Goal: Task Accomplishment & Management: Manage account settings

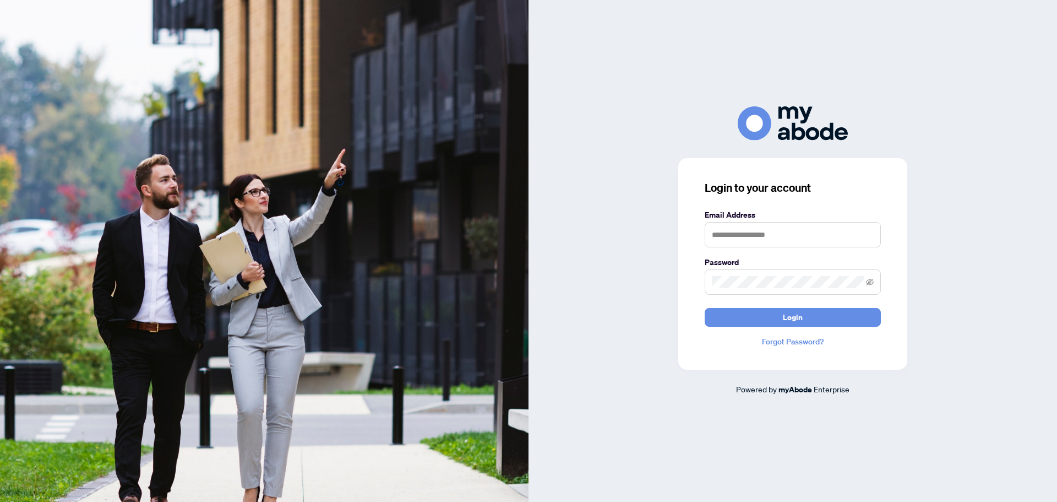
type input "**********"
click at [811, 319] on button "Login" at bounding box center [793, 317] width 176 height 19
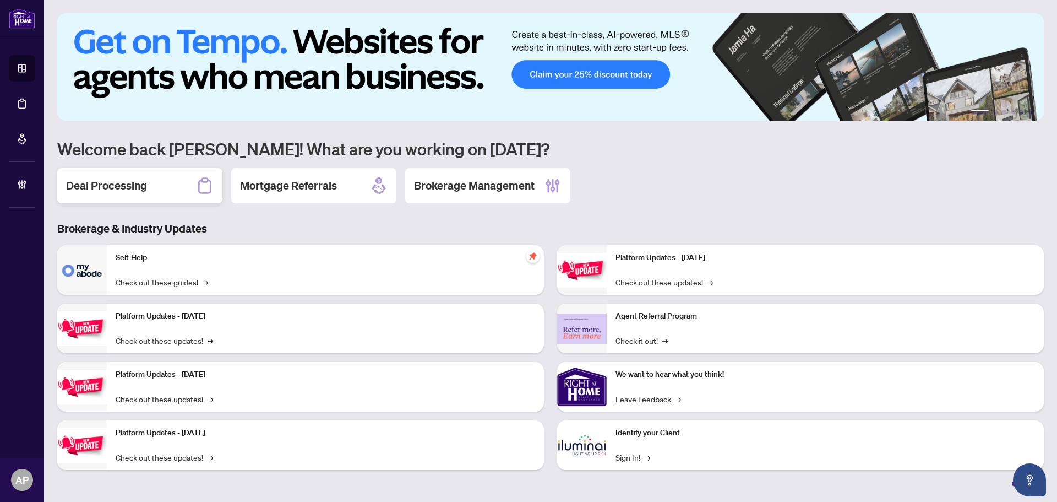
click at [178, 181] on div "Deal Processing" at bounding box center [139, 185] width 165 height 35
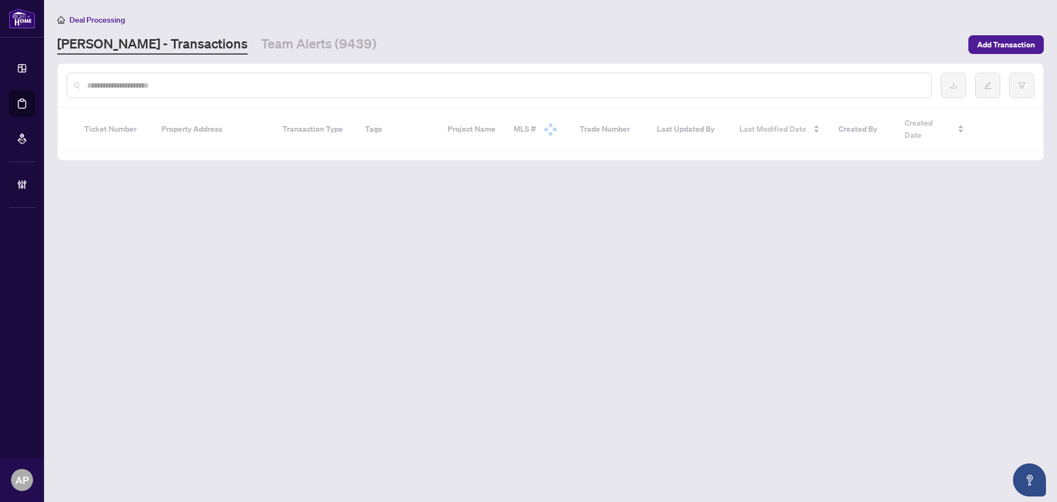
click at [210, 86] on input "text" at bounding box center [505, 85] width 836 height 12
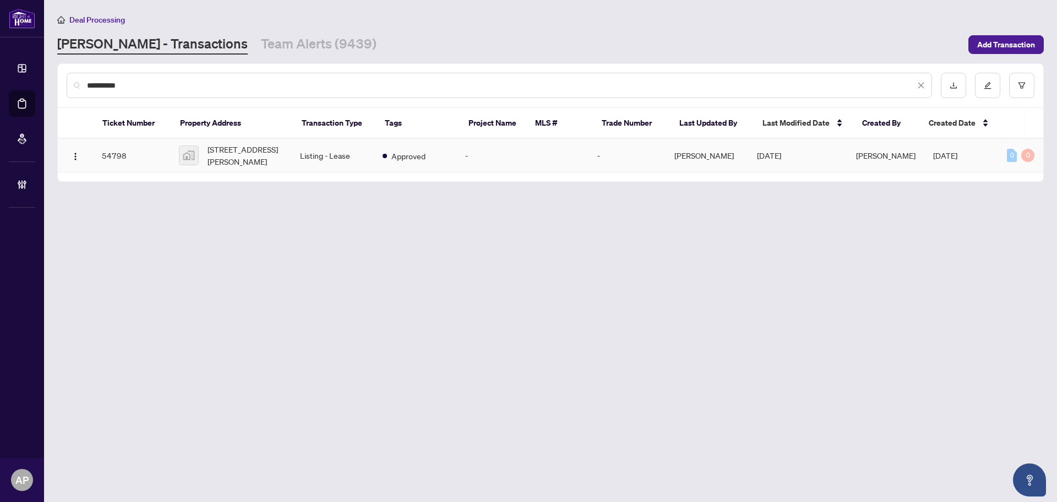
type input "**********"
click at [295, 149] on td "Listing - Lease" at bounding box center [332, 156] width 83 height 34
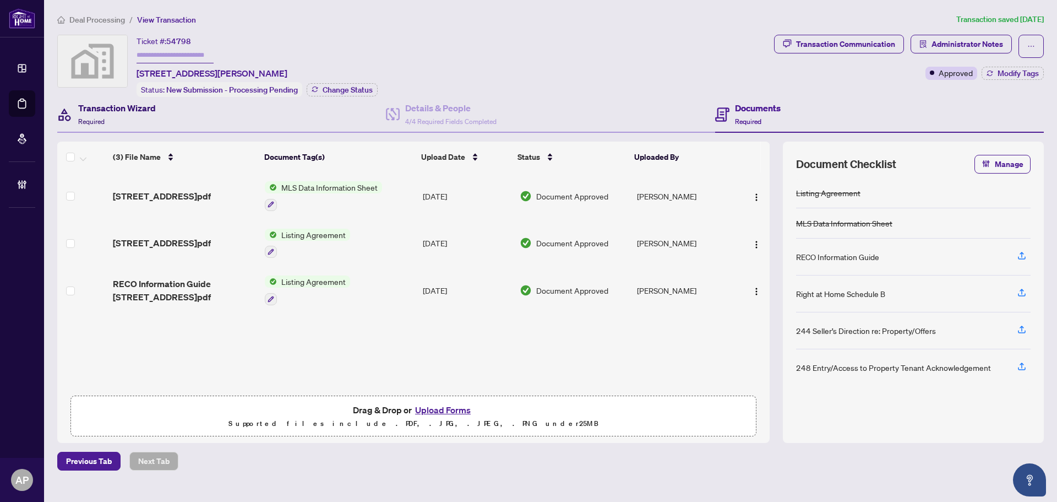
click at [122, 104] on h4 "Transaction Wizard" at bounding box center [117, 107] width 78 height 13
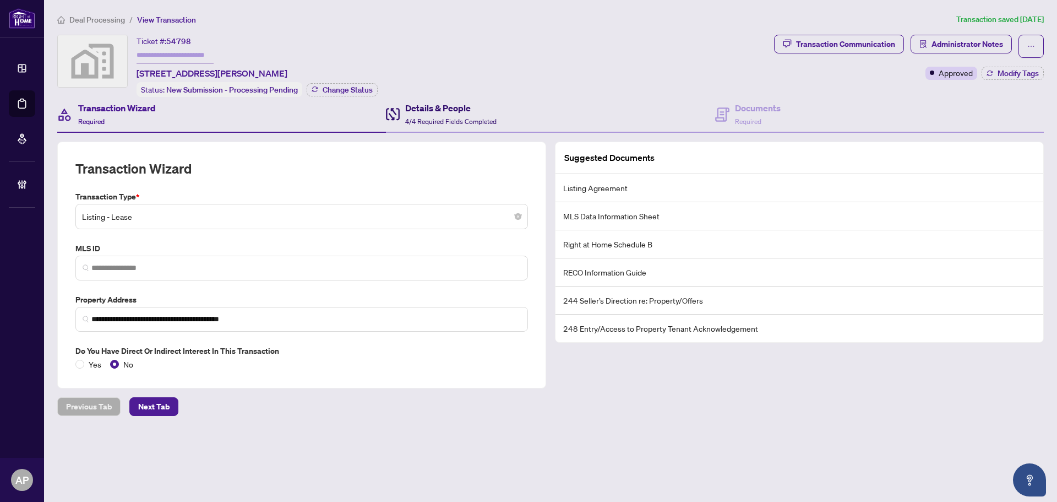
click at [468, 101] on h4 "Details & People" at bounding box center [450, 107] width 91 height 13
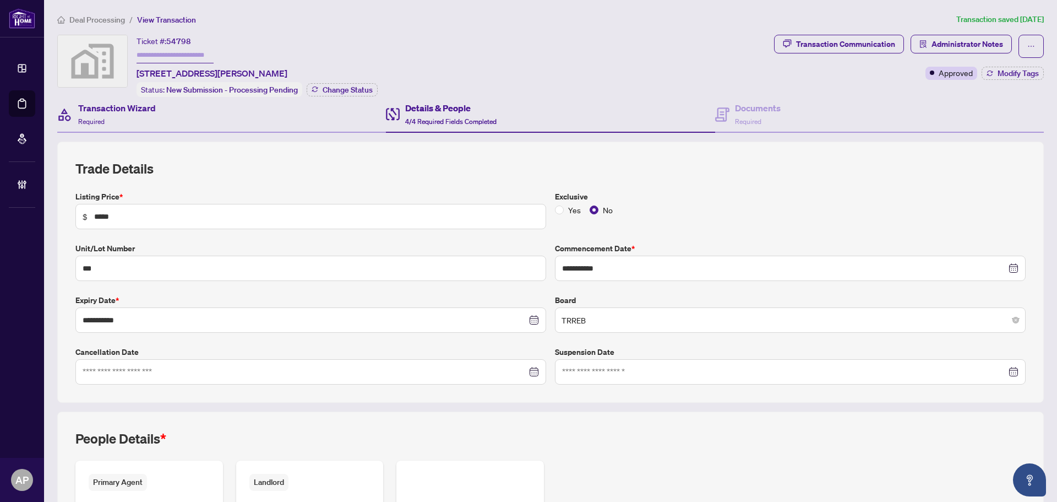
click at [185, 120] on div "Transaction Wizard Required" at bounding box center [221, 115] width 329 height 36
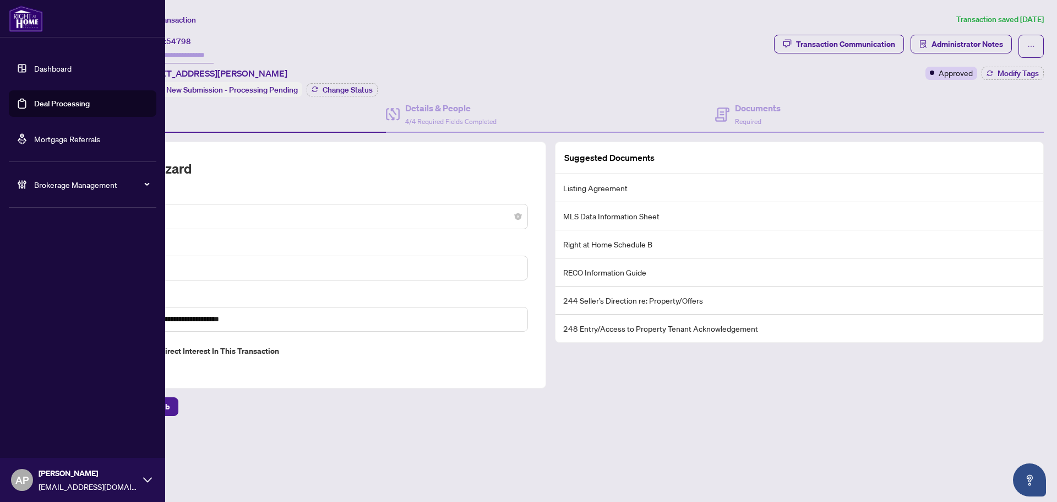
click at [34, 104] on link "Deal Processing" at bounding box center [62, 104] width 56 height 10
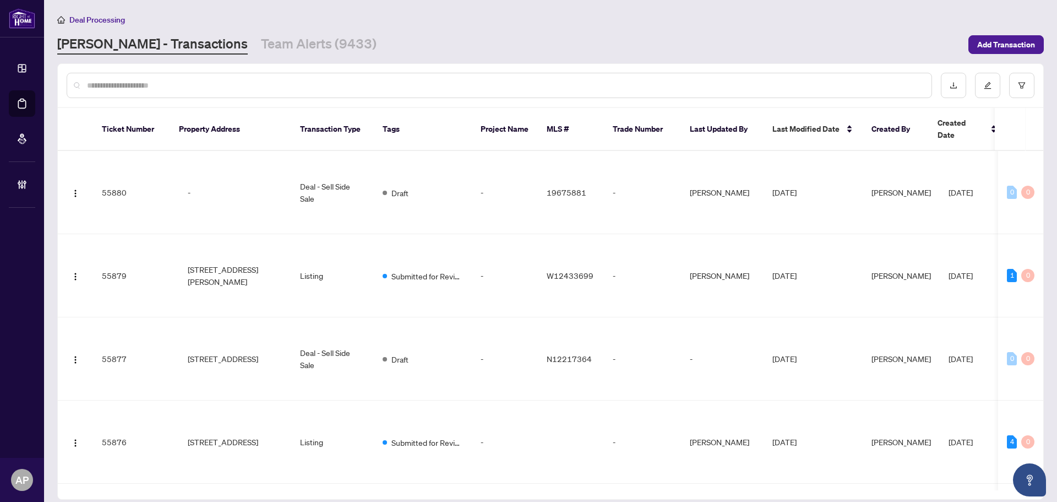
click at [210, 83] on input "text" at bounding box center [505, 85] width 836 height 12
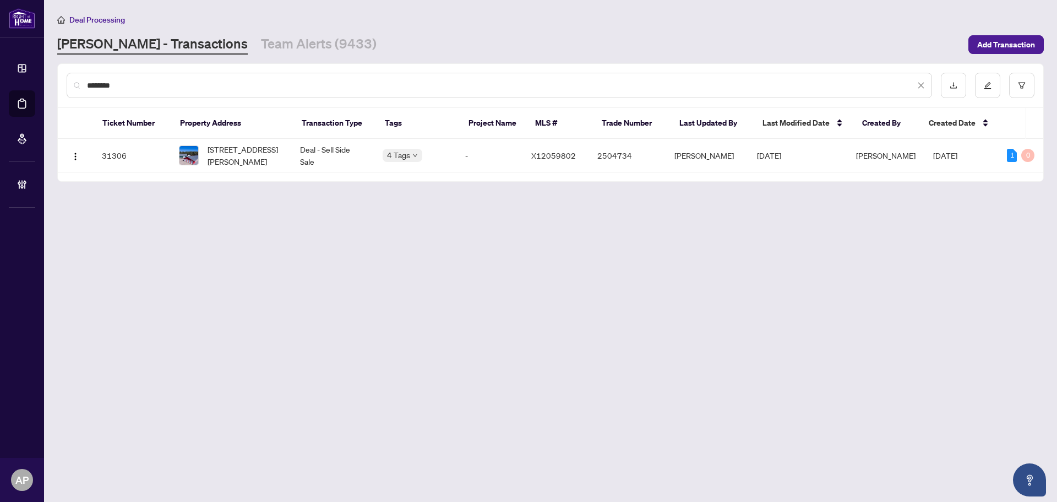
type input "********"
click at [266, 163] on span "159 Y Rd, Bancroft, Ontario K0L 1C0, Canada" at bounding box center [245, 155] width 75 height 24
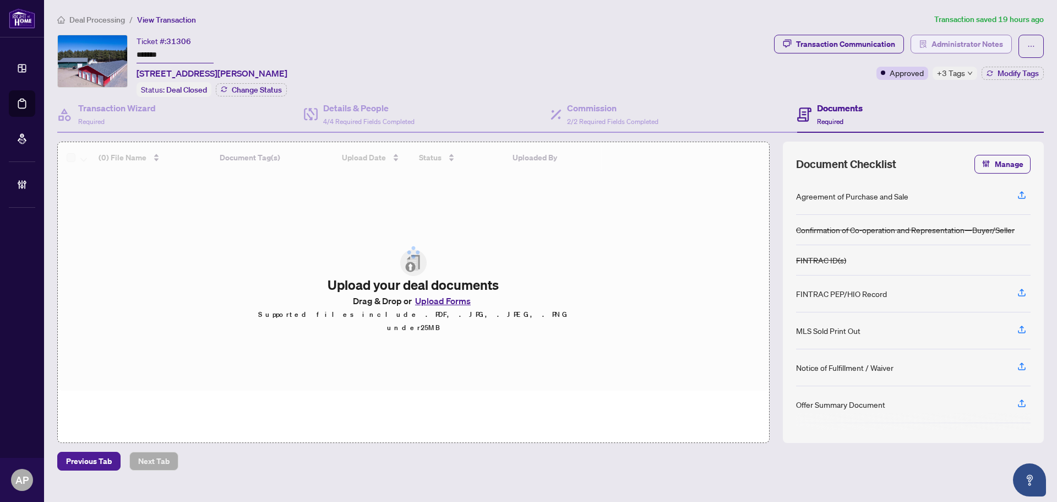
click at [949, 36] on span "Administrator Notes" at bounding box center [968, 44] width 72 height 18
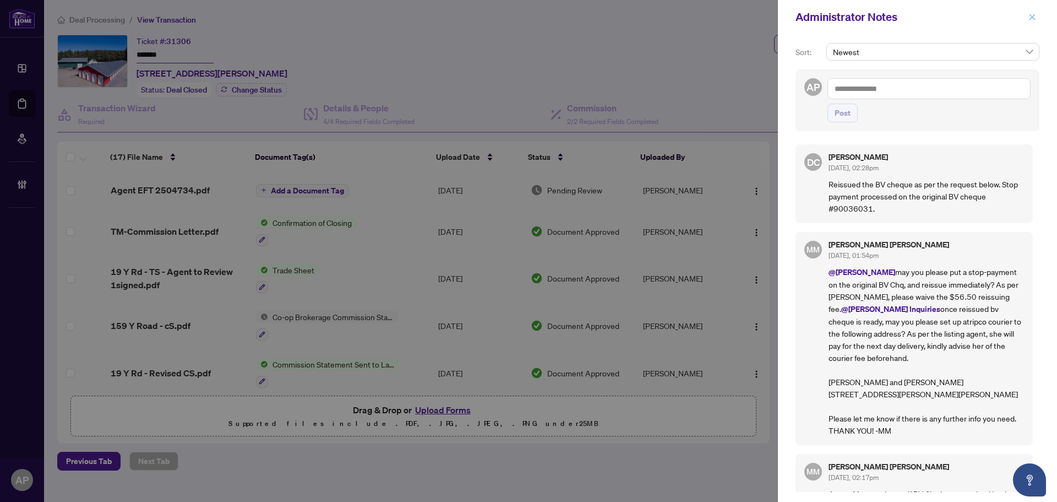
click at [1035, 19] on icon "close" at bounding box center [1033, 17] width 8 height 8
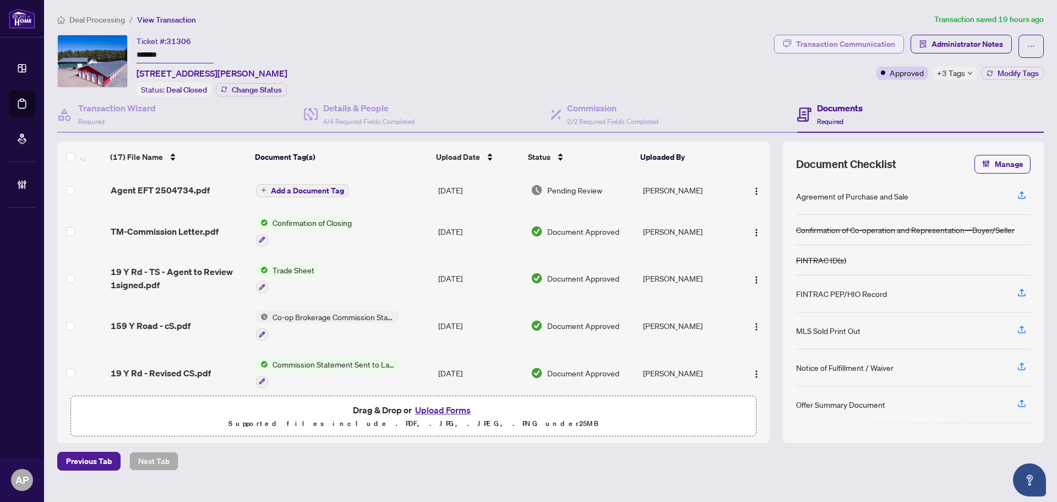
click at [803, 45] on div "Transaction Communication" at bounding box center [845, 44] width 99 height 18
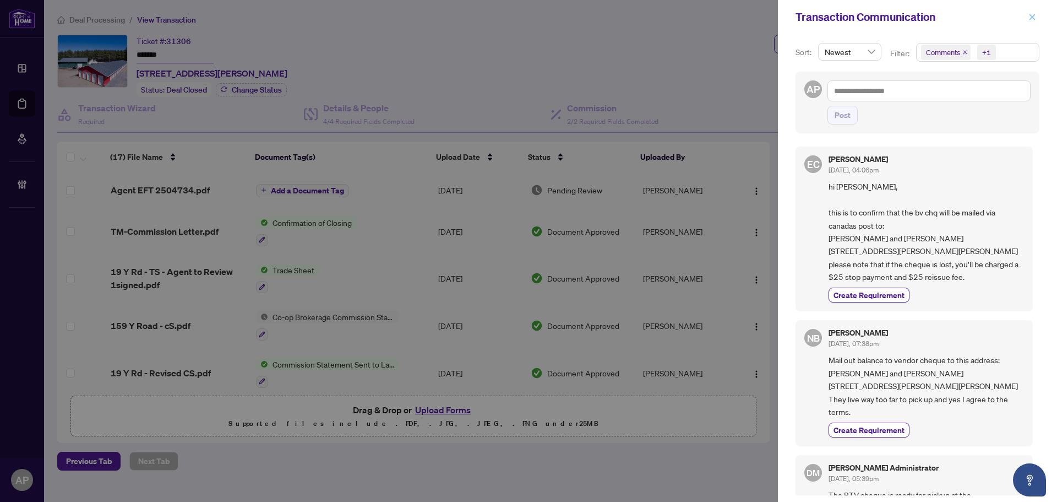
click at [1033, 15] on icon "close" at bounding box center [1033, 17] width 8 height 8
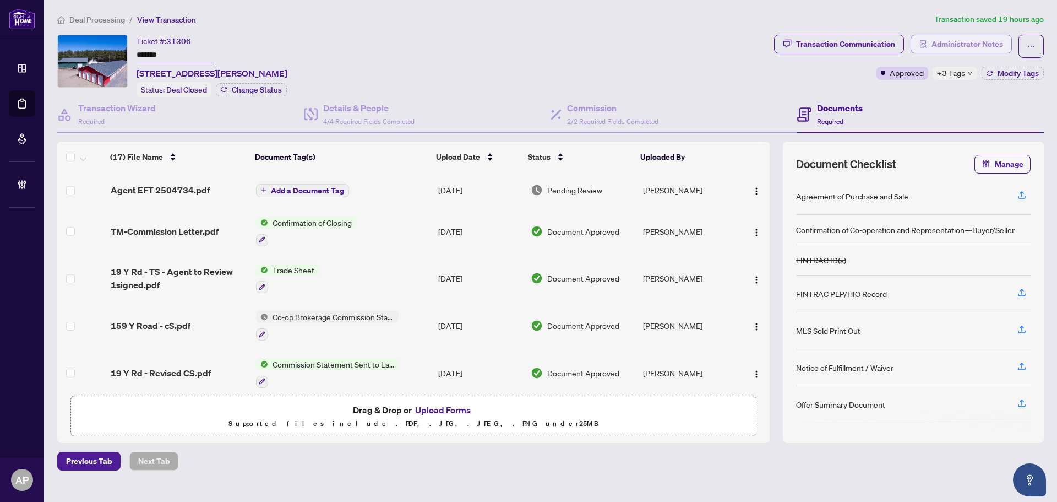
click at [935, 44] on span "Administrator Notes" at bounding box center [968, 44] width 72 height 18
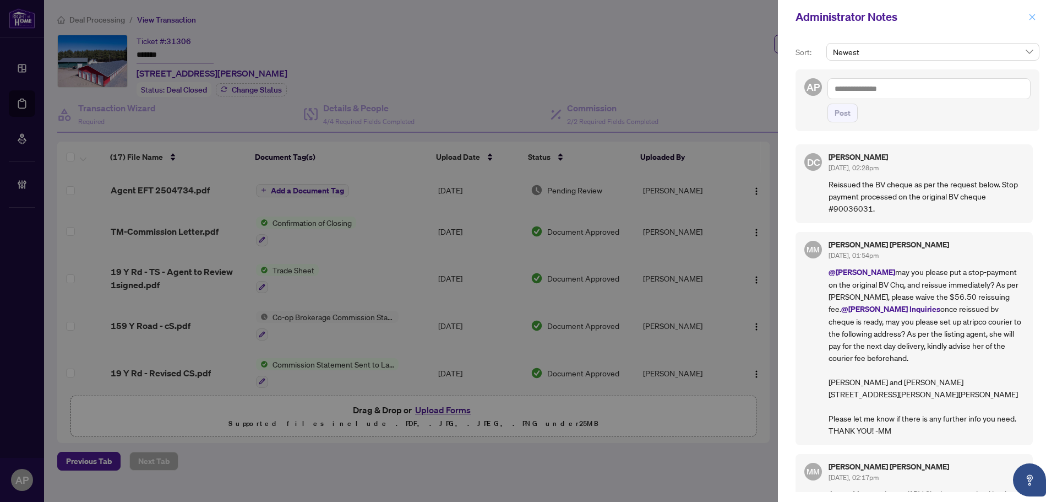
click at [1036, 20] on icon "close" at bounding box center [1033, 17] width 8 height 8
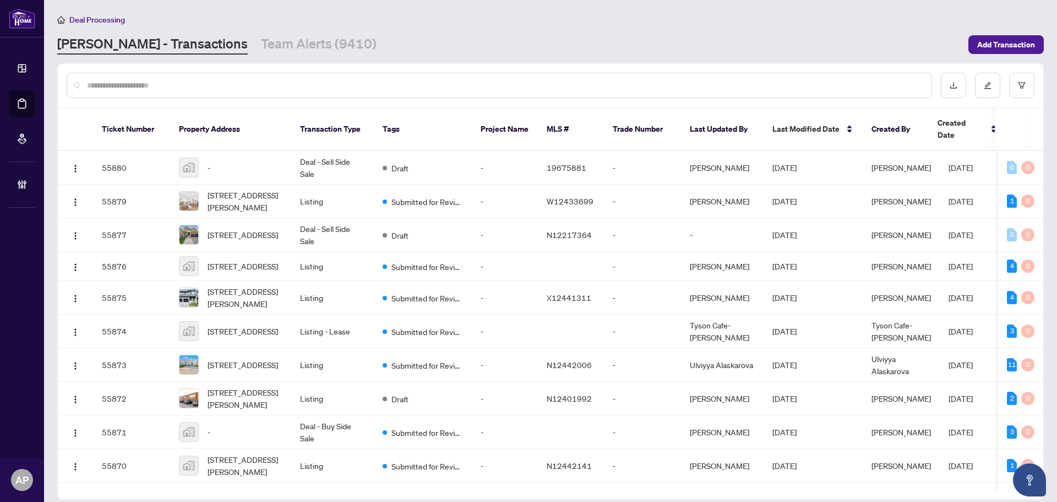
click at [241, 75] on div at bounding box center [500, 85] width 866 height 25
click at [227, 86] on input "text" at bounding box center [505, 85] width 836 height 12
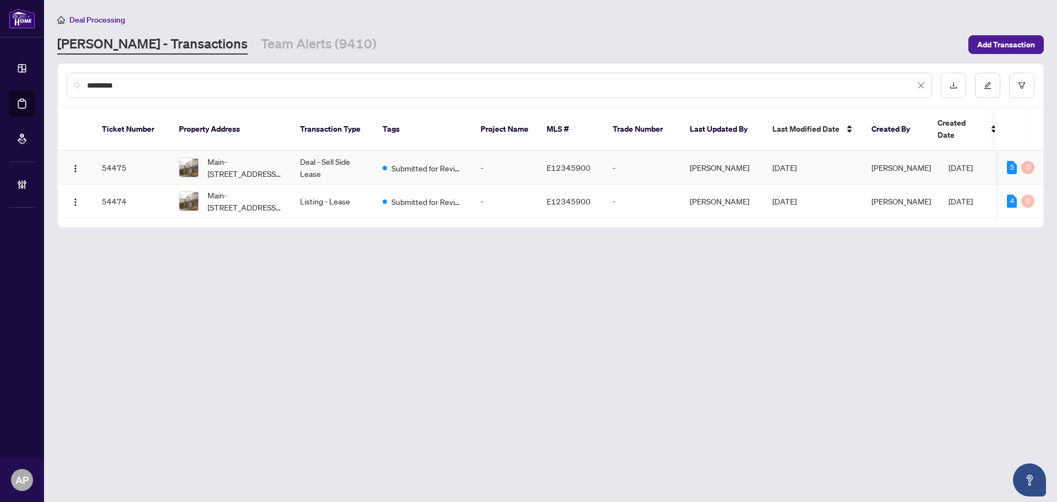
type input "*********"
click at [337, 164] on td "Deal - Sell Side Lease" at bounding box center [332, 168] width 83 height 34
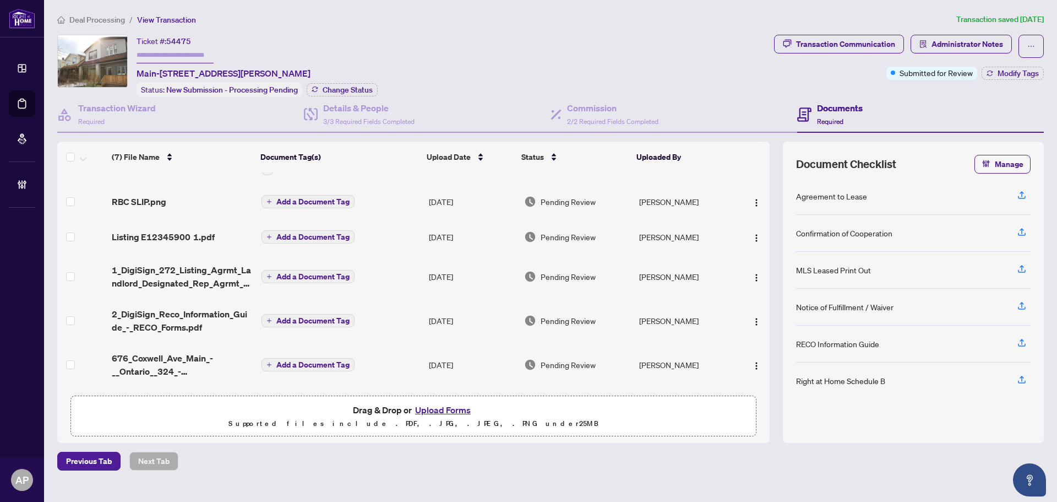
scroll to position [71, 0]
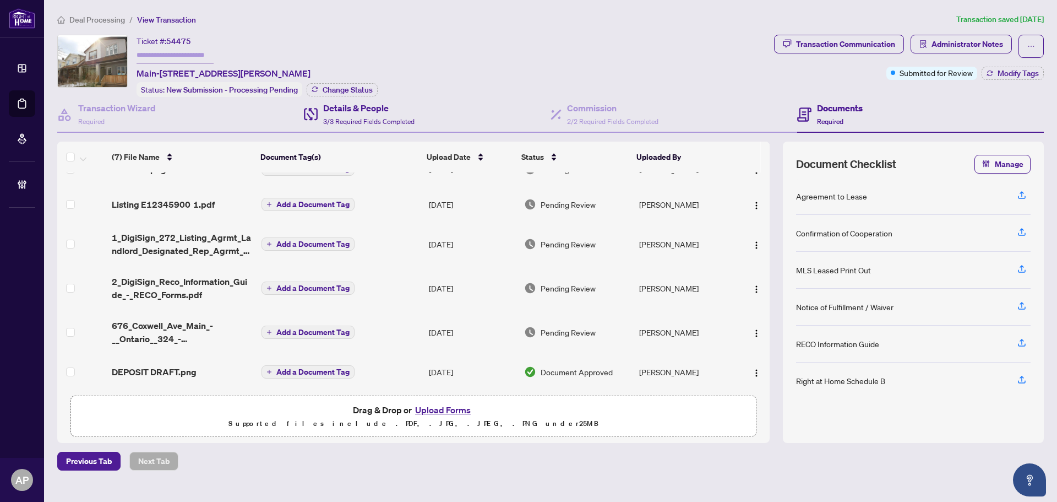
click at [424, 107] on div "Details & People 3/3 Required Fields Completed" at bounding box center [427, 115] width 247 height 36
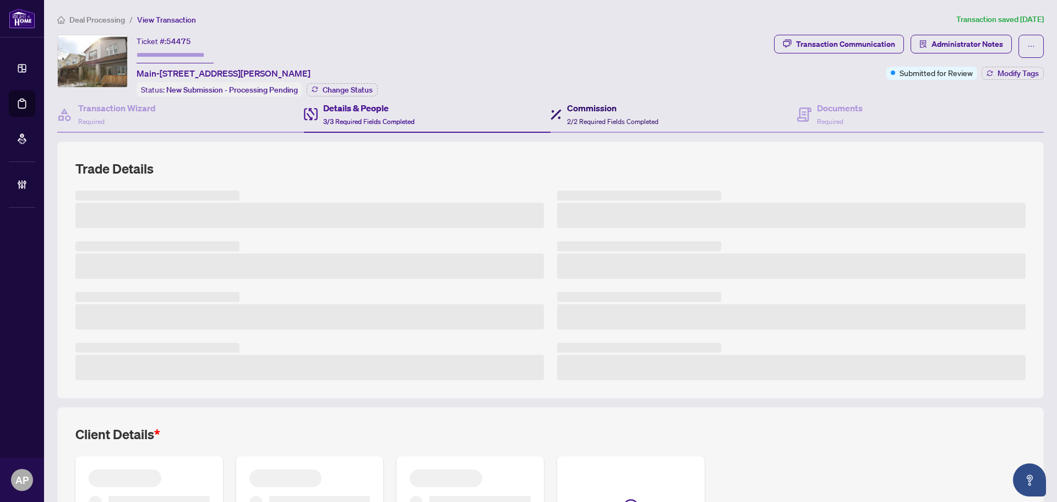
click at [604, 114] on div "Commission 2/2 Required Fields Completed" at bounding box center [612, 114] width 91 height 26
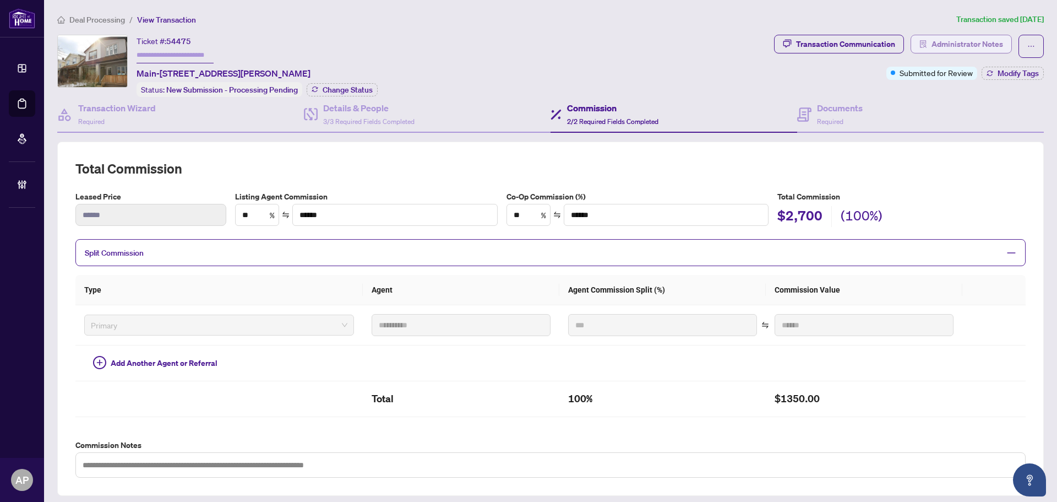
click at [923, 41] on button "Administrator Notes" at bounding box center [961, 44] width 101 height 19
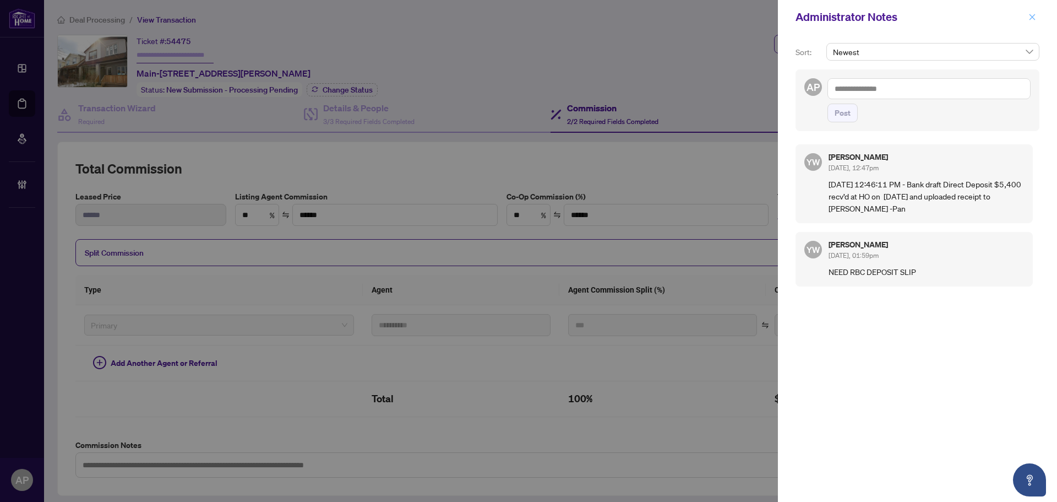
click at [1034, 17] on icon "close" at bounding box center [1033, 17] width 6 height 6
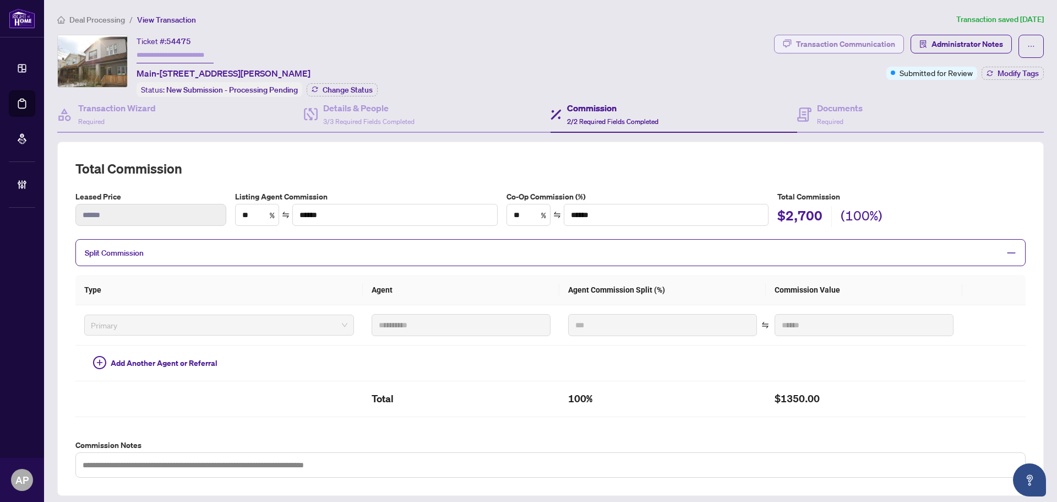
click at [846, 46] on div "Transaction Communication" at bounding box center [845, 44] width 99 height 18
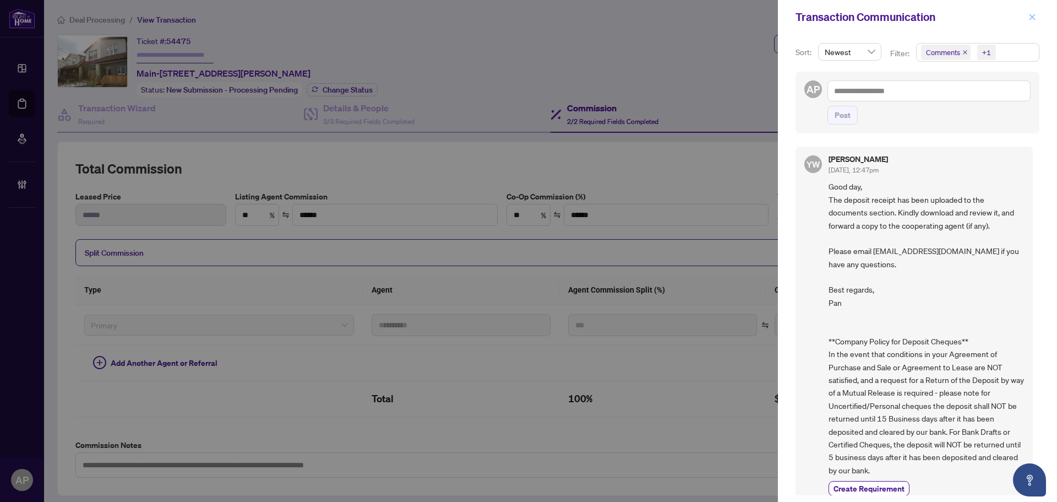
click at [1037, 11] on button "button" at bounding box center [1033, 16] width 14 height 13
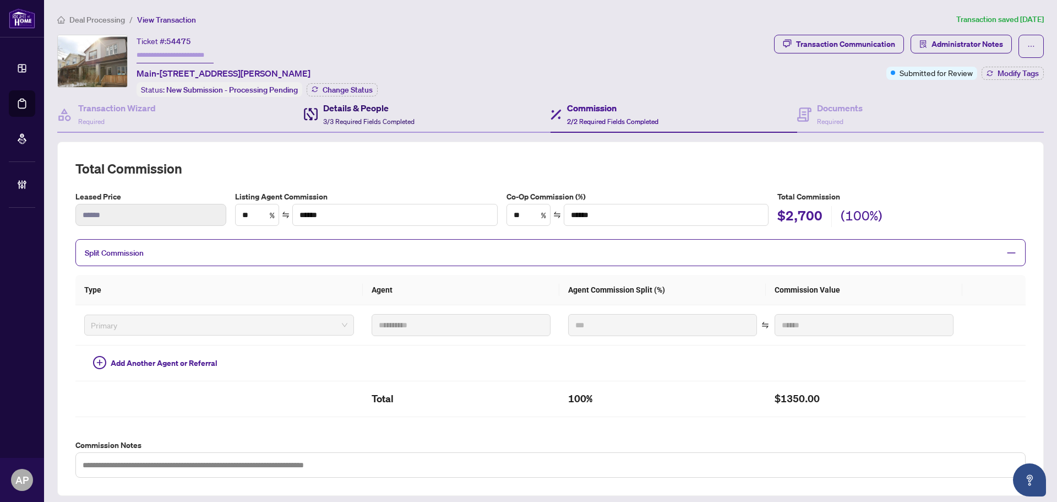
click at [351, 113] on div "Details & People 3/3 Required Fields Completed" at bounding box center [368, 114] width 91 height 26
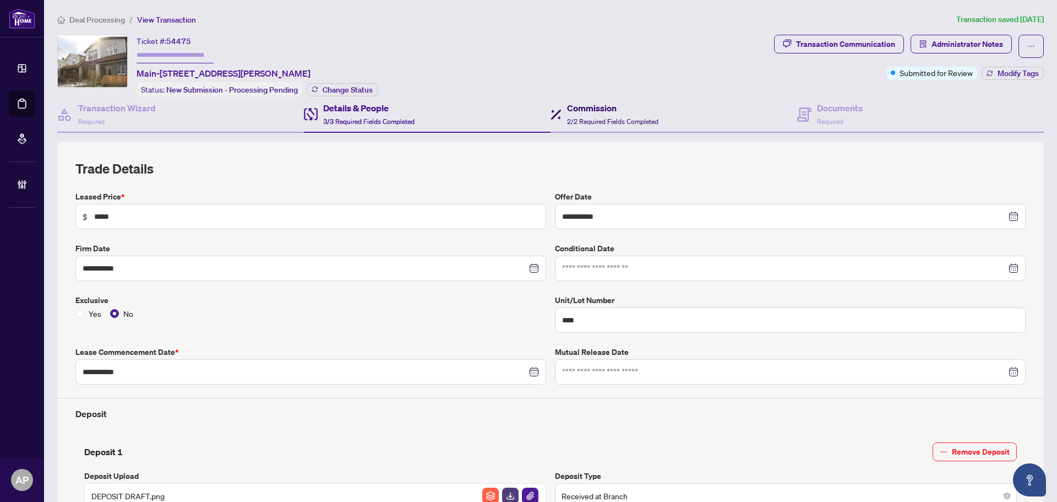
click at [607, 112] on h4 "Commission" at bounding box center [612, 107] width 91 height 13
type textarea "**********"
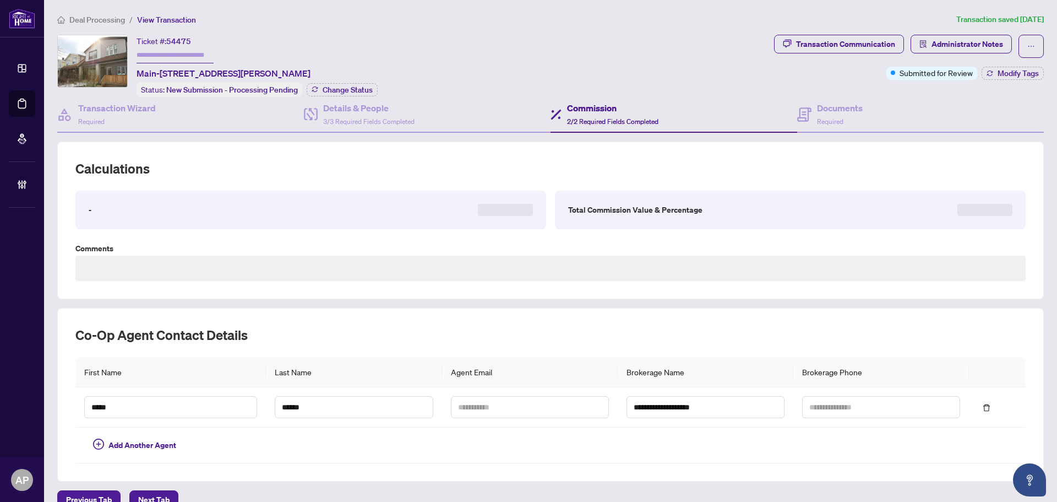
click at [780, 112] on div "Commission 2/2 Required Fields Completed" at bounding box center [674, 115] width 247 height 36
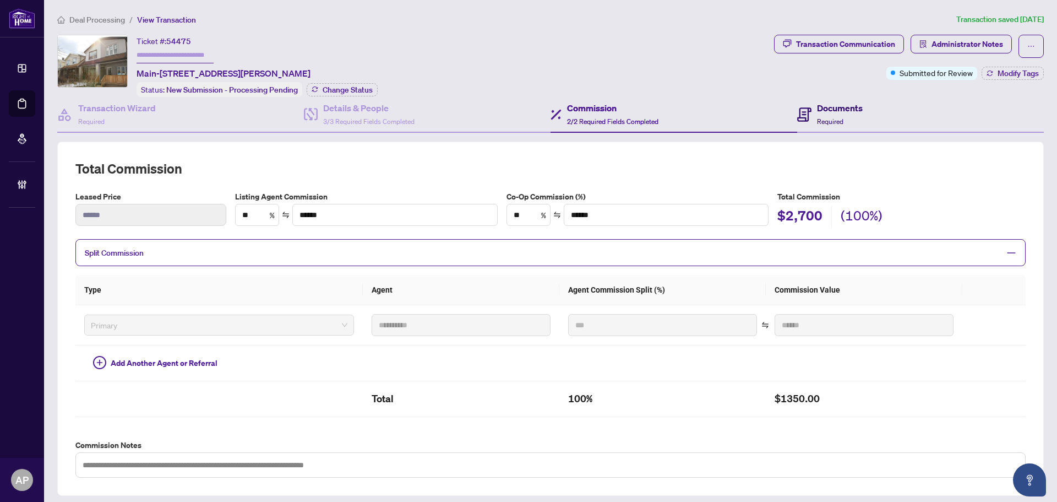
click at [840, 122] on div "Documents Required" at bounding box center [840, 114] width 46 height 26
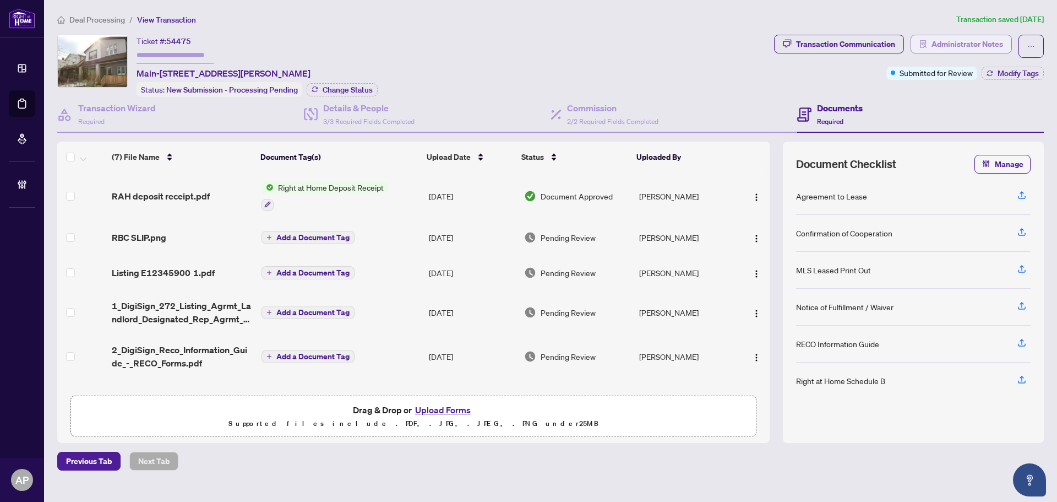
click at [965, 41] on span "Administrator Notes" at bounding box center [968, 44] width 72 height 18
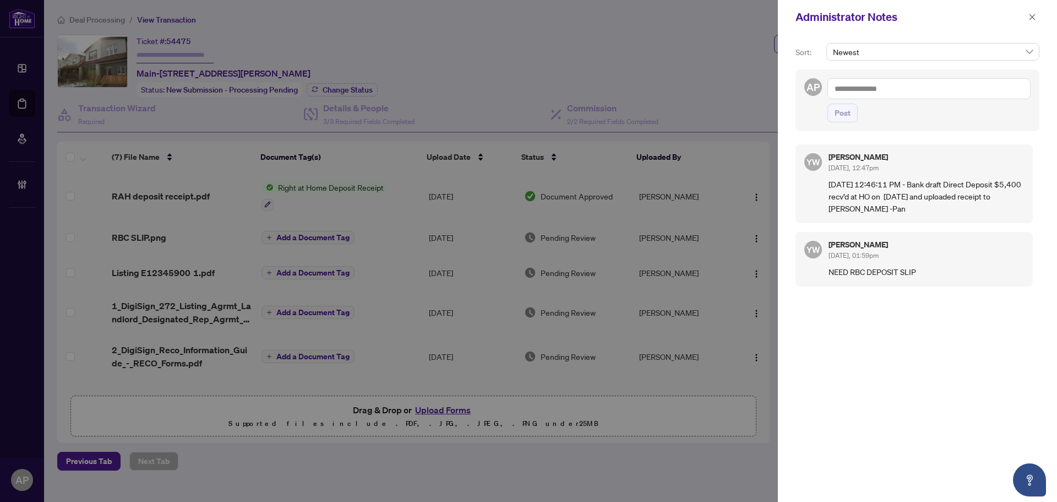
click at [906, 92] on textarea at bounding box center [929, 88] width 203 height 21
click at [835, 89] on textarea "**********" at bounding box center [929, 88] width 203 height 21
click at [958, 90] on textarea "**********" at bounding box center [929, 88] width 203 height 21
type textarea "**********"
click at [888, 89] on textarea "**********" at bounding box center [929, 88] width 203 height 21
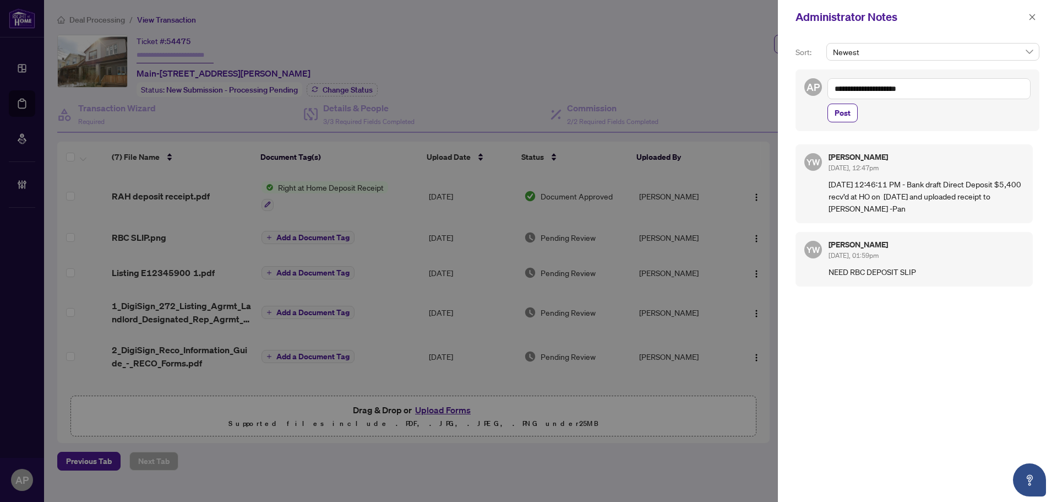
click at [888, 89] on textarea "**********" at bounding box center [929, 88] width 203 height 21
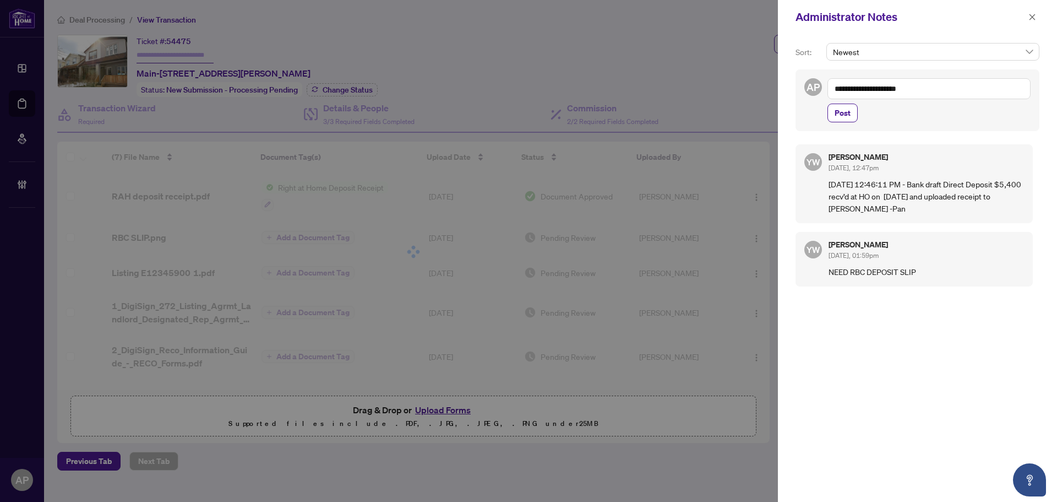
click at [888, 89] on textarea "**********" at bounding box center [929, 88] width 203 height 21
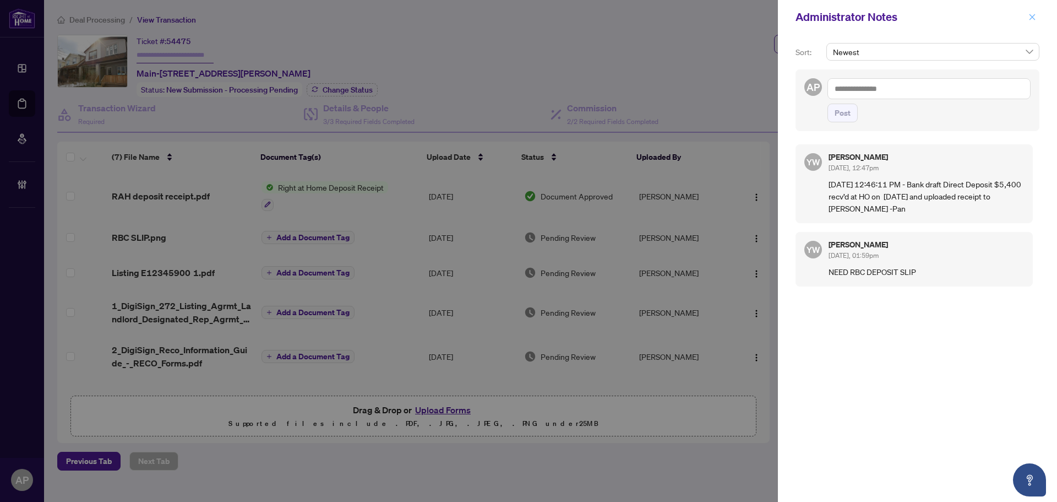
click at [1030, 17] on icon "close" at bounding box center [1033, 17] width 8 height 8
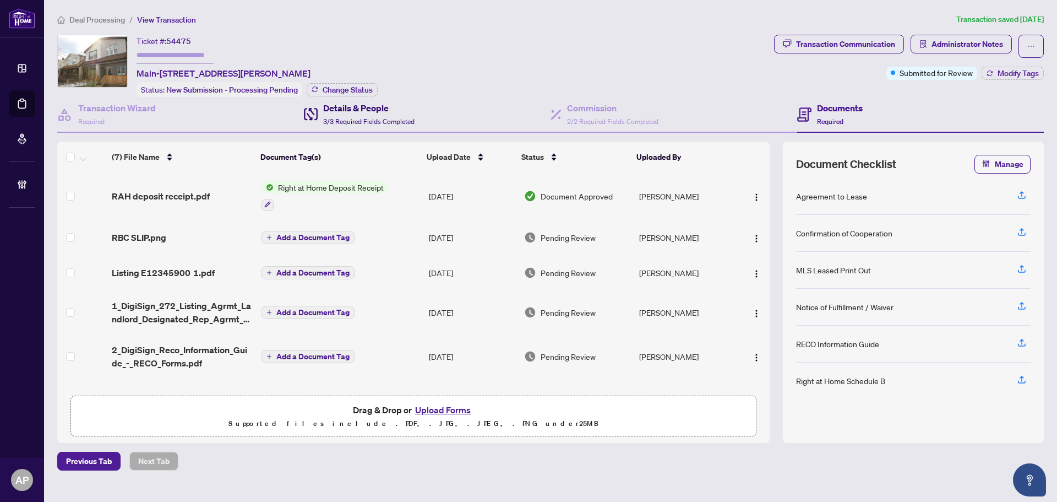
click at [349, 121] on span "3/3 Required Fields Completed" at bounding box center [368, 121] width 91 height 8
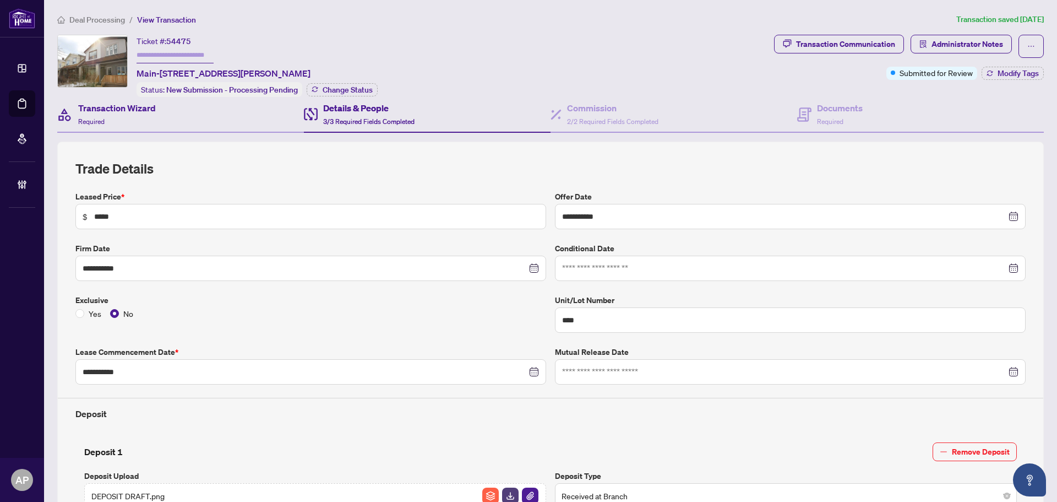
click at [211, 112] on div "Transaction Wizard Required" at bounding box center [180, 115] width 247 height 36
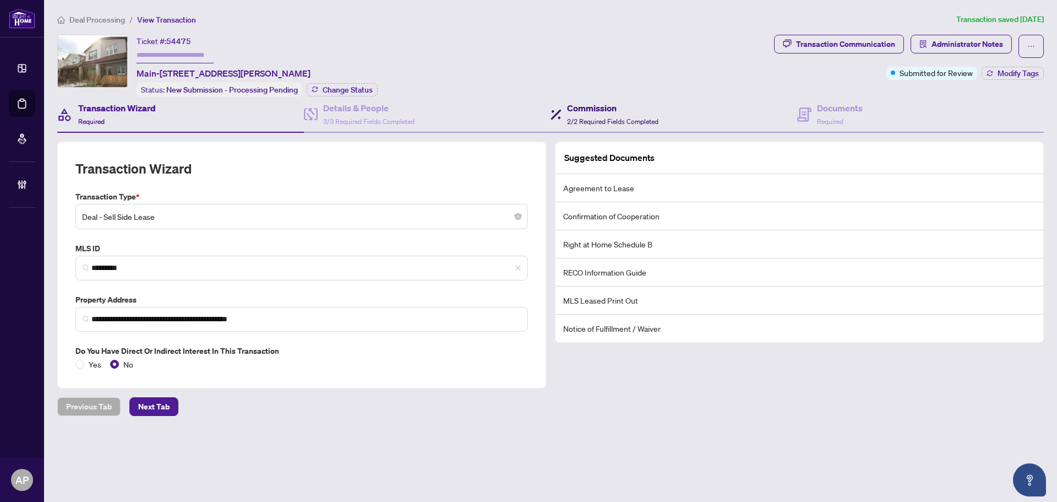
click at [604, 119] on span "2/2 Required Fields Completed" at bounding box center [612, 121] width 91 height 8
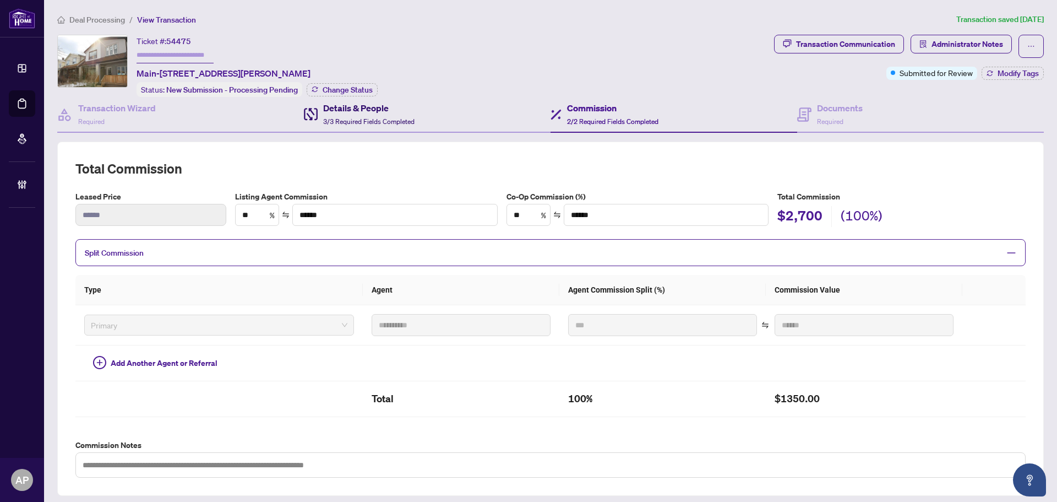
click at [330, 118] on span "3/3 Required Fields Completed" at bounding box center [368, 121] width 91 height 8
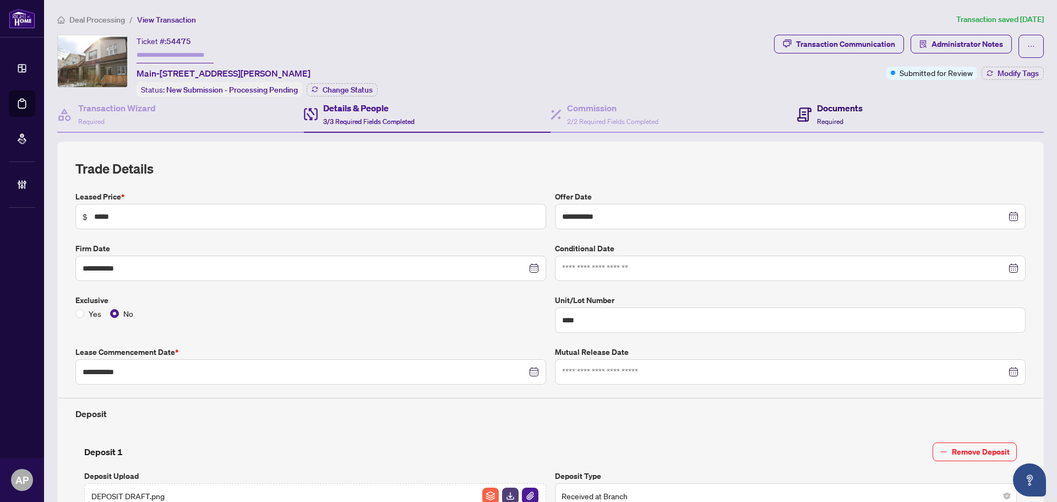
click at [817, 118] on span "Required" at bounding box center [830, 121] width 26 height 8
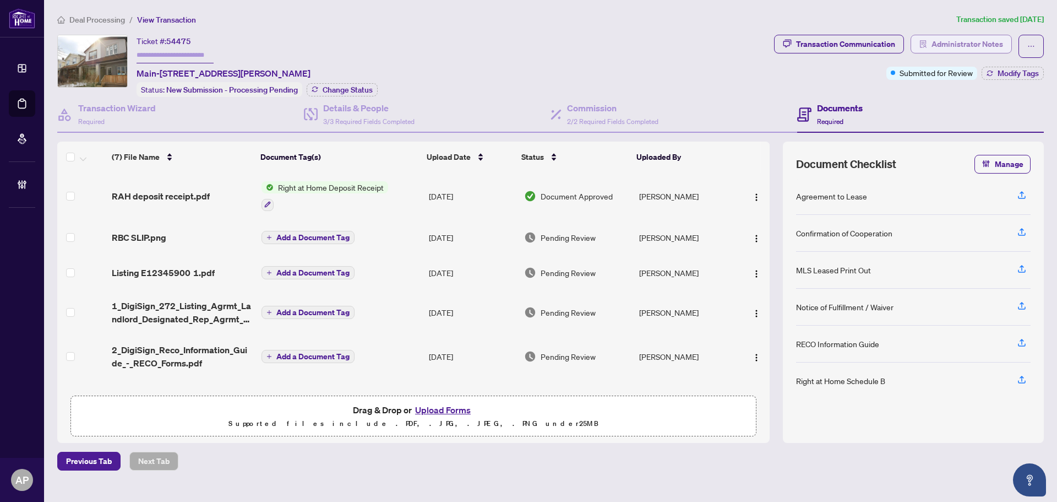
click at [939, 46] on span "Administrator Notes" at bounding box center [968, 44] width 72 height 18
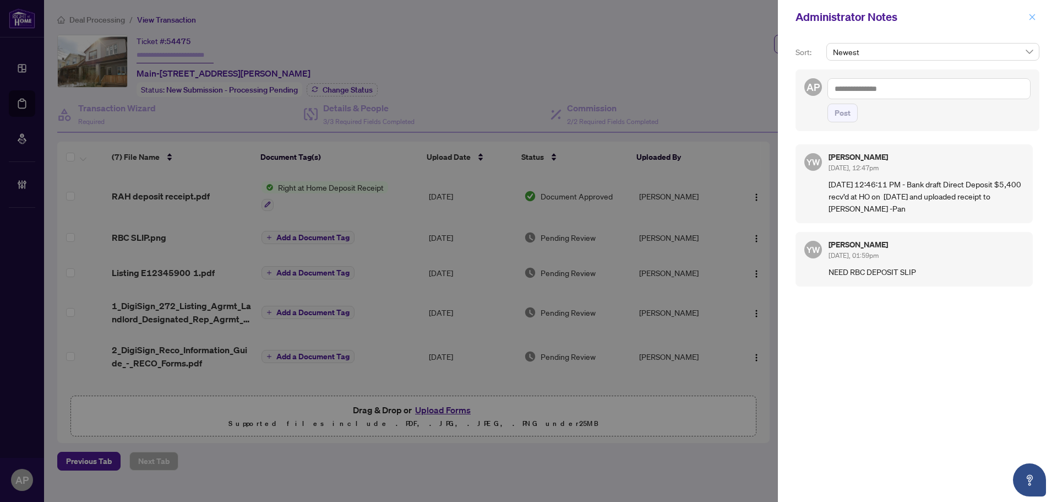
click at [1035, 19] on icon "close" at bounding box center [1033, 17] width 8 height 8
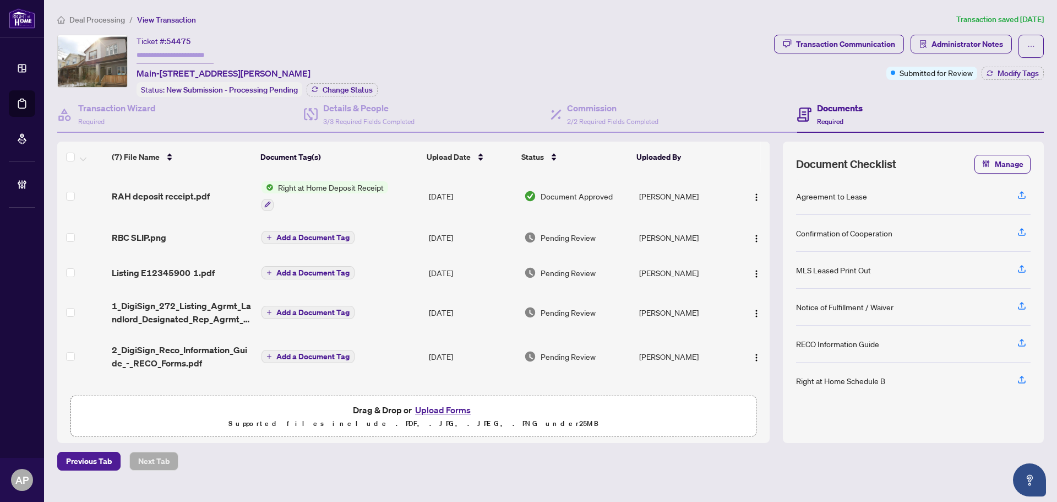
click at [839, 56] on span "Transaction Communication" at bounding box center [839, 46] width 130 height 23
click at [840, 50] on div "Transaction Communication" at bounding box center [845, 44] width 99 height 18
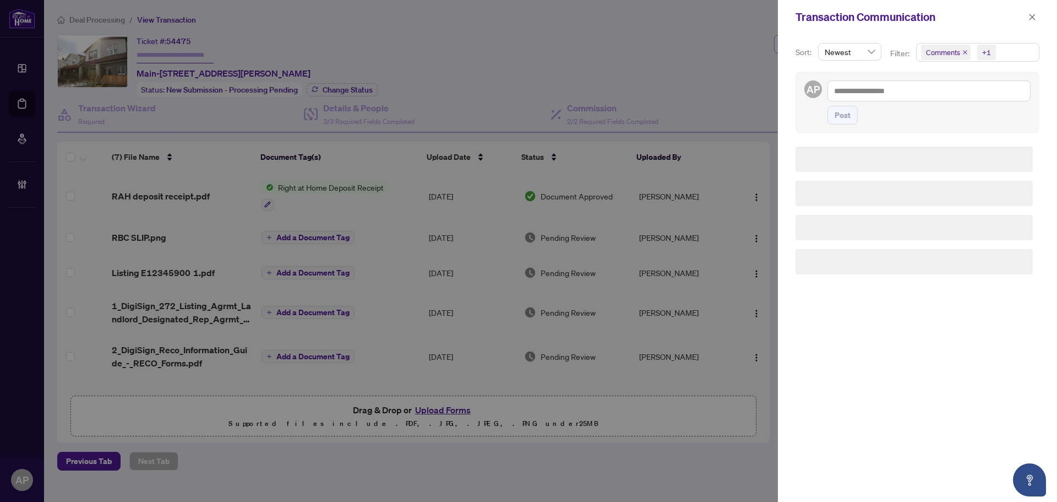
type textarea "**********"
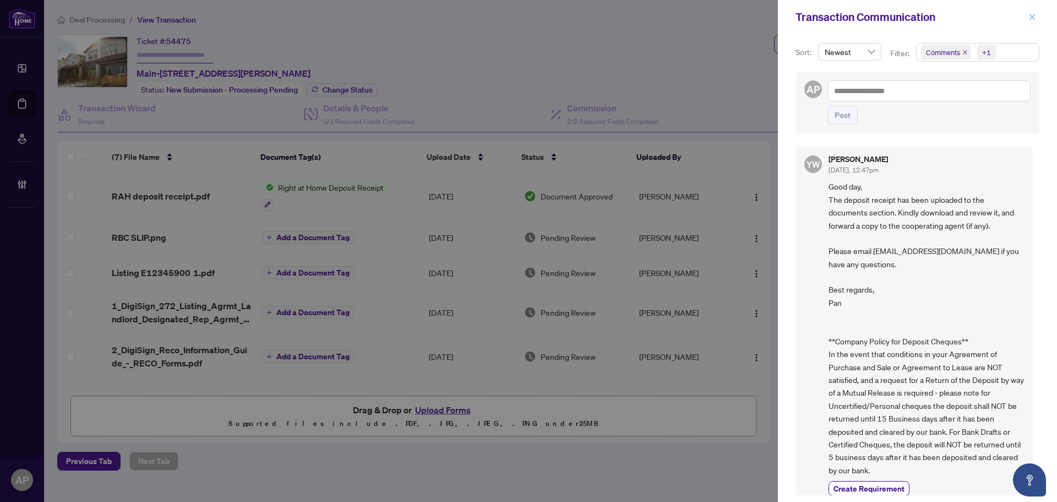
click at [1035, 17] on icon "close" at bounding box center [1033, 17] width 8 height 8
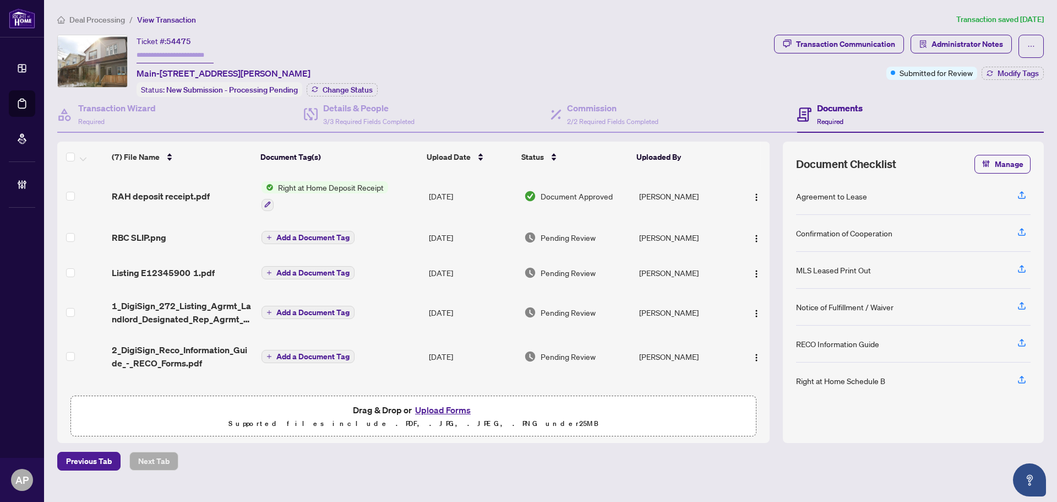
click at [535, 29] on div "Deal Processing / View Transaction Transaction saved 4 days ago Ticket #: 54475…" at bounding box center [551, 241] width 996 height 457
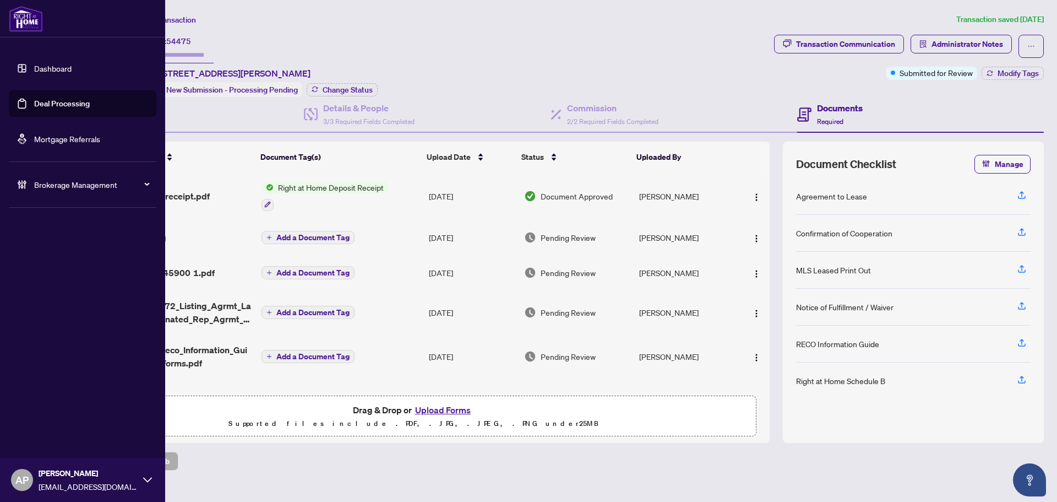
click at [34, 99] on link "Deal Processing" at bounding box center [62, 104] width 56 height 10
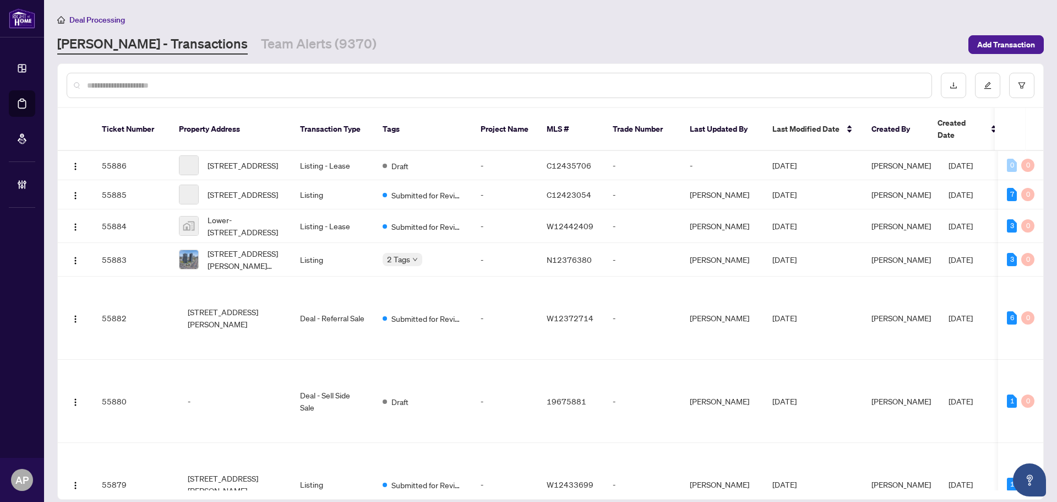
click at [223, 88] on input "text" at bounding box center [505, 85] width 836 height 12
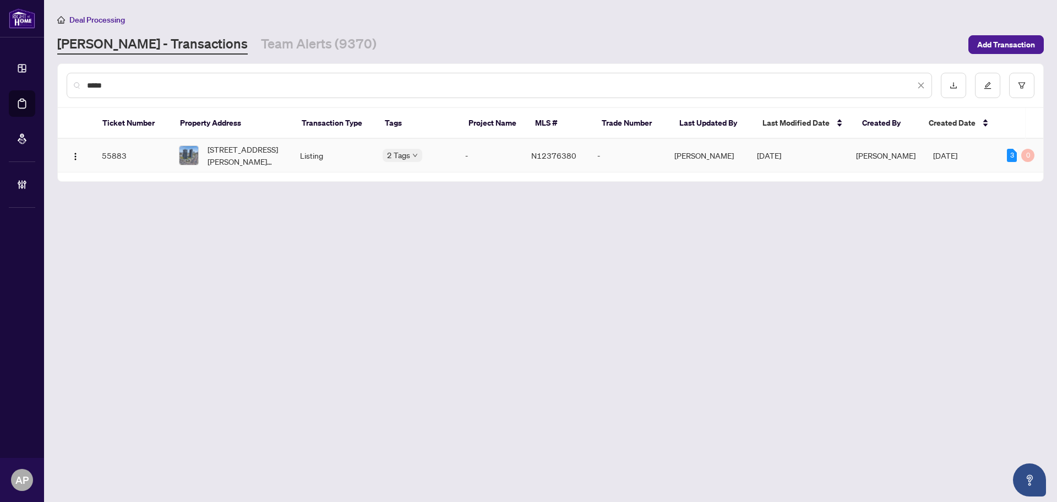
type input "*****"
click at [285, 158] on td "[STREET_ADDRESS][PERSON_NAME][PERSON_NAME]" at bounding box center [230, 156] width 121 height 34
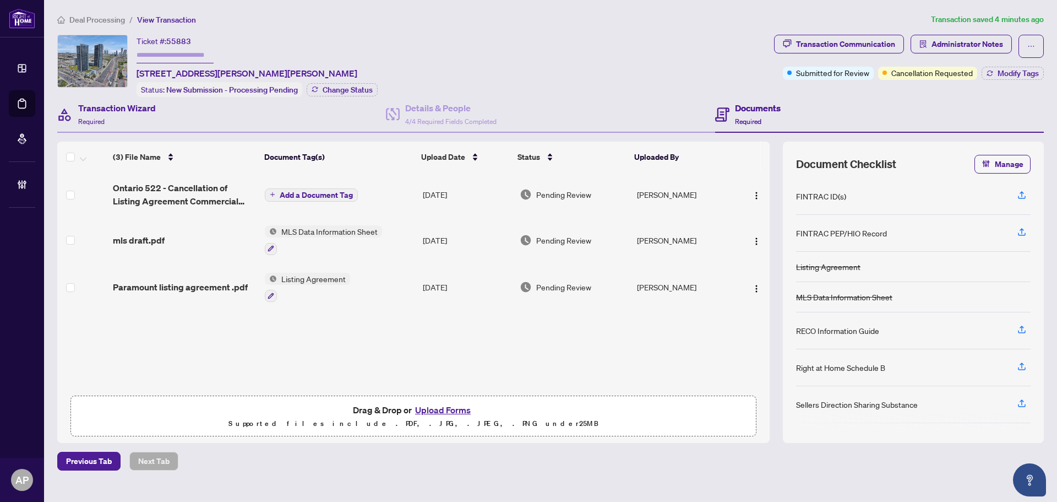
click at [178, 122] on div "Transaction Wizard Required" at bounding box center [221, 115] width 329 height 36
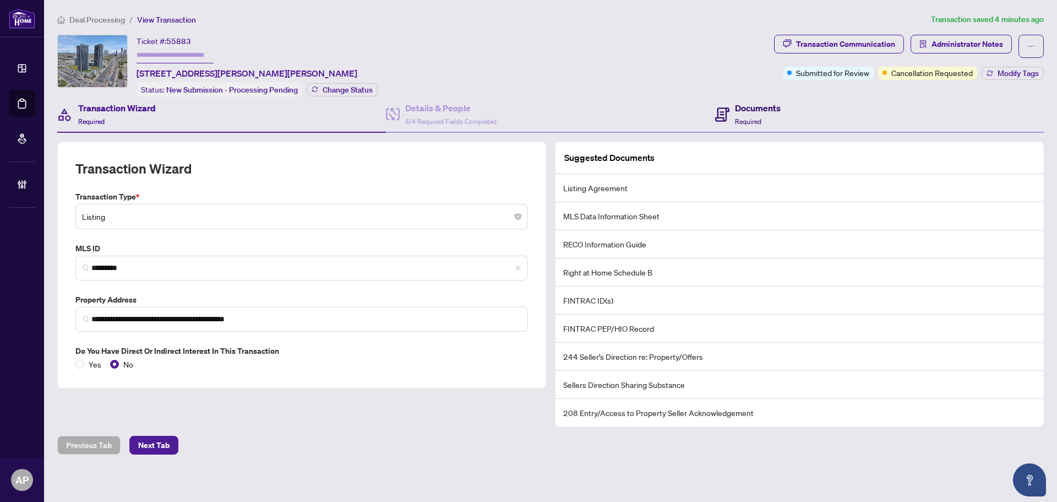
click at [769, 107] on h4 "Documents" at bounding box center [758, 107] width 46 height 13
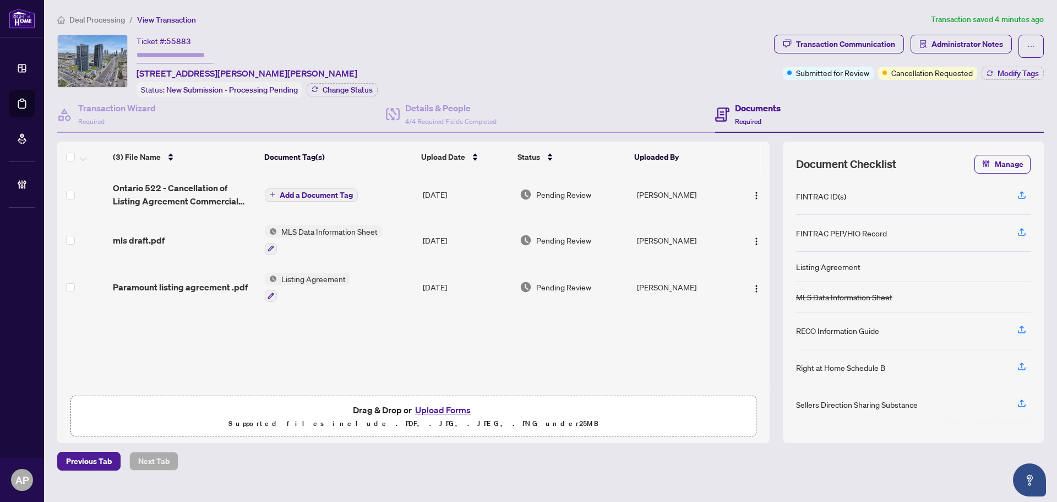
click at [403, 241] on td "MLS Data Information Sheet" at bounding box center [340, 239] width 158 height 47
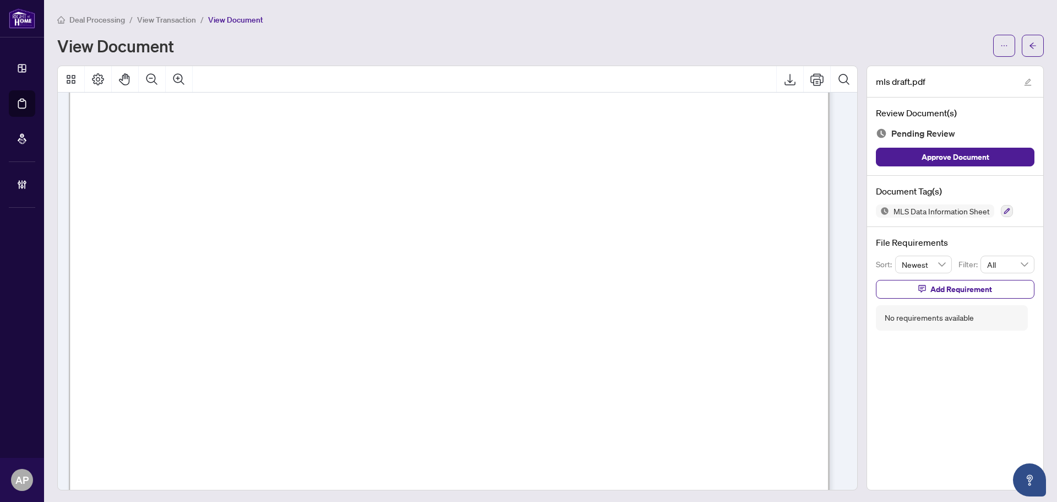
scroll to position [702, 0]
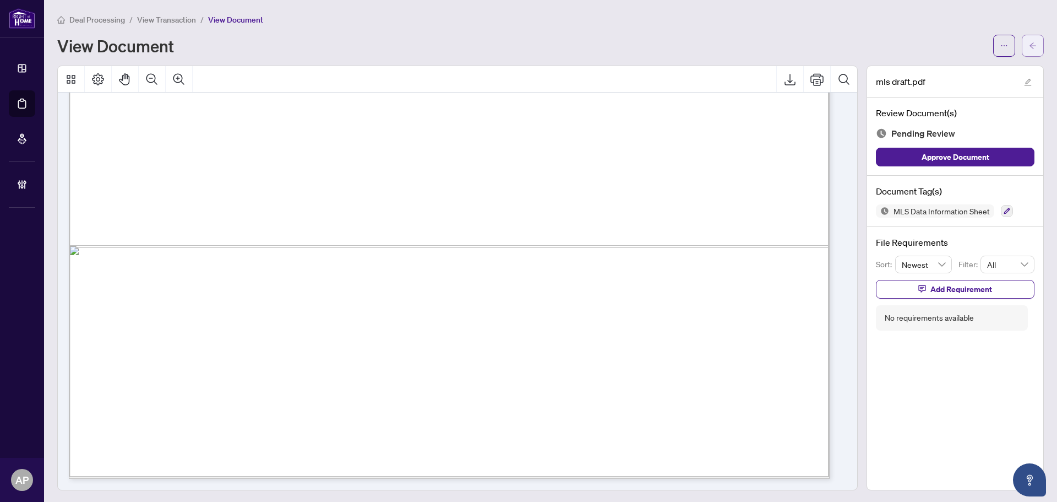
click at [1029, 45] on icon "arrow-left" at bounding box center [1033, 46] width 8 height 8
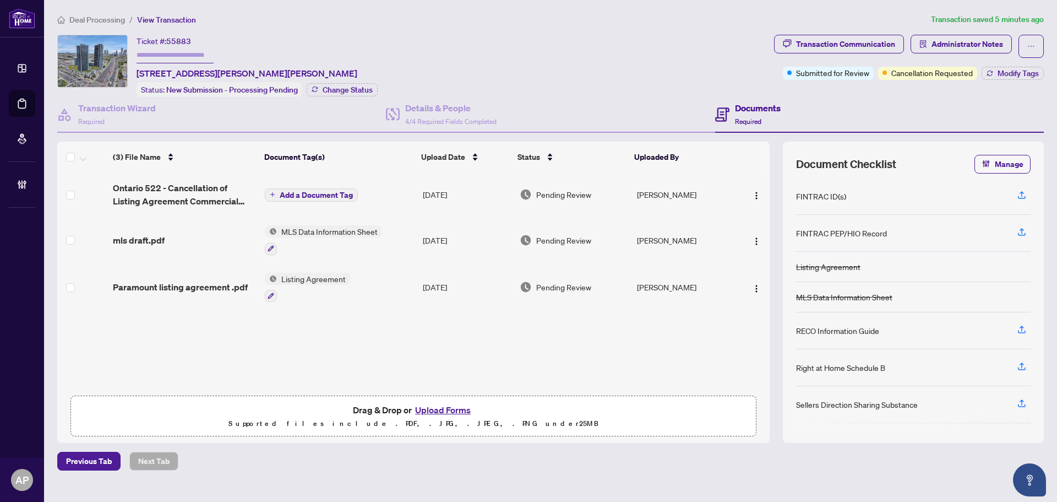
click at [360, 280] on td "Listing Agreement" at bounding box center [340, 287] width 158 height 47
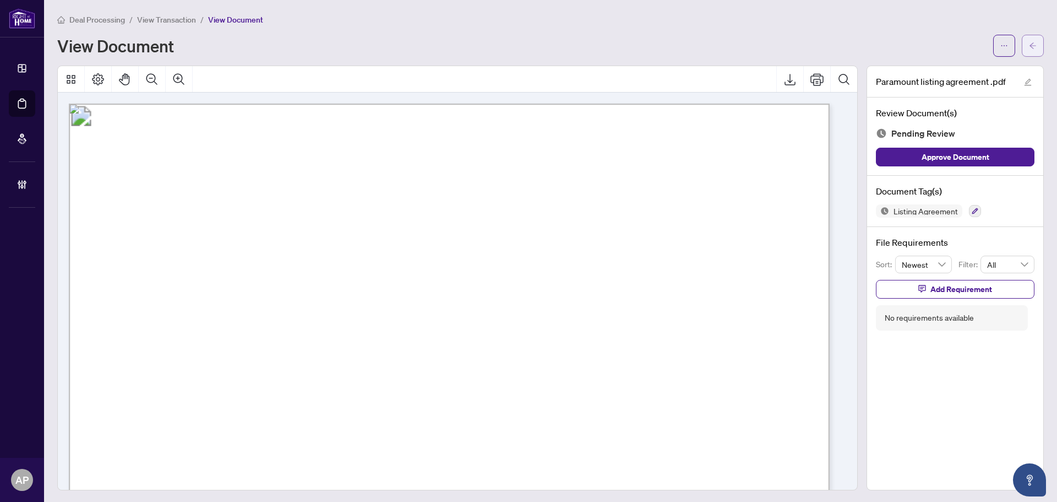
click at [1032, 45] on button "button" at bounding box center [1033, 46] width 22 height 22
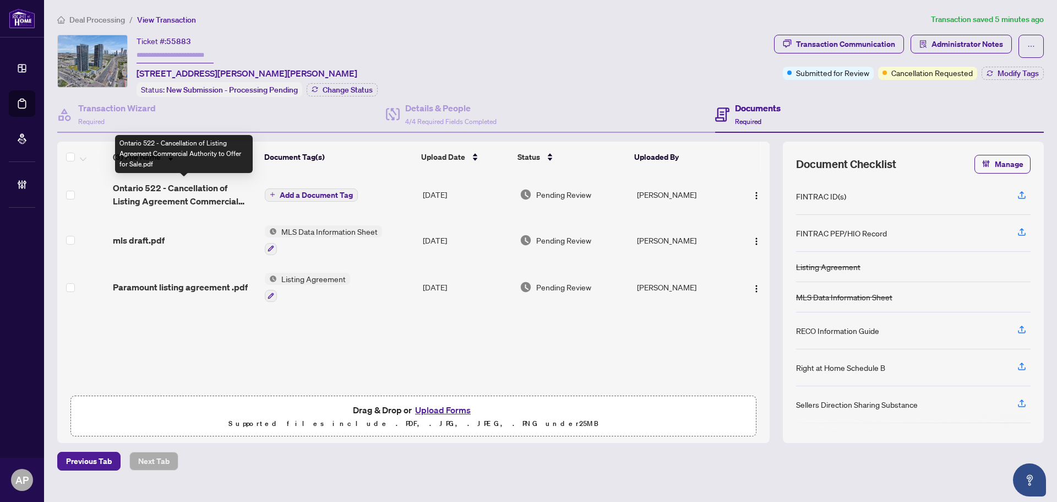
click at [238, 195] on span "Ontario 522 - Cancellation of Listing Agreement Commercial Authority to Offer f…" at bounding box center [184, 194] width 143 height 26
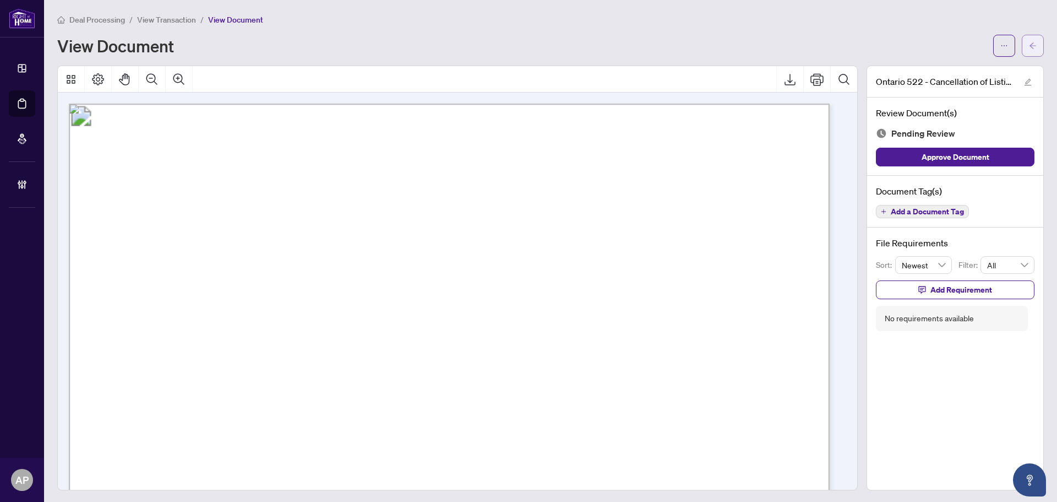
click at [1029, 45] on icon "arrow-left" at bounding box center [1033, 46] width 8 height 8
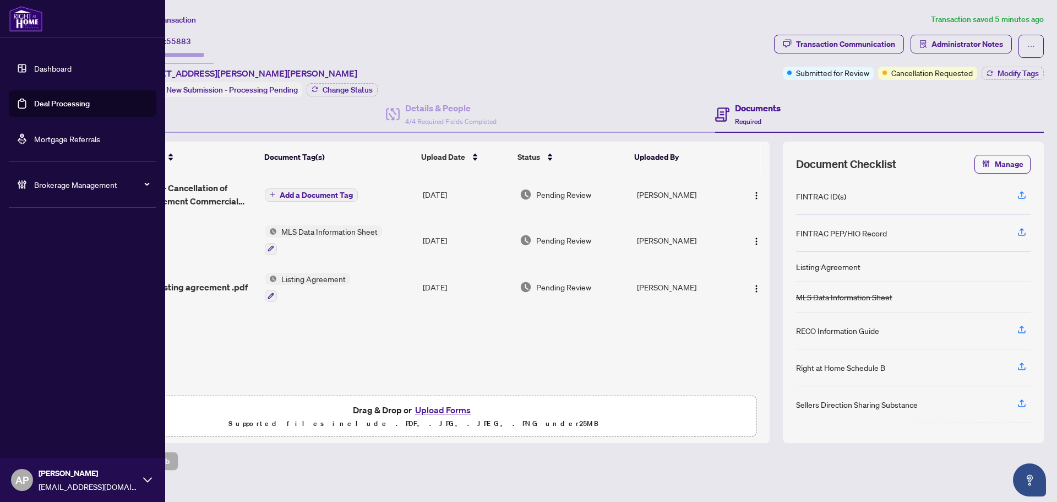
click at [34, 104] on link "Deal Processing" at bounding box center [62, 104] width 56 height 10
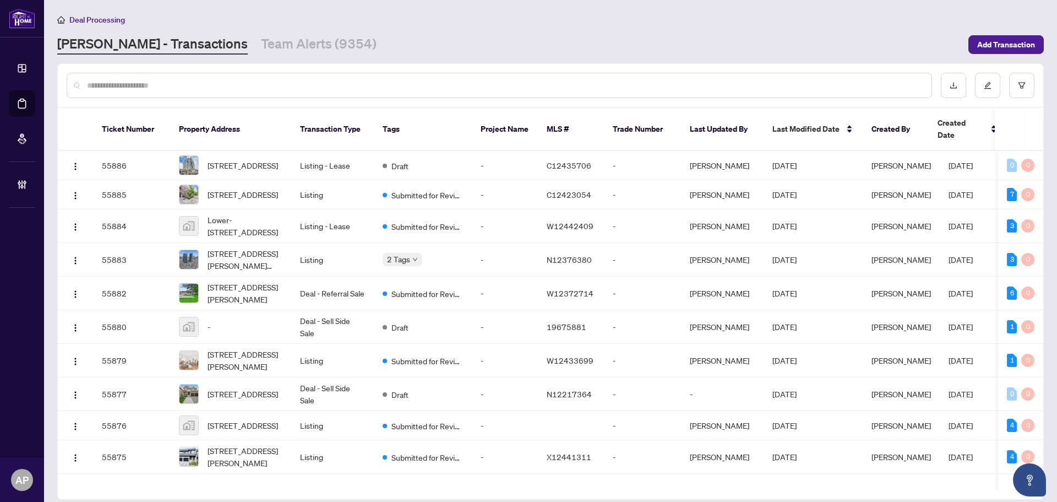
click at [212, 90] on input "text" at bounding box center [505, 85] width 836 height 12
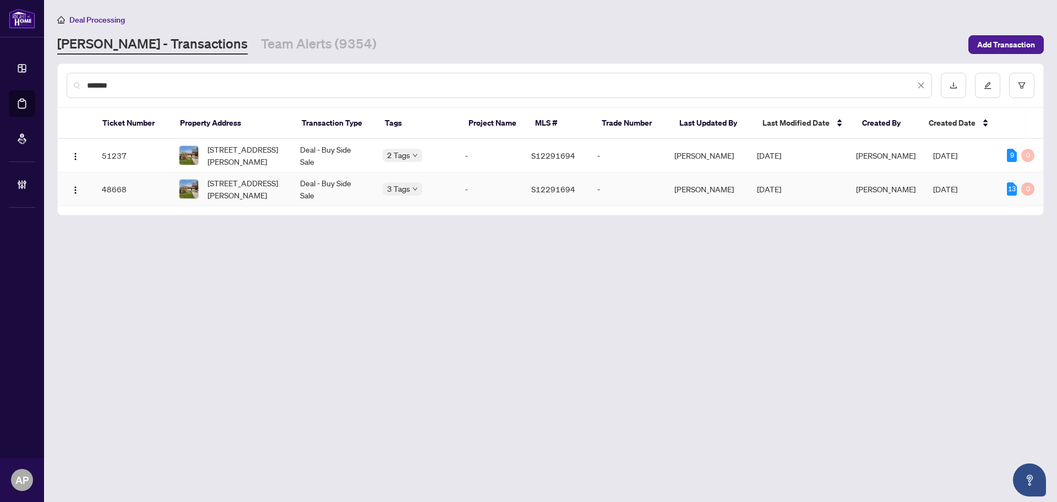
type input "*******"
click at [311, 190] on td "Deal - Buy Side Sale" at bounding box center [332, 189] width 83 height 34
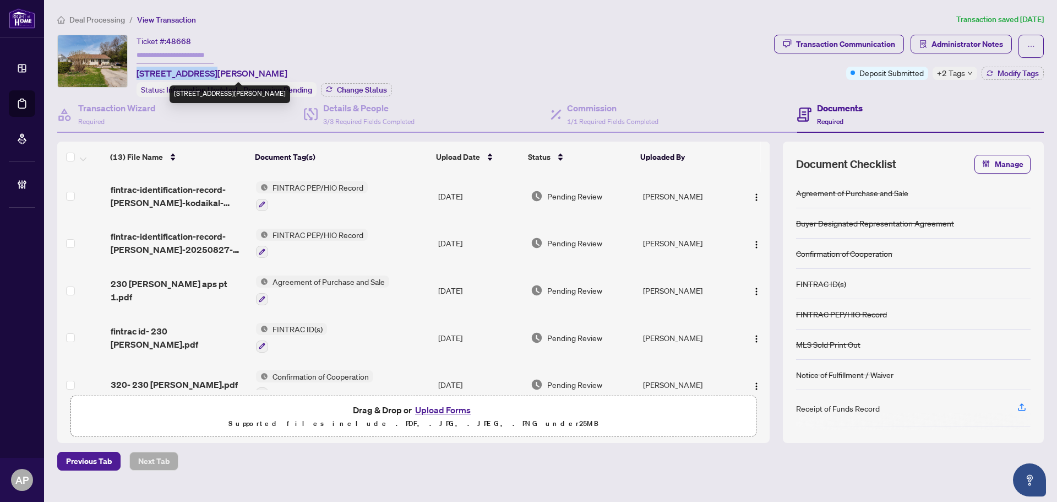
drag, startPoint x: 138, startPoint y: 70, endPoint x: 200, endPoint y: 71, distance: 62.8
click at [200, 71] on span "230 Elizabeth St, Midland, Ontario L4R 1Y4, Canada" at bounding box center [212, 73] width 151 height 13
copy span "230 Elizabeth St"
click at [176, 41] on span "48668" at bounding box center [178, 41] width 25 height 10
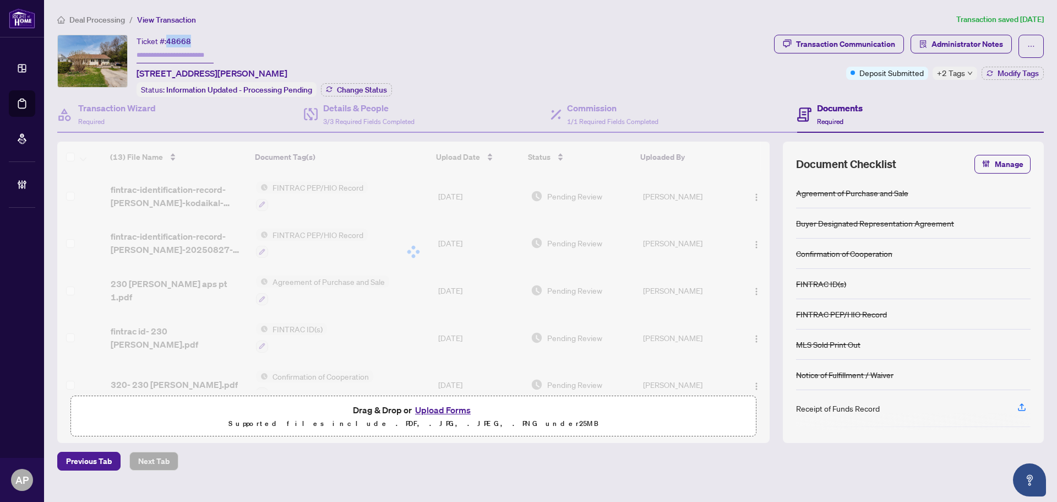
click at [176, 41] on span "48668" at bounding box center [178, 41] width 25 height 10
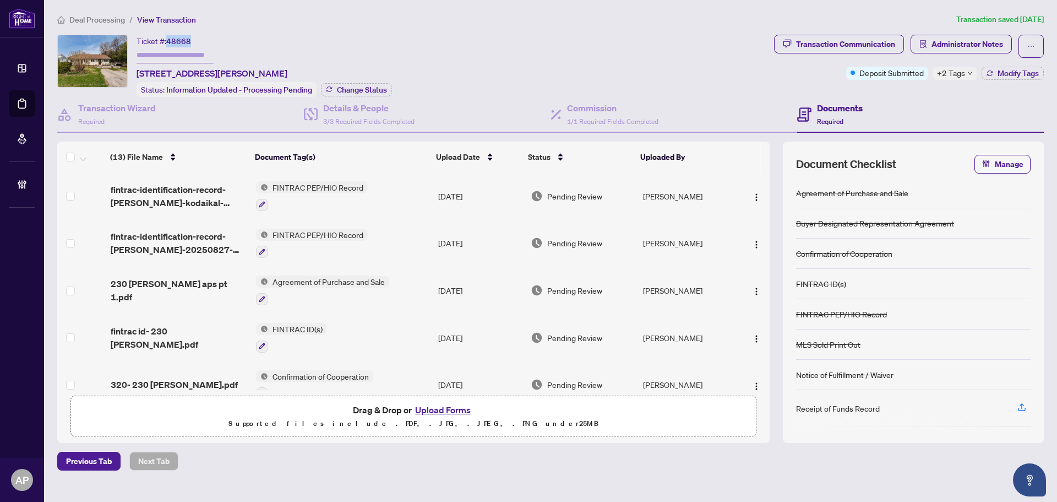
copy span "48668"
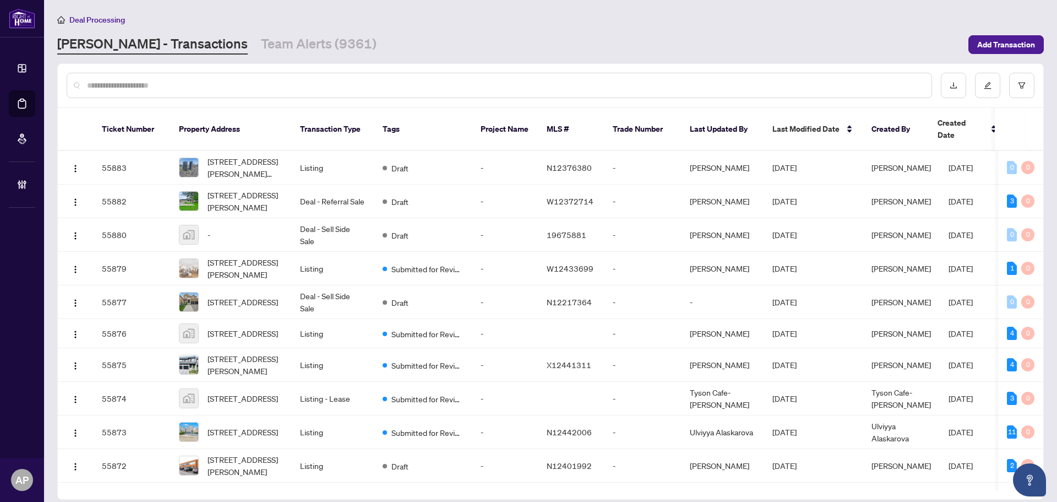
click at [285, 79] on input "text" at bounding box center [505, 85] width 836 height 12
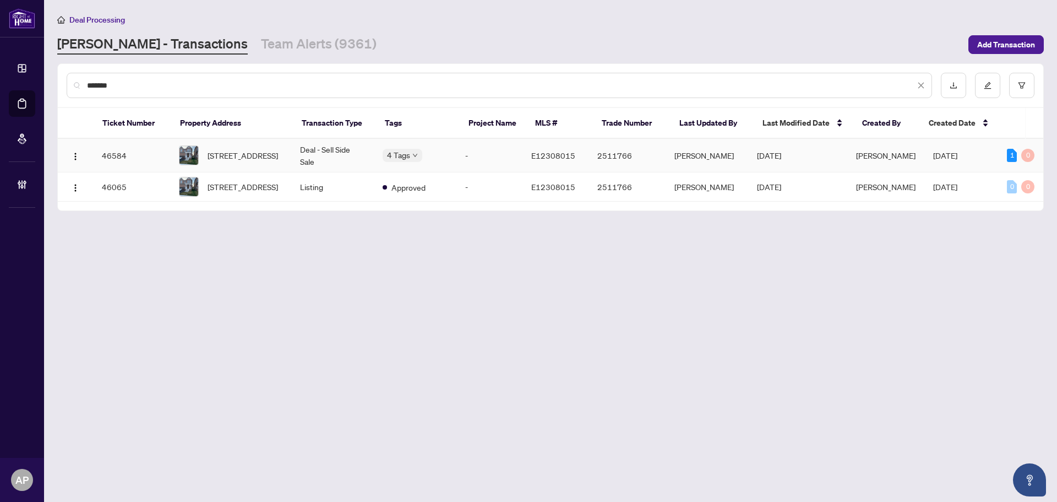
type input "*******"
click at [288, 158] on td "1213 Drinkle Cres, Oshawa, Ontario L1K 3G8, Canada" at bounding box center [230, 156] width 121 height 34
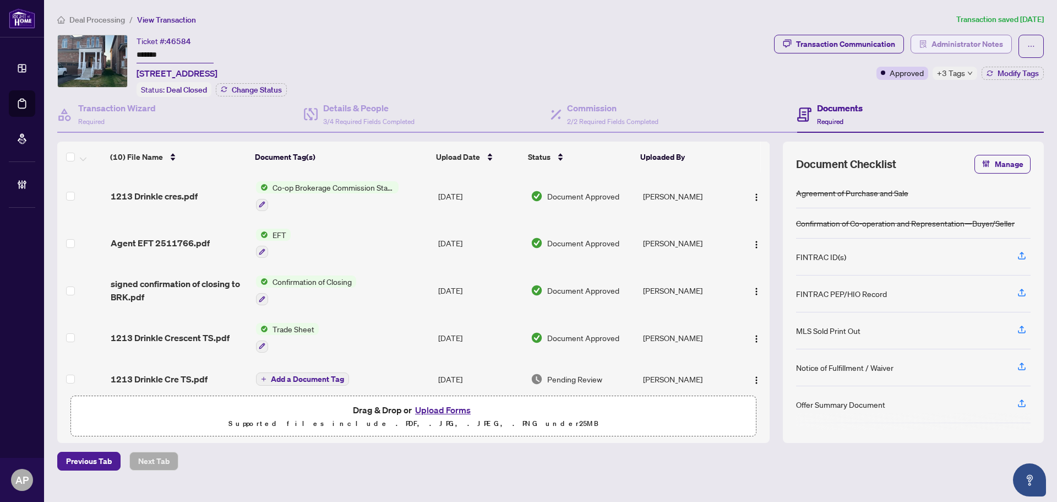
click at [942, 43] on span "Administrator Notes" at bounding box center [968, 44] width 72 height 18
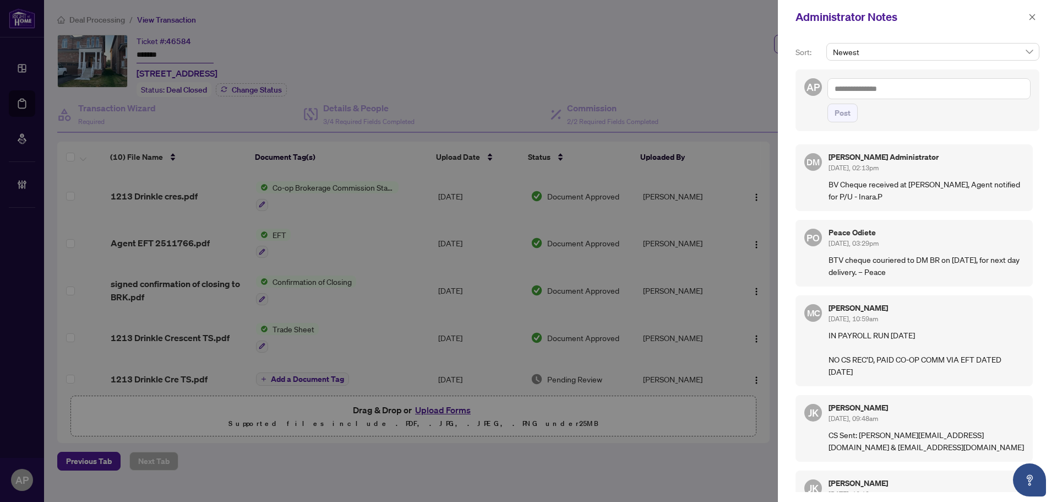
click at [912, 85] on textarea at bounding box center [929, 88] width 203 height 21
click at [879, 90] on textarea "**********" at bounding box center [929, 88] width 203 height 21
click at [884, 89] on textarea "**********" at bounding box center [929, 88] width 203 height 21
drag, startPoint x: 977, startPoint y: 96, endPoint x: 942, endPoint y: 104, distance: 35.5
click at [977, 96] on textarea "**********" at bounding box center [929, 88] width 203 height 21
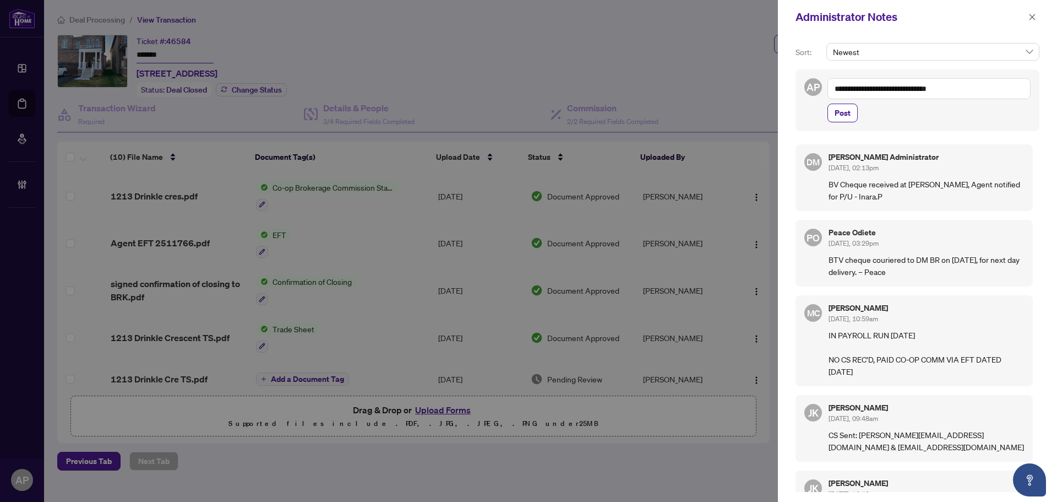
type textarea "**********"
click at [858, 117] on span "Post" at bounding box center [929, 113] width 203 height 19
drag, startPoint x: 849, startPoint y: 117, endPoint x: 871, endPoint y: 121, distance: 22.4
click at [849, 117] on span "Post" at bounding box center [843, 113] width 16 height 18
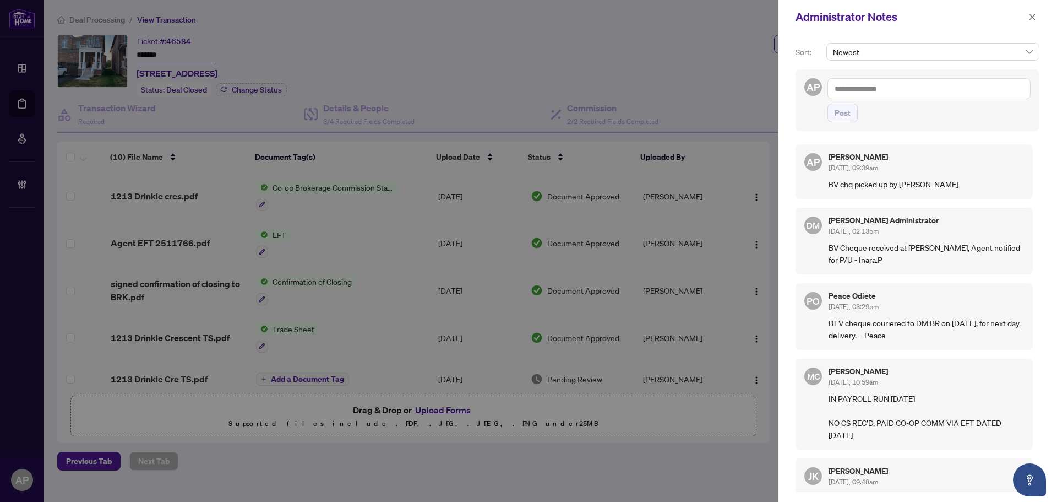
drag, startPoint x: 1033, startPoint y: 13, endPoint x: 536, endPoint y: 64, distance: 499.4
click at [1032, 14] on icon "close" at bounding box center [1033, 17] width 8 height 8
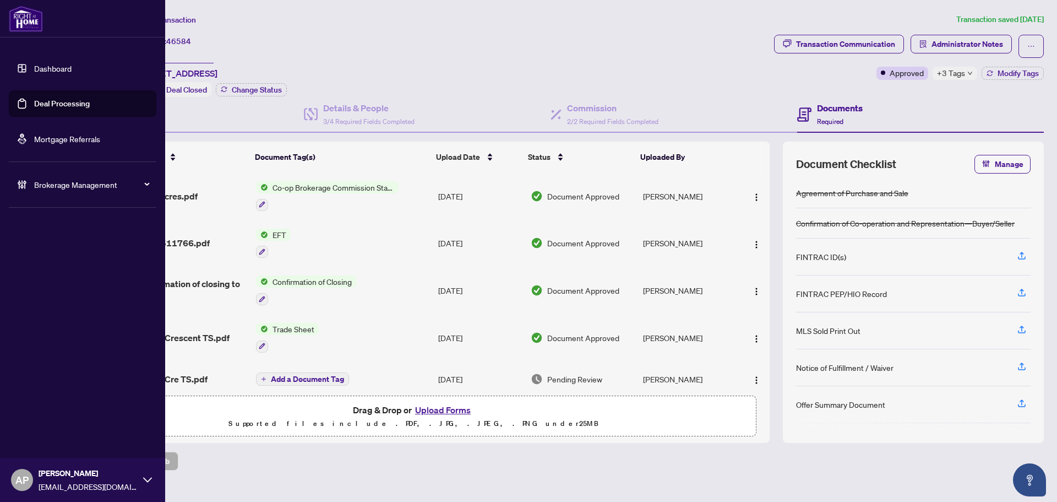
click at [34, 102] on link "Deal Processing" at bounding box center [62, 104] width 56 height 10
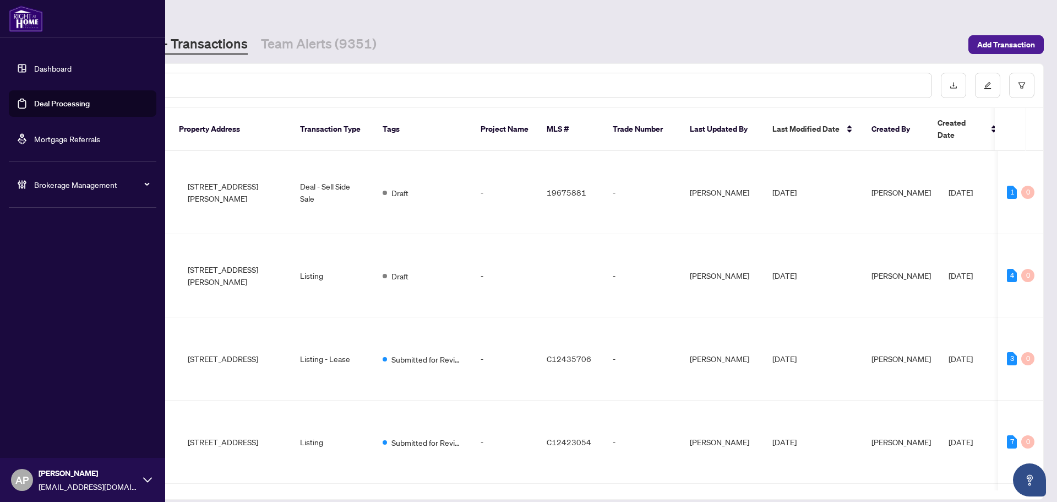
click at [193, 86] on input "text" at bounding box center [505, 85] width 836 height 12
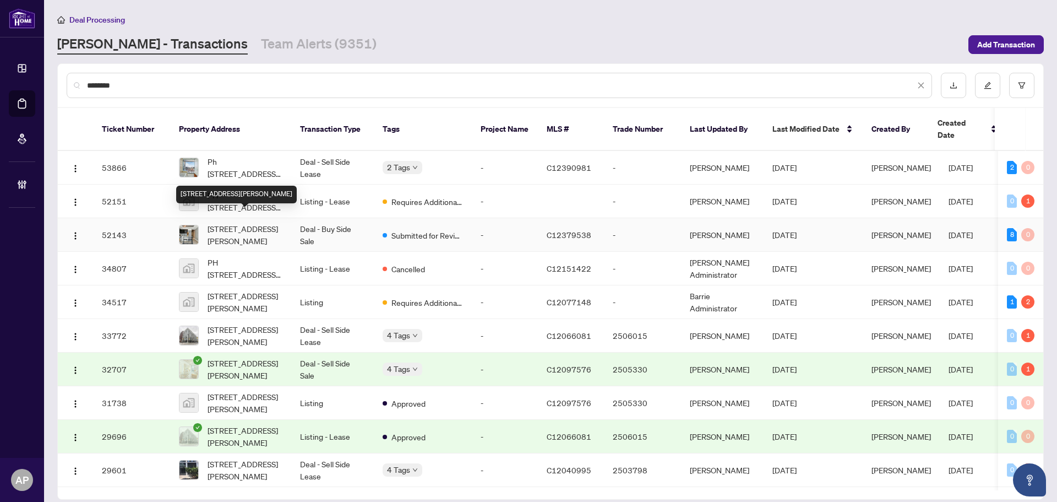
type input "********"
click at [277, 223] on span "512-39 Brant St, Toronto, Ontario M5V 2L9, Canada" at bounding box center [245, 235] width 75 height 24
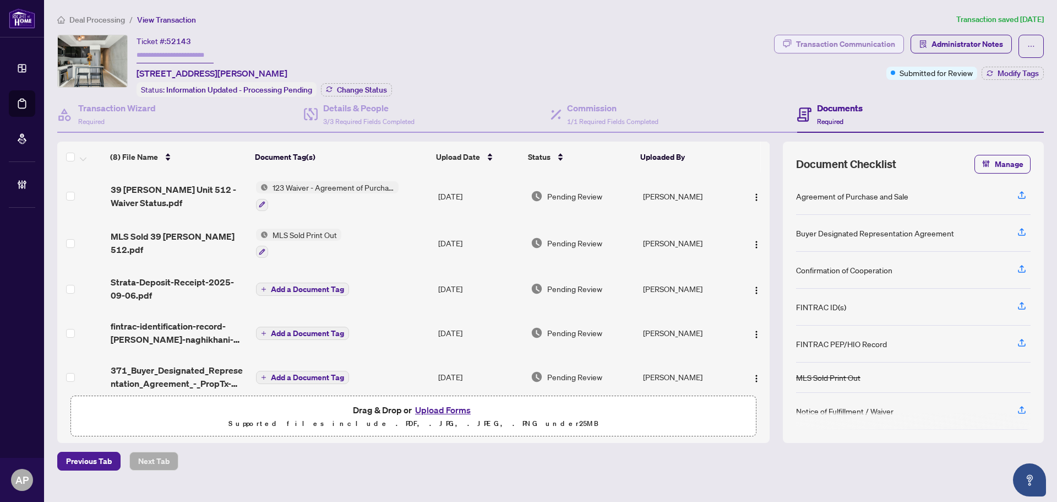
click at [888, 41] on div "Transaction Communication" at bounding box center [845, 44] width 99 height 18
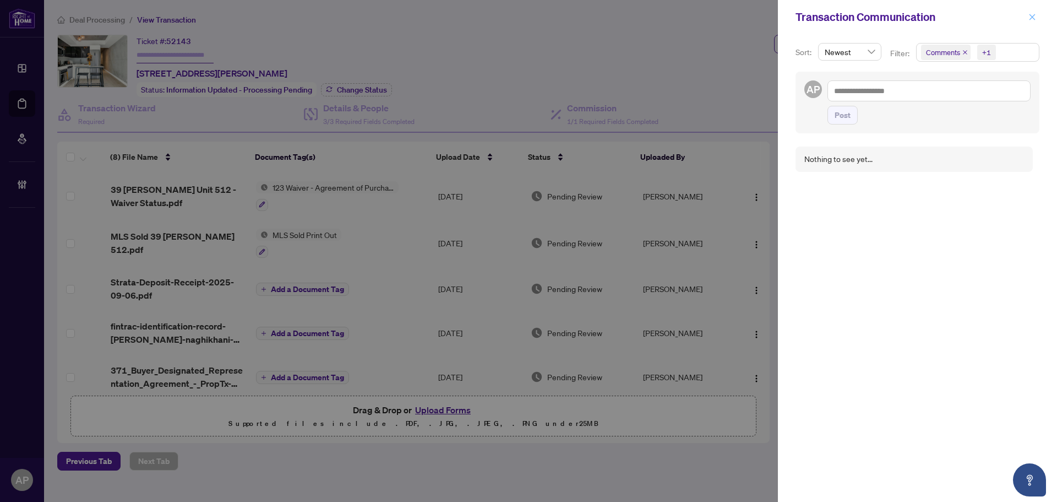
click at [1030, 10] on span "button" at bounding box center [1033, 17] width 8 height 18
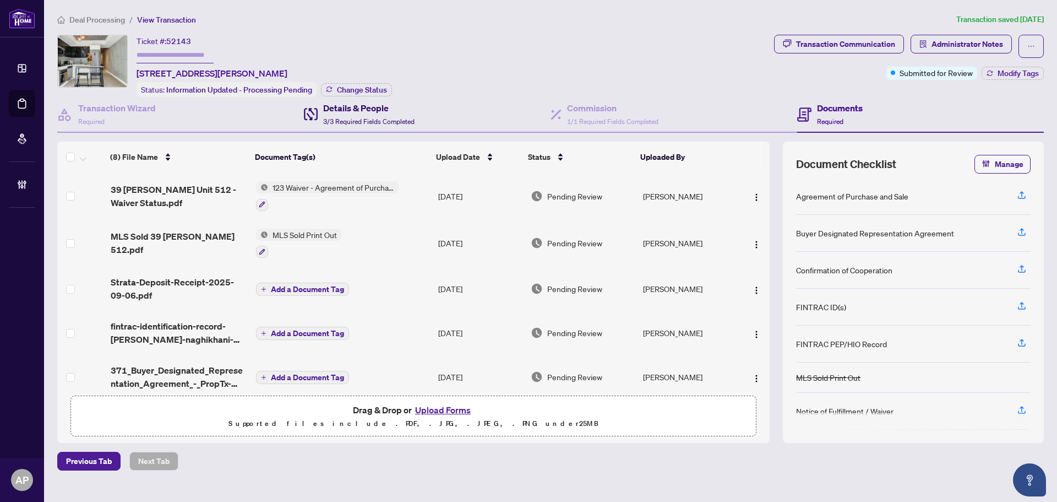
click at [358, 114] on div "Details & People 3/3 Required Fields Completed" at bounding box center [368, 114] width 91 height 26
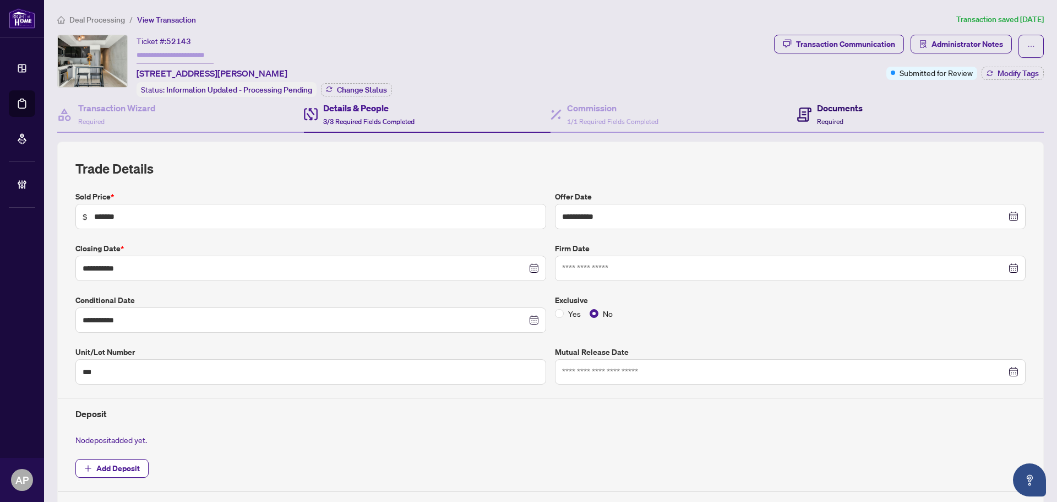
click at [821, 111] on h4 "Documents" at bounding box center [840, 107] width 46 height 13
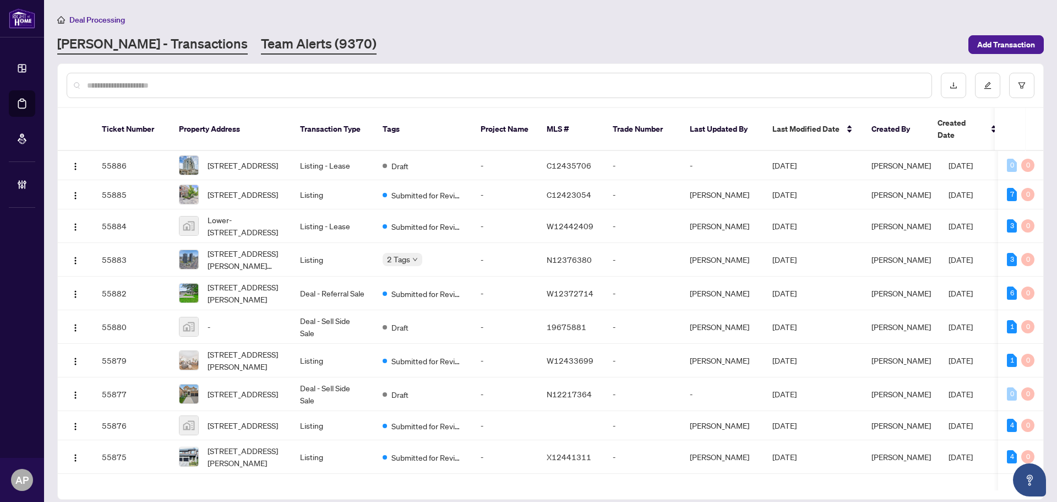
click at [285, 46] on link "Team Alerts (9370)" at bounding box center [319, 45] width 116 height 20
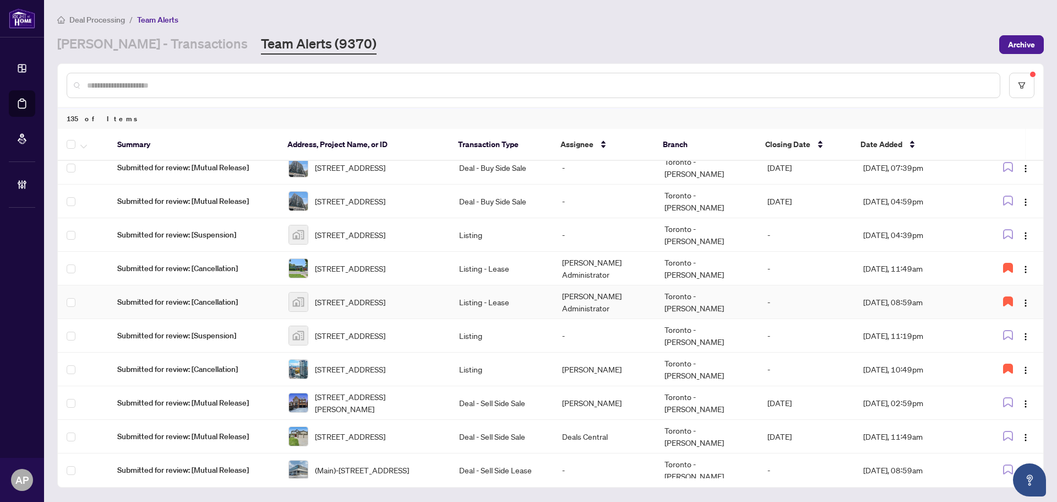
scroll to position [355, 0]
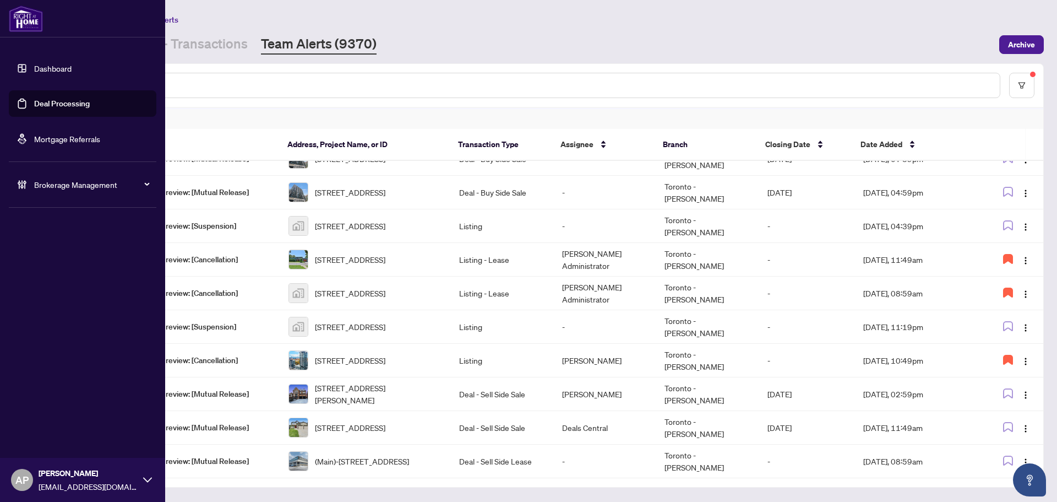
click at [101, 189] on span "Brokerage Management" at bounding box center [91, 184] width 115 height 12
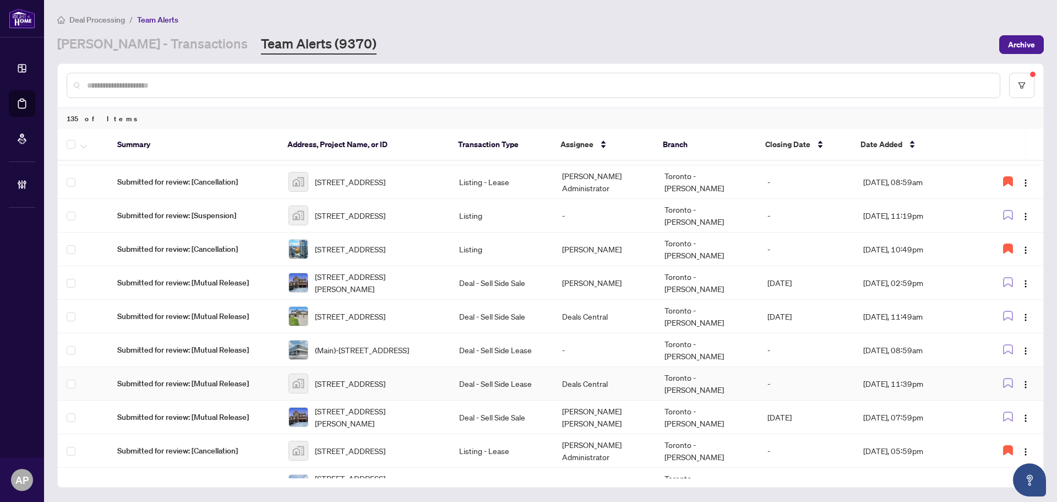
scroll to position [465, 0]
click at [555, 351] on td "-" at bounding box center [605, 351] width 102 height 34
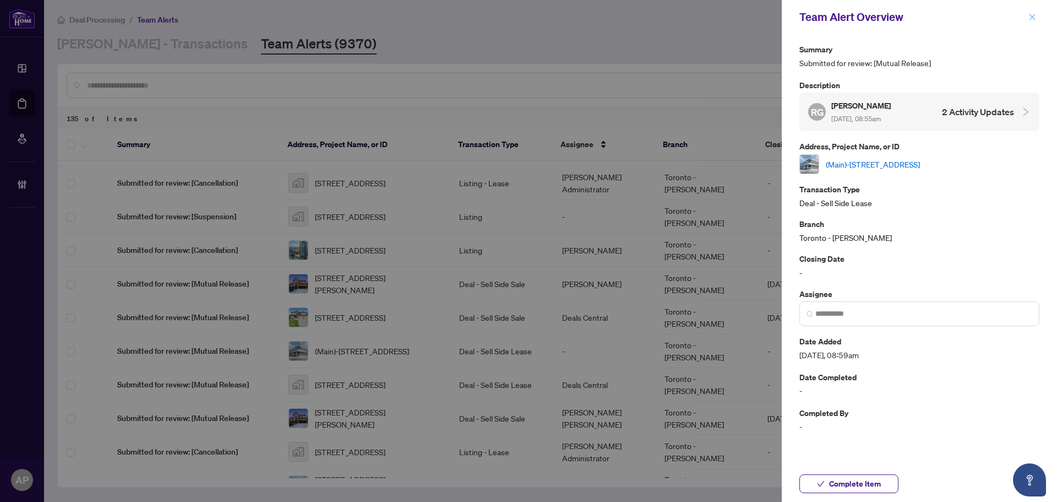
click at [1032, 13] on icon "close" at bounding box center [1033, 17] width 8 height 8
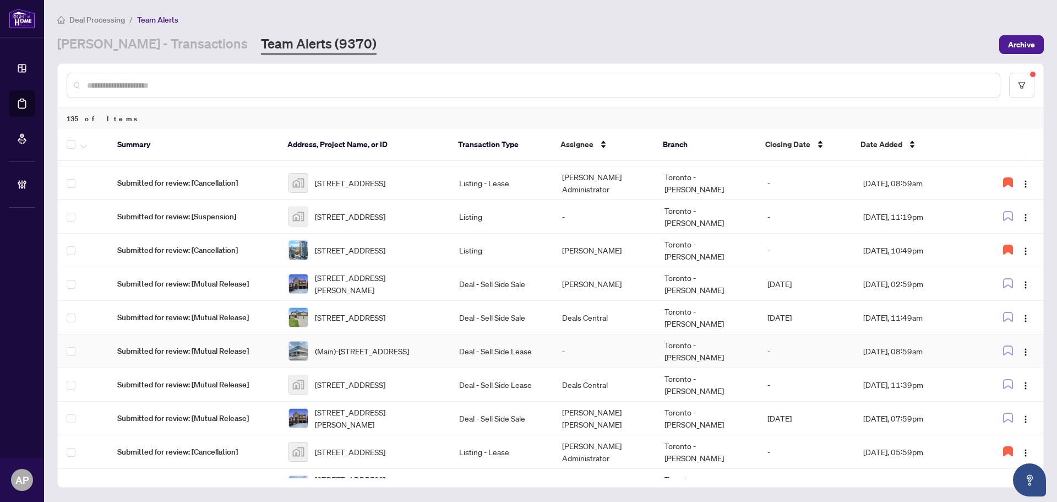
click at [576, 352] on td "-" at bounding box center [605, 351] width 102 height 34
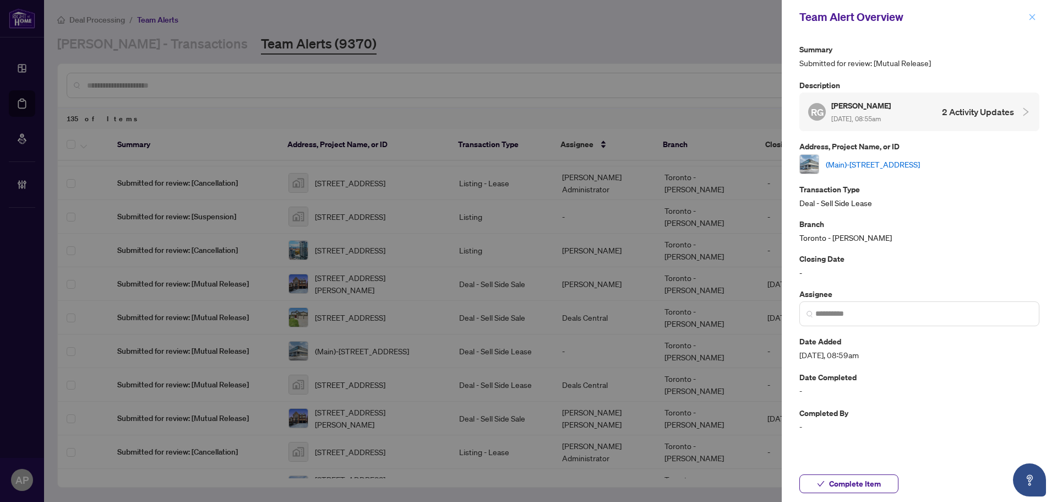
click at [1037, 15] on button "button" at bounding box center [1033, 16] width 14 height 13
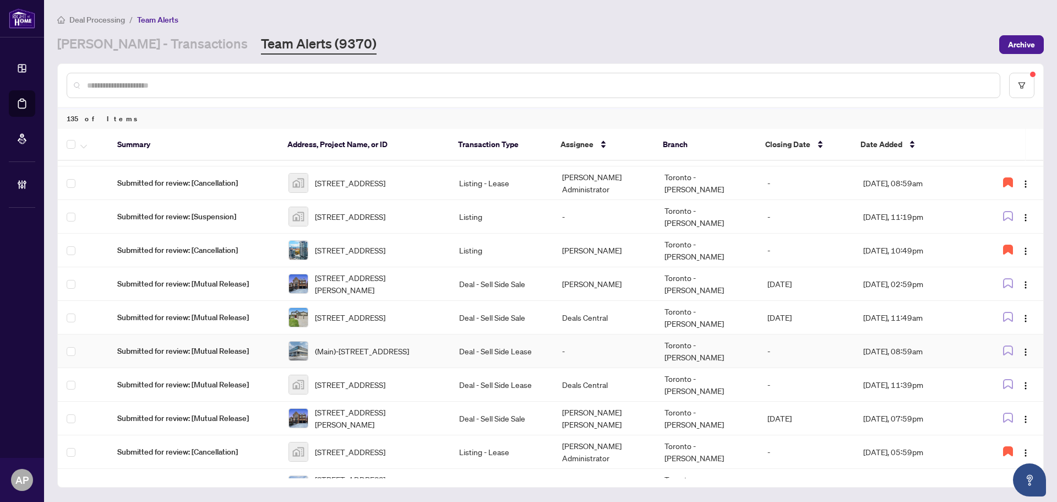
click at [545, 348] on td "Deal - Sell Side Lease" at bounding box center [502, 351] width 102 height 34
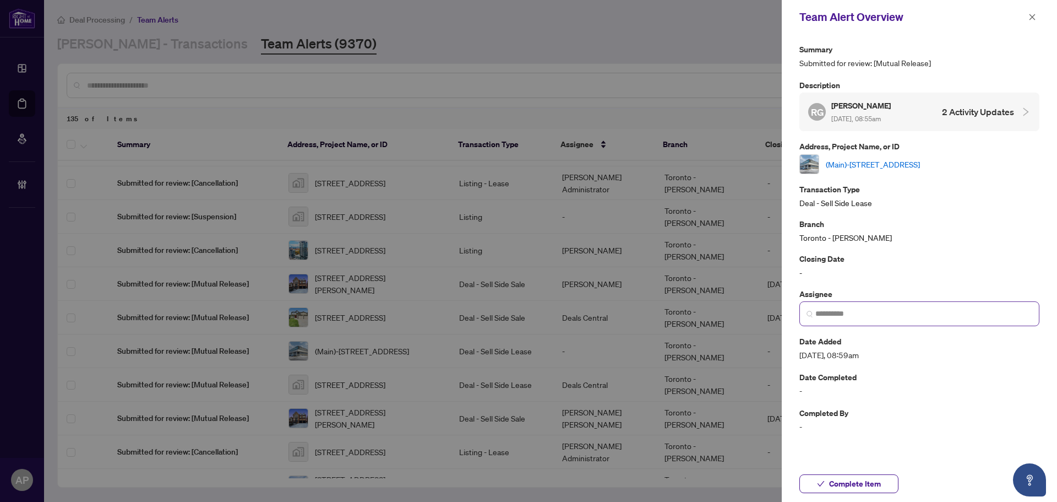
click at [870, 311] on span at bounding box center [920, 313] width 240 height 25
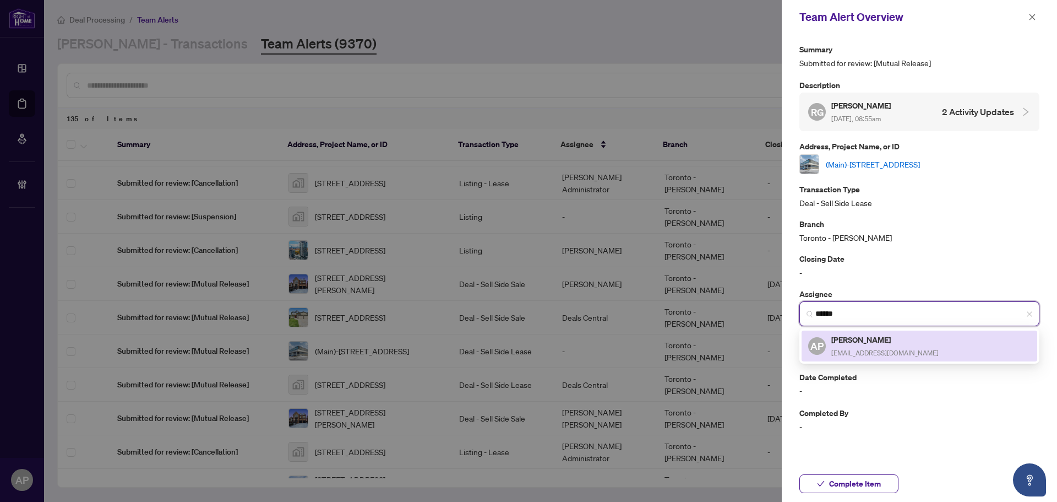
click at [890, 338] on h5 "[PERSON_NAME]" at bounding box center [885, 339] width 107 height 13
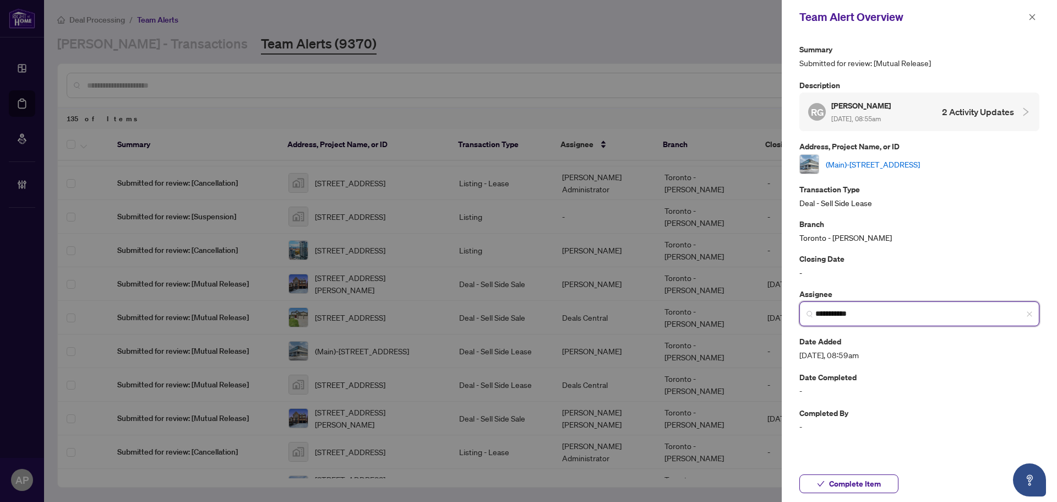
type input "**********"
click at [931, 283] on div "**********" at bounding box center [920, 238] width 240 height 390
click at [899, 162] on link "(Main)-[STREET_ADDRESS]" at bounding box center [873, 164] width 94 height 12
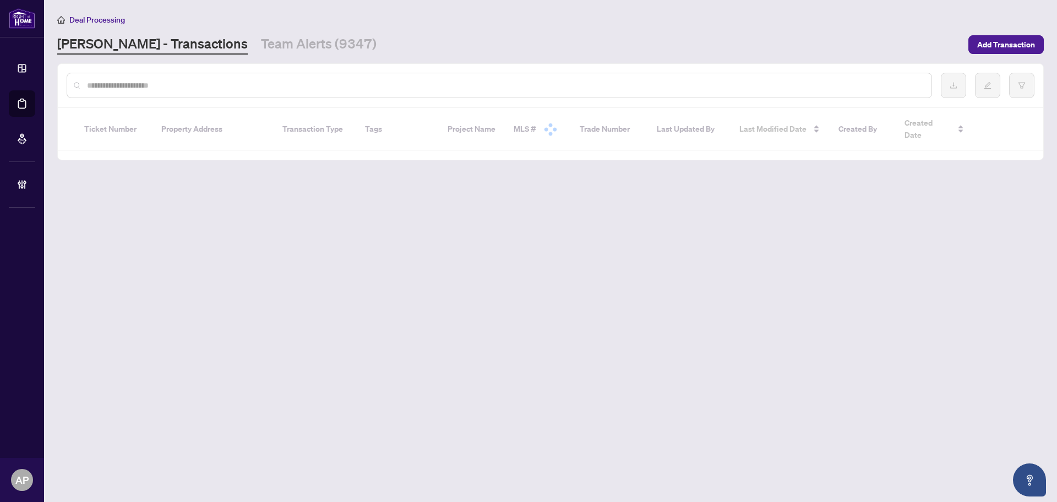
click at [202, 89] on input "text" at bounding box center [505, 85] width 836 height 12
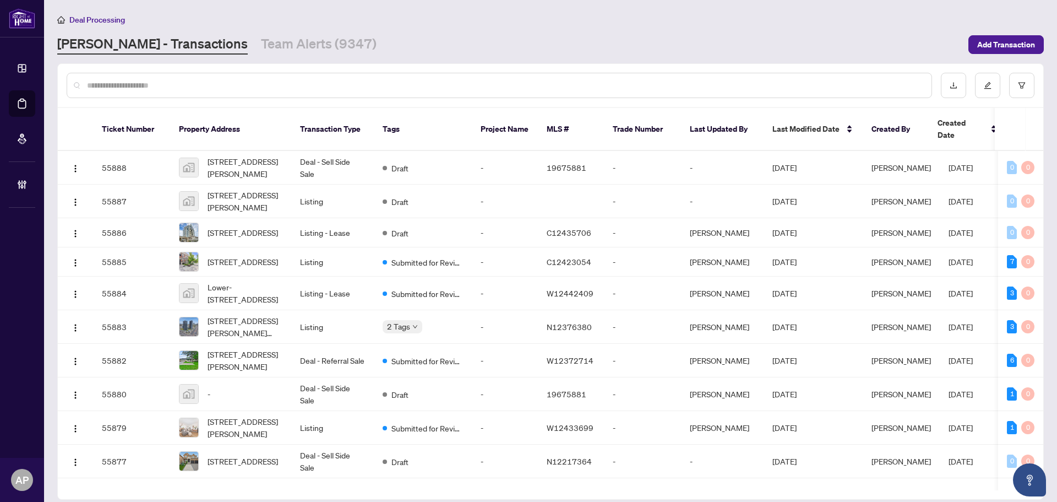
click at [259, 82] on input "text" at bounding box center [505, 85] width 836 height 12
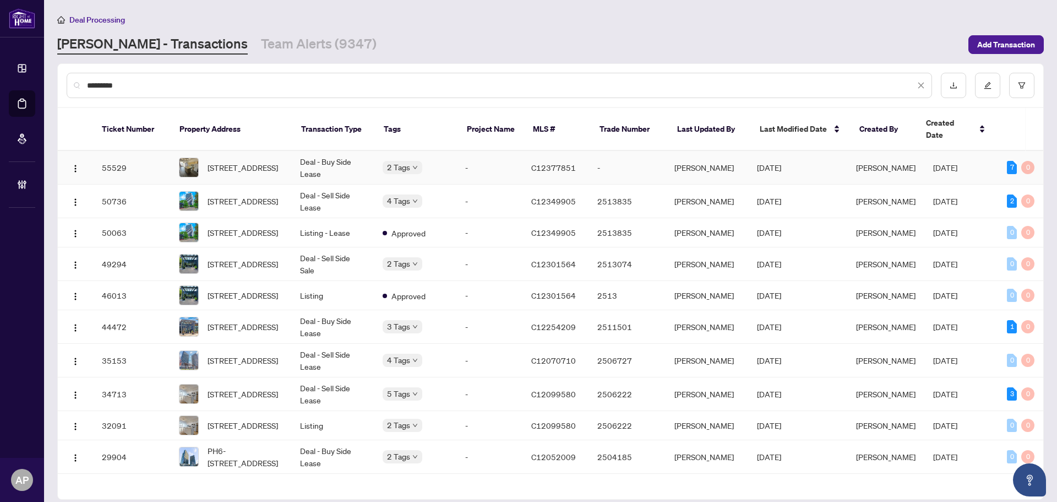
type input "*********"
click at [334, 156] on td "Deal - Buy Side Lease" at bounding box center [332, 168] width 83 height 34
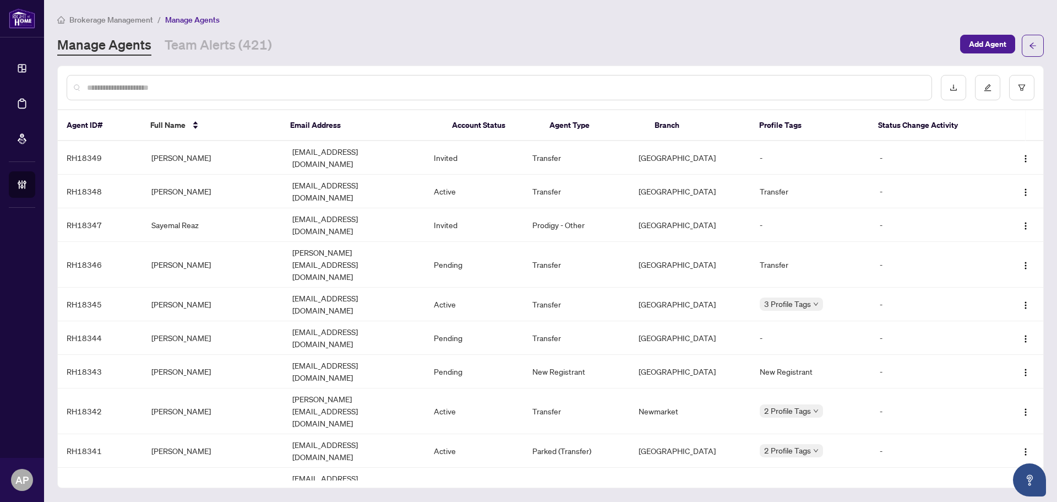
click at [142, 88] on input "text" at bounding box center [505, 88] width 836 height 12
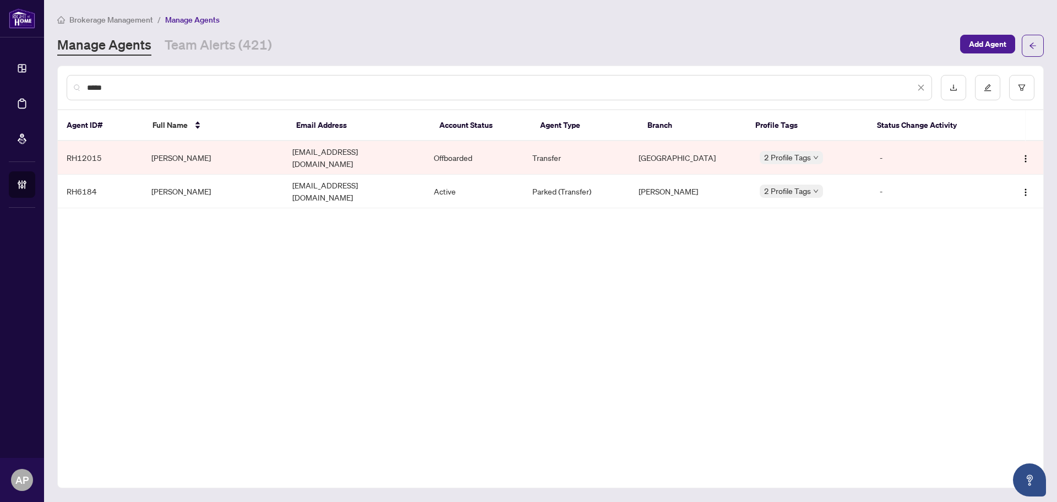
type input "*****"
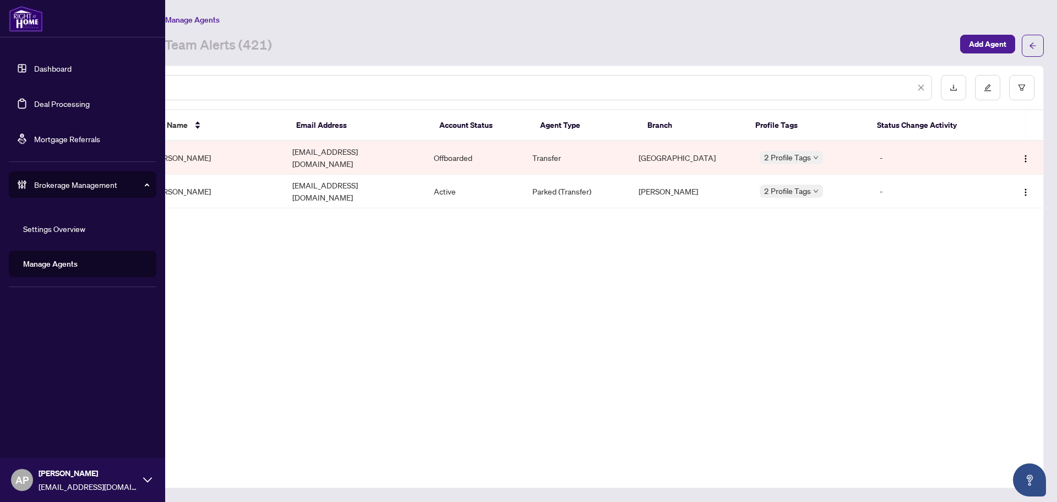
click at [36, 101] on link "Deal Processing" at bounding box center [62, 104] width 56 height 10
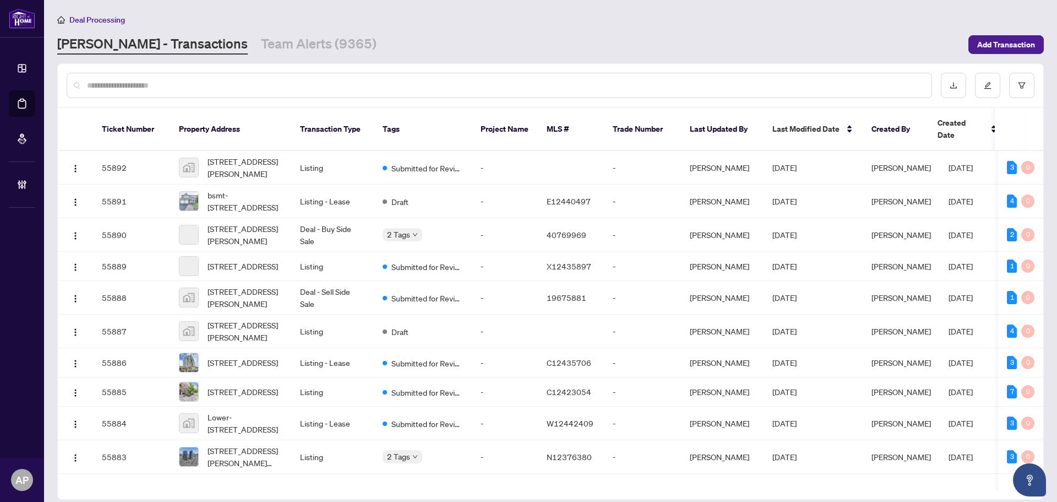
click at [272, 88] on input "text" at bounding box center [505, 85] width 836 height 12
click at [374, 82] on input "text" at bounding box center [505, 85] width 836 height 12
click at [226, 79] on input "text" at bounding box center [505, 85] width 836 height 12
click at [412, 81] on input "text" at bounding box center [505, 85] width 836 height 12
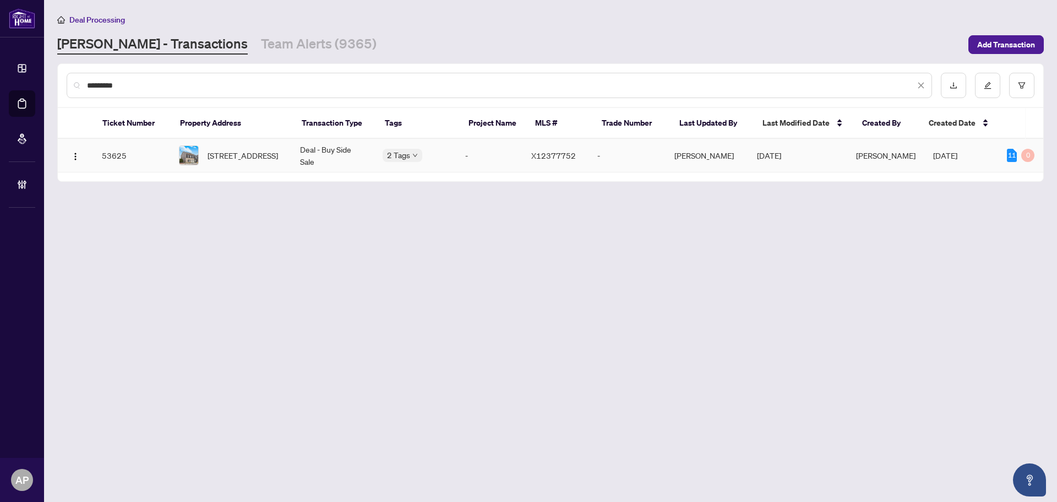
type input "*********"
click at [332, 156] on td "Deal - Buy Side Sale" at bounding box center [332, 156] width 83 height 34
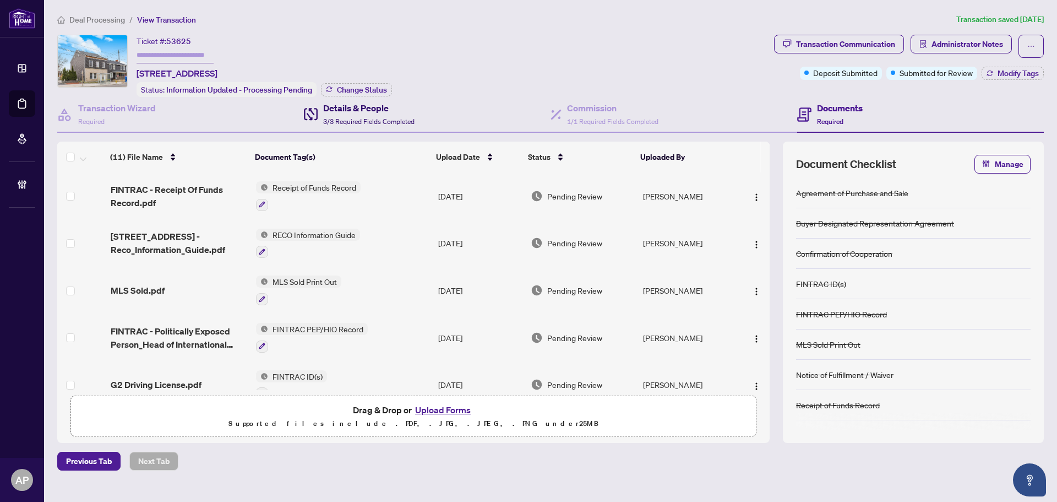
click at [381, 125] on div "Details & People 3/3 Required Fields Completed" at bounding box center [368, 114] width 91 height 26
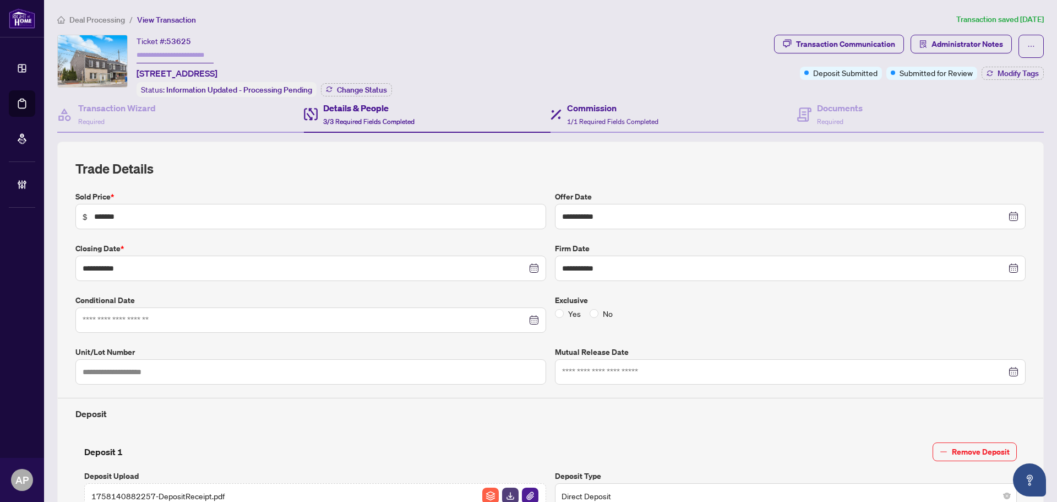
click at [594, 126] on div "Commission 1/1 Required Fields Completed" at bounding box center [674, 115] width 247 height 36
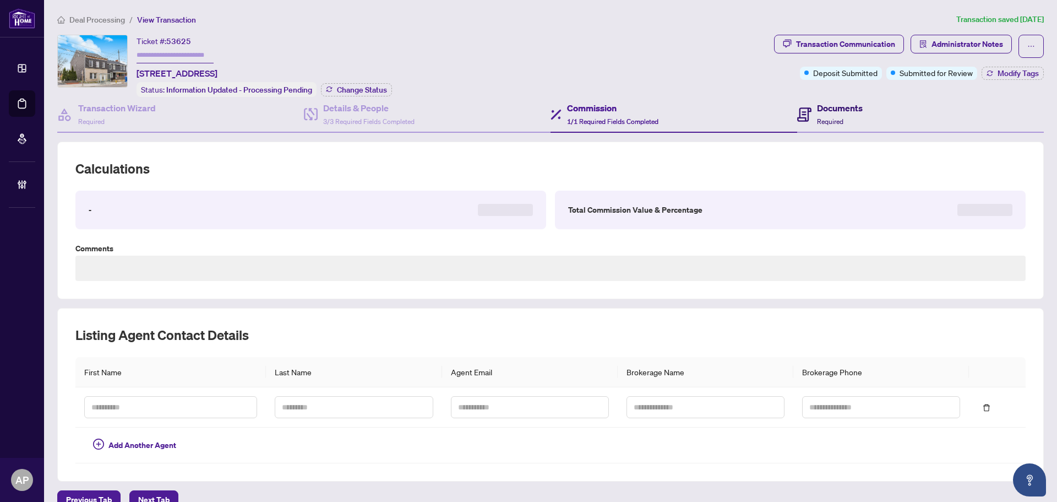
click at [817, 121] on span "Required" at bounding box center [830, 121] width 26 height 8
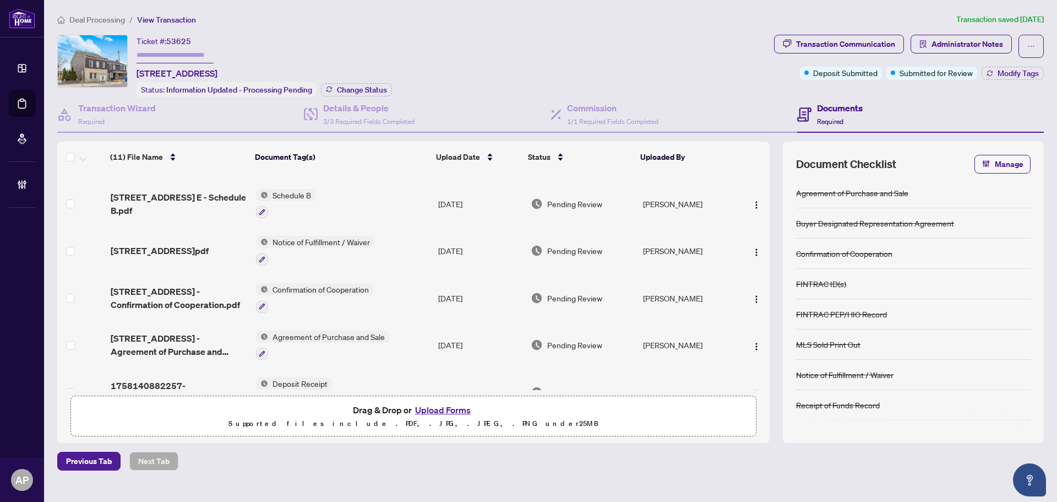
scroll to position [303, 0]
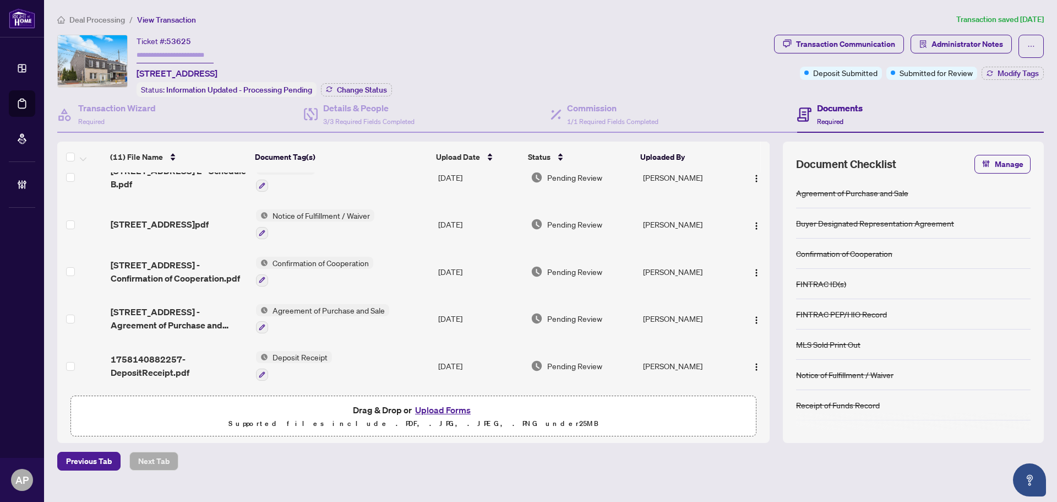
click at [390, 359] on td "Deposit Receipt" at bounding box center [343, 365] width 182 height 47
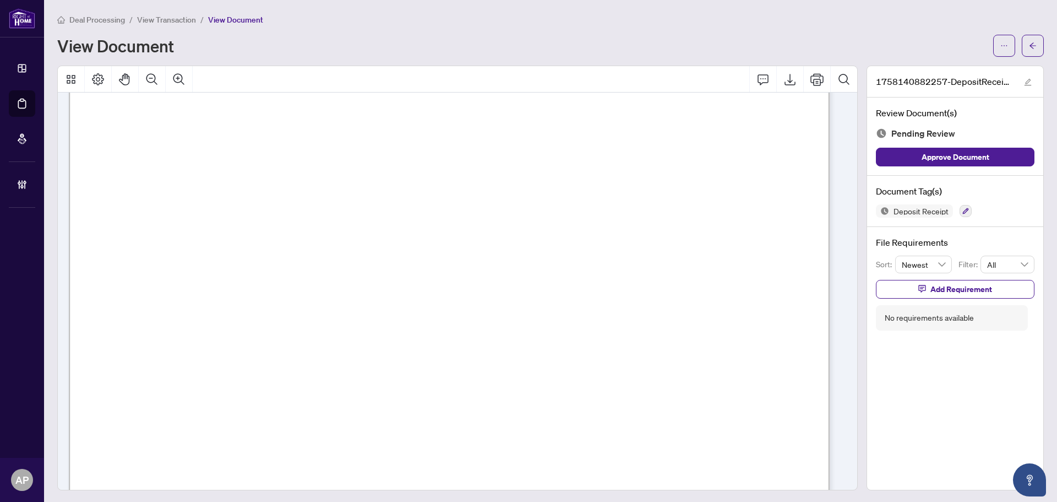
scroll to position [334, 0]
click at [1029, 45] on icon "arrow-left" at bounding box center [1033, 46] width 8 height 8
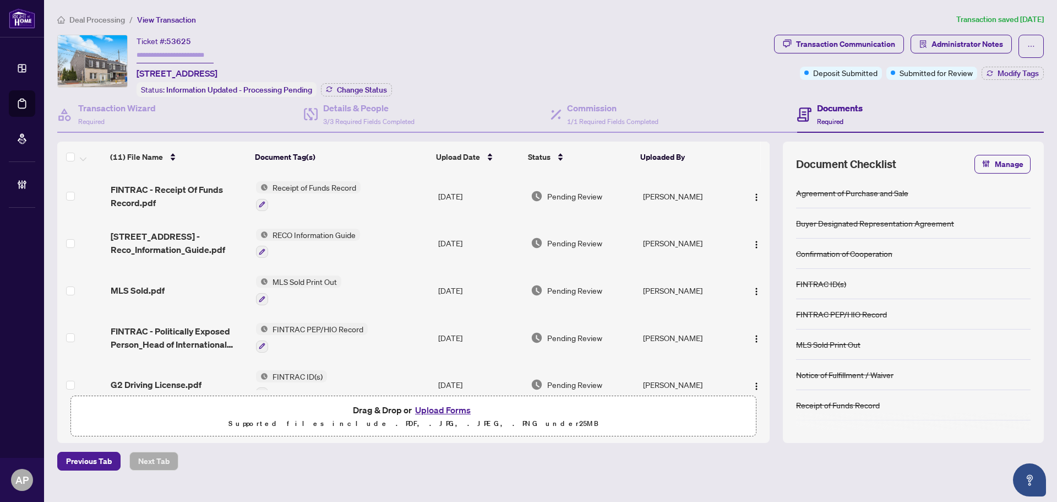
click at [179, 42] on span "53625" at bounding box center [178, 41] width 25 height 10
copy span "53625"
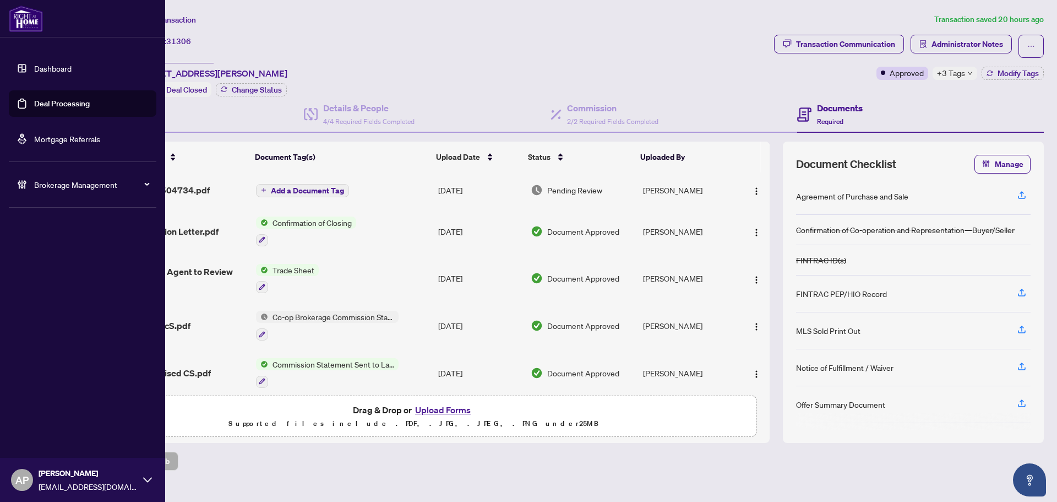
click at [34, 101] on link "Deal Processing" at bounding box center [62, 104] width 56 height 10
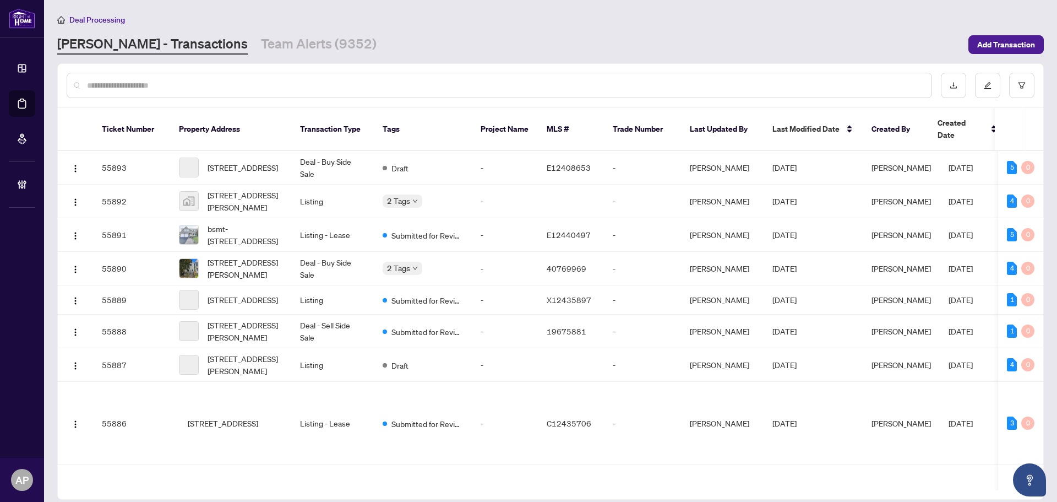
click at [210, 78] on div at bounding box center [500, 85] width 866 height 25
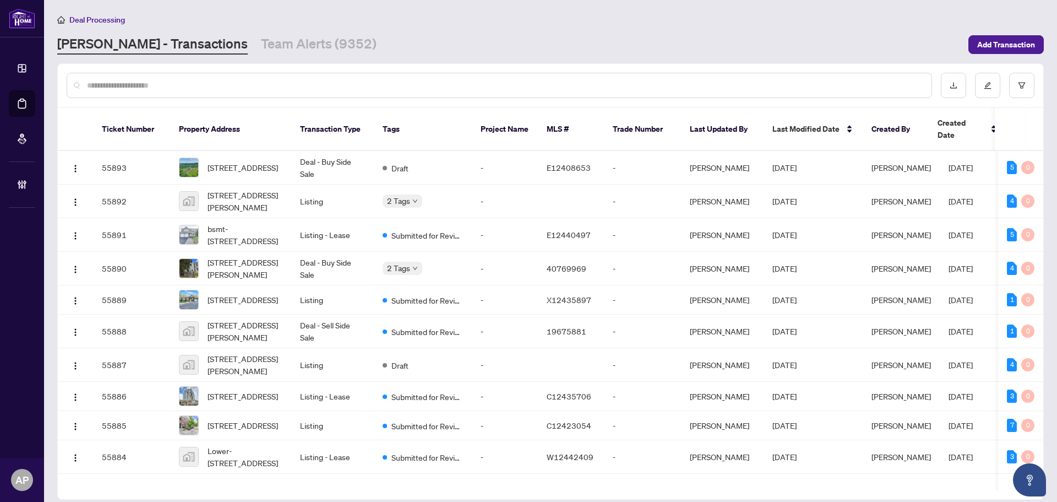
click at [211, 83] on input "text" at bounding box center [505, 85] width 836 height 12
click at [212, 84] on input "text" at bounding box center [505, 85] width 836 height 12
click at [215, 85] on input "text" at bounding box center [505, 85] width 836 height 12
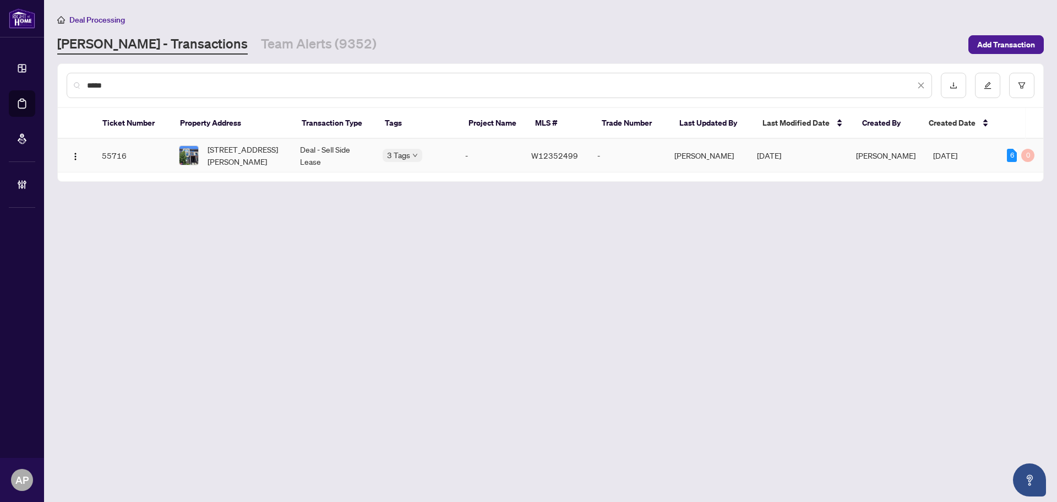
type input "*****"
click at [294, 158] on td "Deal - Sell Side Lease" at bounding box center [332, 156] width 83 height 34
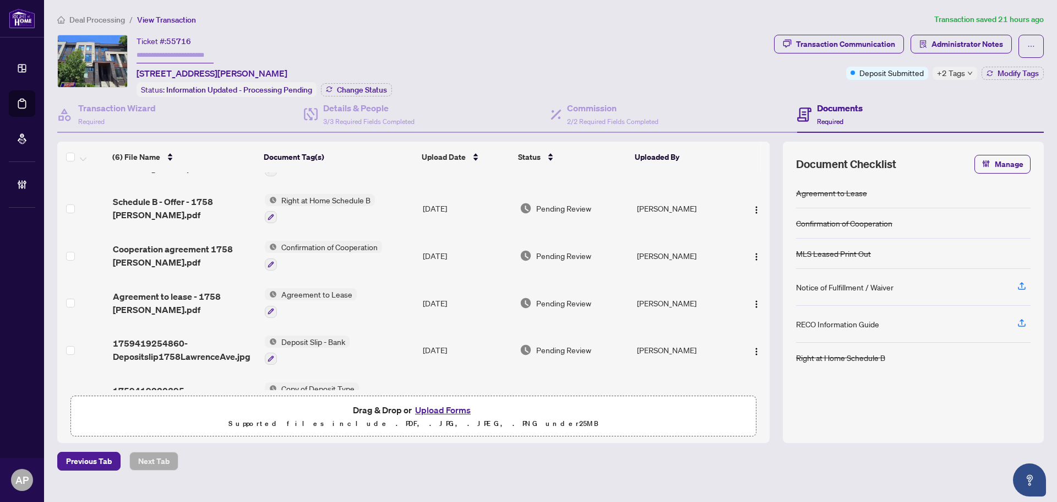
scroll to position [68, 0]
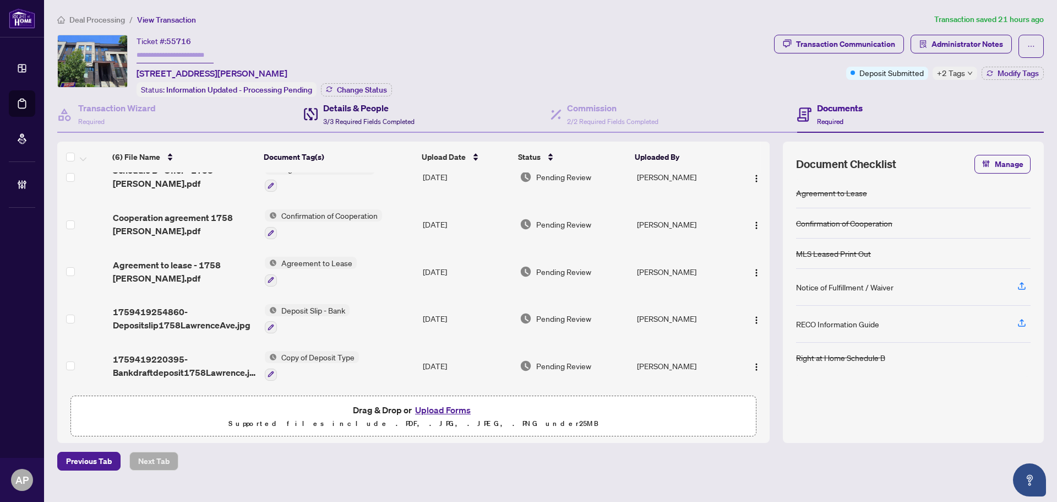
click at [368, 113] on div "Details & People 3/3 Required Fields Completed" at bounding box center [368, 114] width 91 height 26
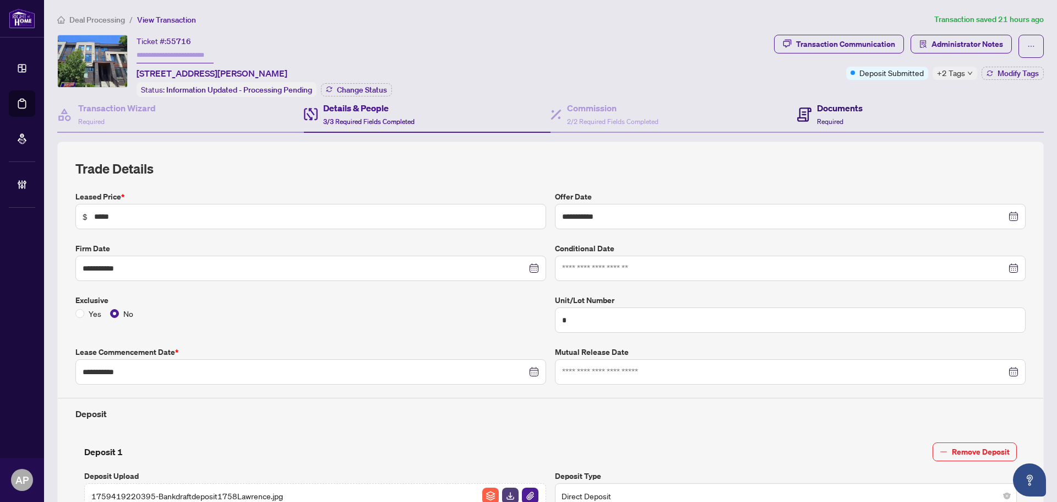
click at [836, 122] on span "Required" at bounding box center [830, 121] width 26 height 8
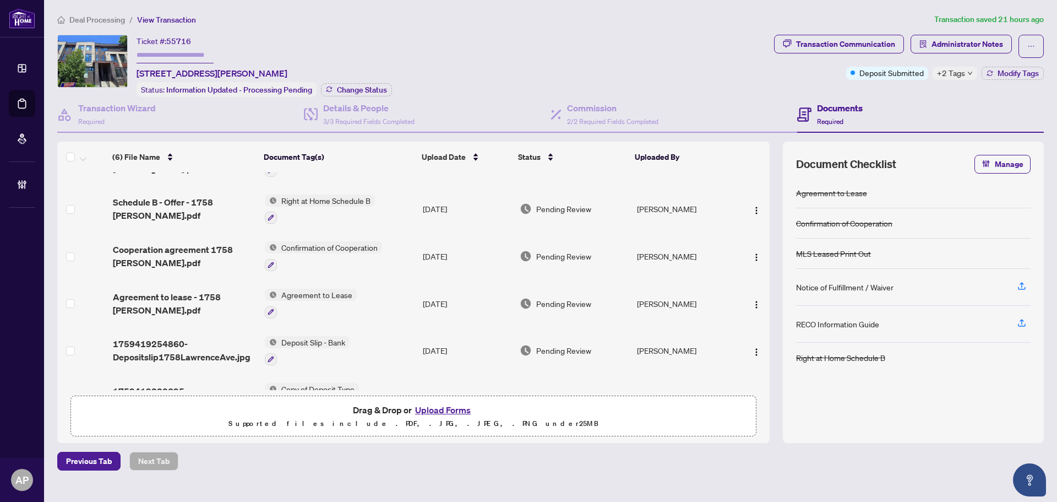
scroll to position [68, 0]
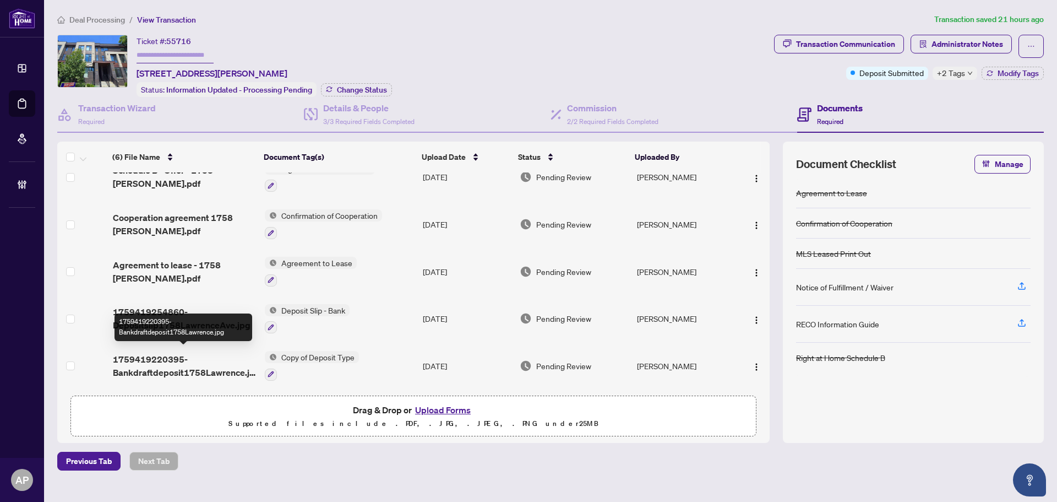
click at [234, 361] on span "1759419220395-Bankdraftdeposit1758Lawrence.jpg" at bounding box center [184, 365] width 143 height 26
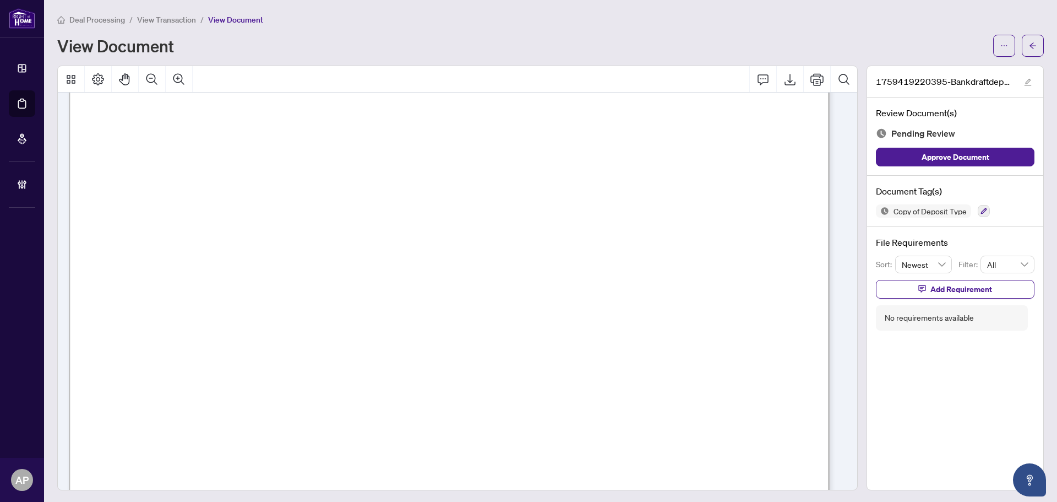
scroll to position [55, 0]
click at [1037, 39] on main "Deal Processing / View Transaction / View Document View Document 1759419220395-…" at bounding box center [550, 251] width 1013 height 502
click at [1022, 50] on button "button" at bounding box center [1033, 46] width 22 height 22
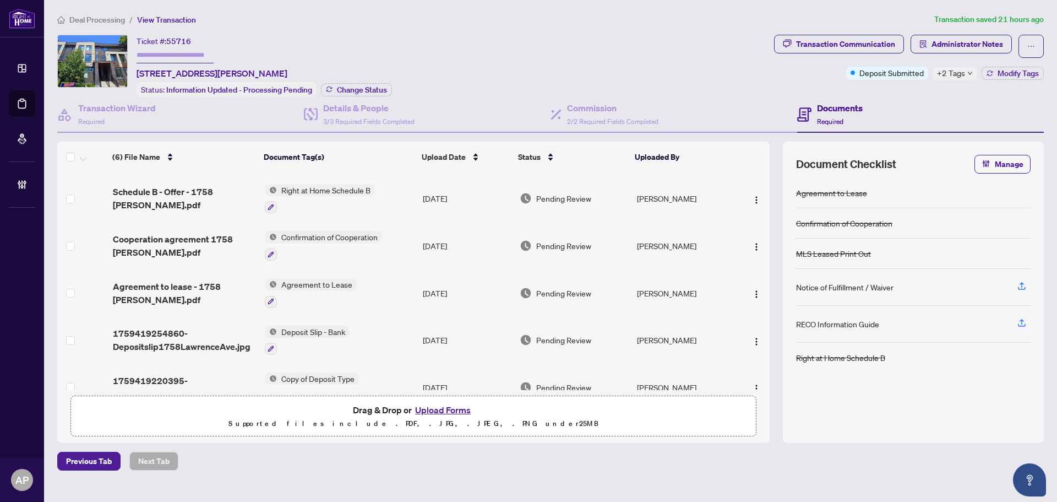
scroll to position [68, 0]
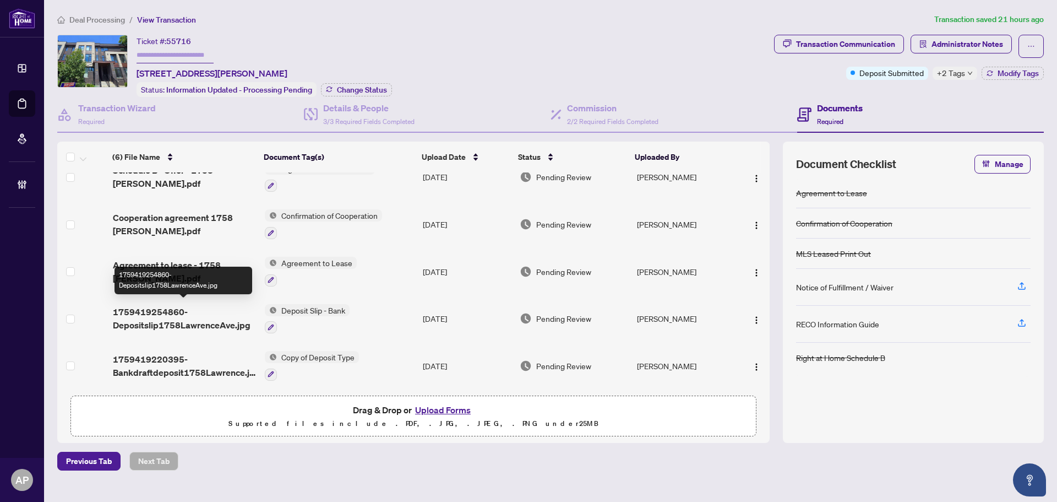
click at [211, 318] on span "1759419254860-Depositslip1758LawrenceAve.jpg" at bounding box center [184, 318] width 143 height 26
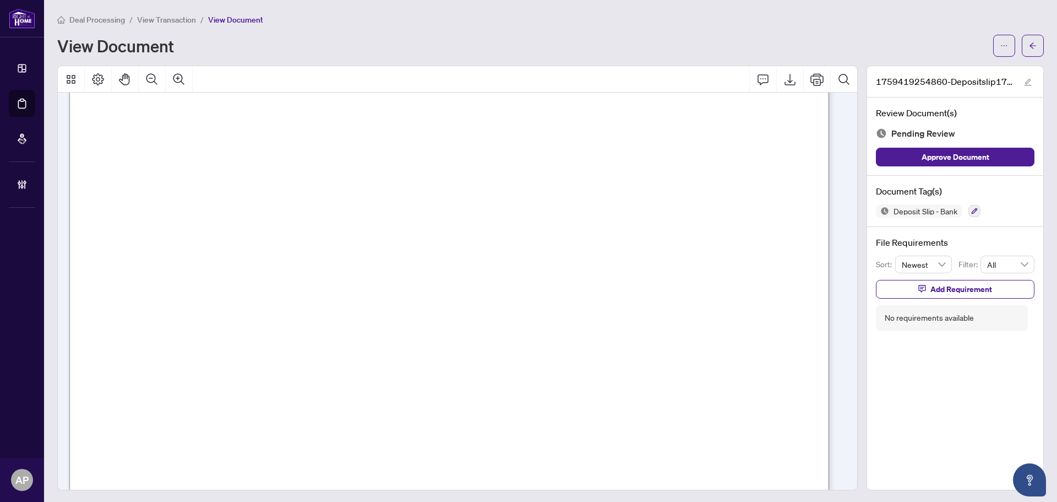
scroll to position [55, 0]
click at [1022, 44] on button "button" at bounding box center [1033, 46] width 22 height 22
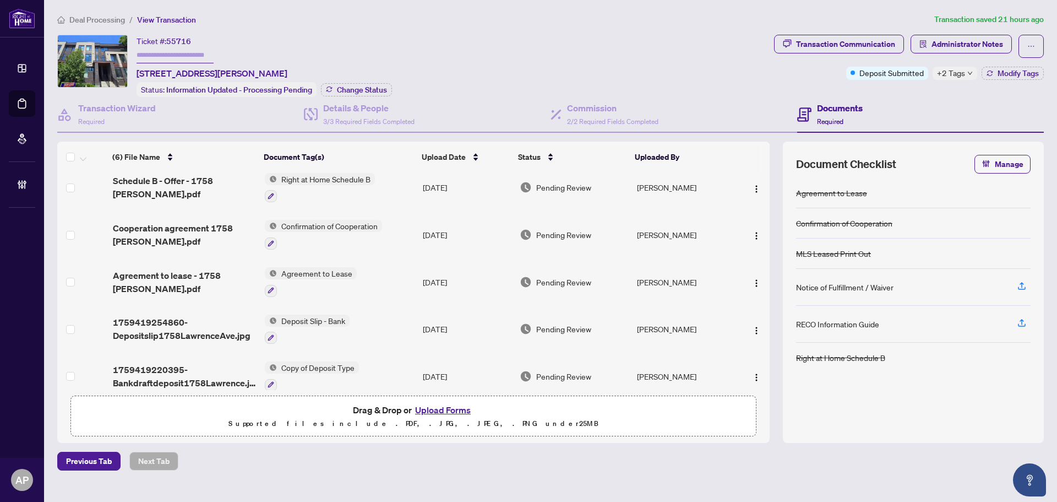
scroll to position [68, 0]
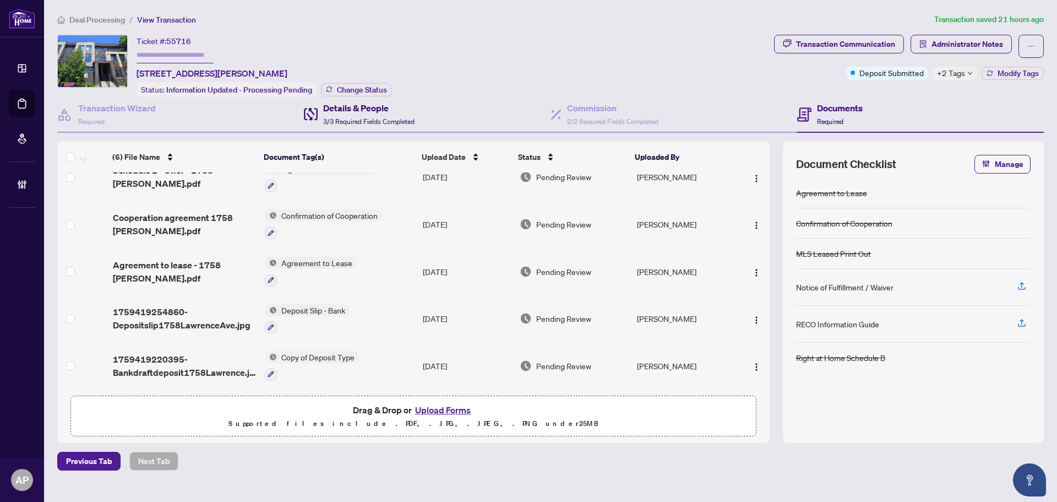
click at [357, 114] on div "Details & People 3/3 Required Fields Completed" at bounding box center [368, 114] width 91 height 26
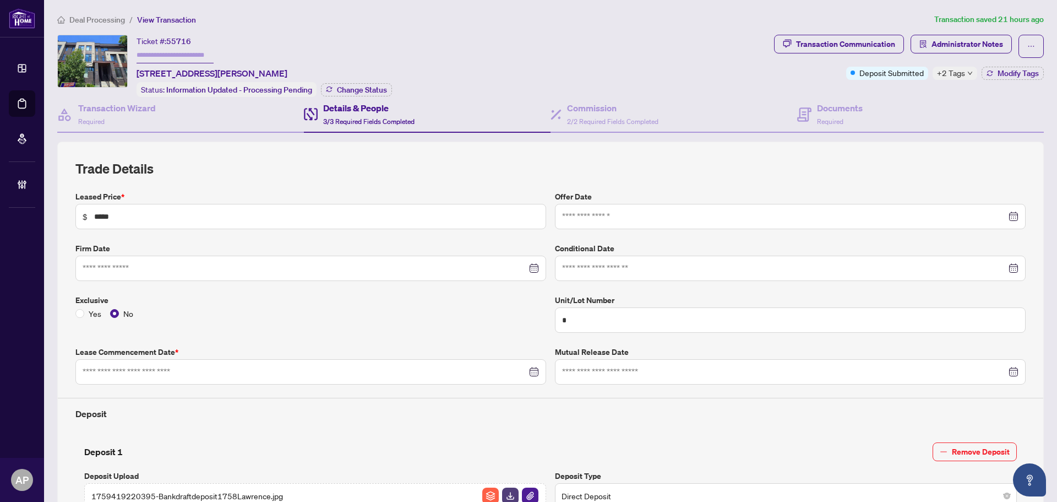
type input "**********"
click at [804, 112] on icon at bounding box center [805, 114] width 14 height 14
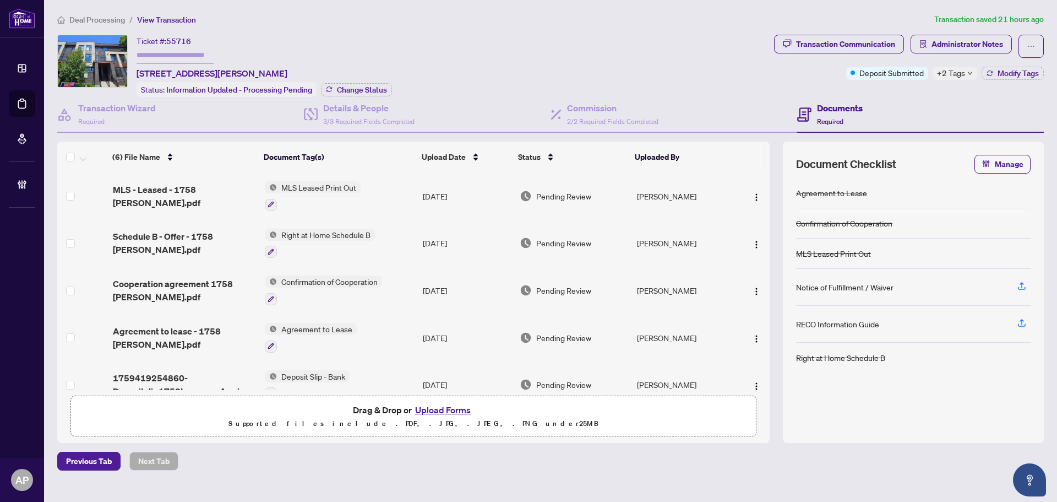
click at [950, 70] on span "+2 Tags" at bounding box center [951, 73] width 28 height 13
click at [679, 84] on div "Ticket #: 55716 1-1758 Lawrence Ave, Toronto, Ontario M6L 3C4, Canada Status: I…" at bounding box center [413, 66] width 713 height 62
drag, startPoint x: 137, startPoint y: 72, endPoint x: 223, endPoint y: 75, distance: 86.5
click at [223, 75] on span "1-1758 Lawrence Ave, Toronto, Ontario M6L 3C4, Canada" at bounding box center [212, 73] width 151 height 13
copy span "1-1758 Lawrence Ave"
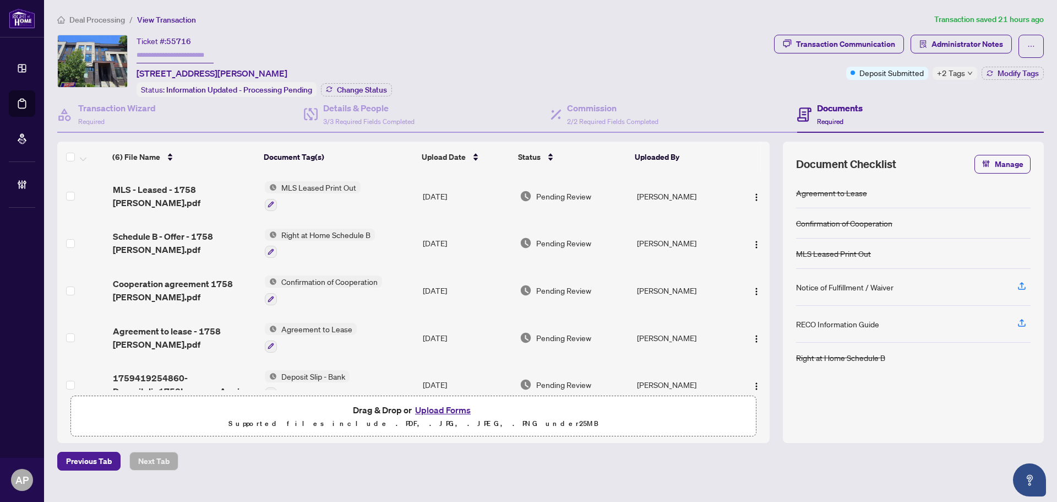
click at [182, 38] on span "55716" at bounding box center [178, 41] width 25 height 10
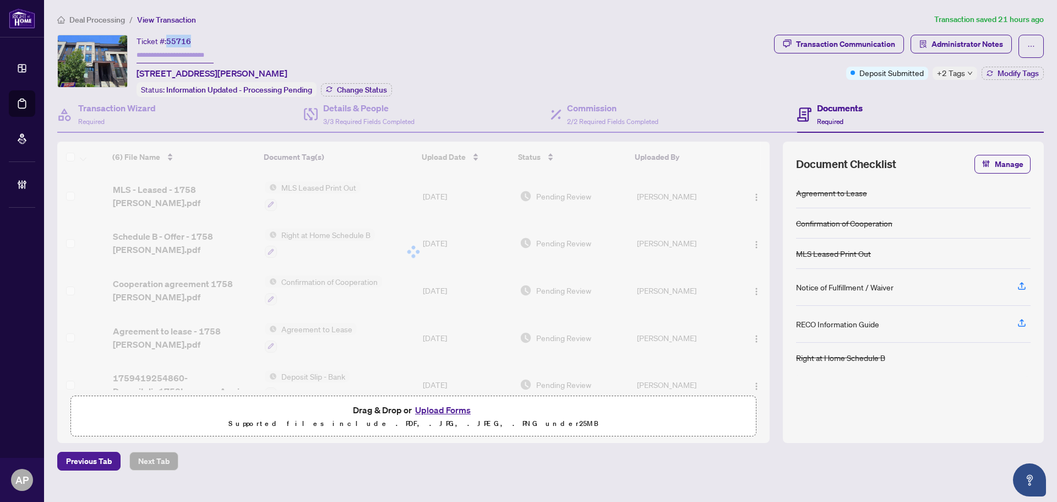
click at [182, 38] on span "55716" at bounding box center [178, 41] width 25 height 10
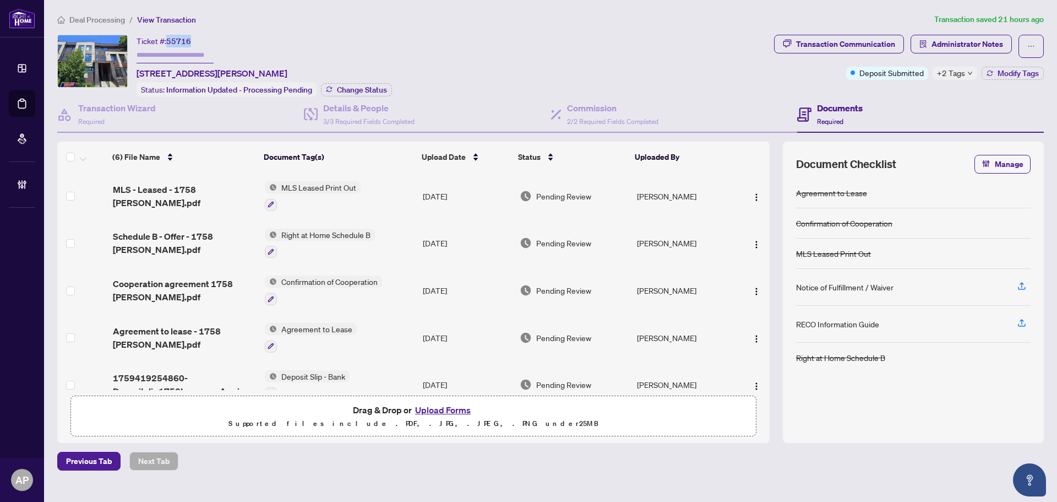
copy span "55716"
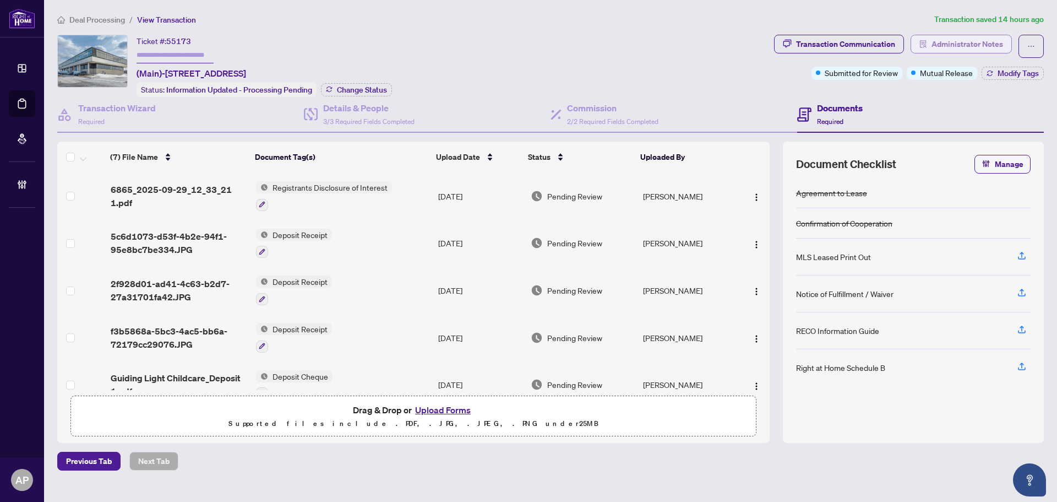
click at [941, 45] on span "Administrator Notes" at bounding box center [968, 44] width 72 height 18
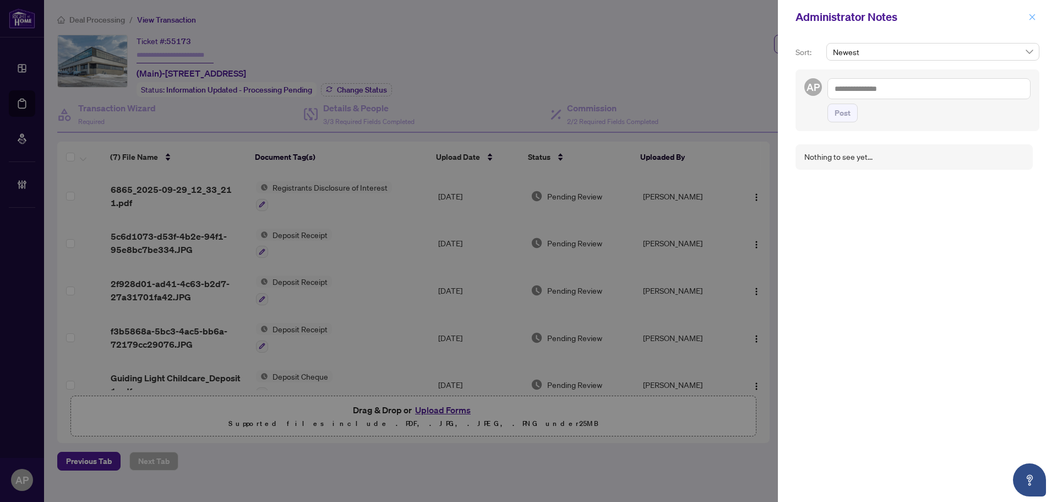
click at [1030, 18] on icon "close" at bounding box center [1033, 17] width 8 height 8
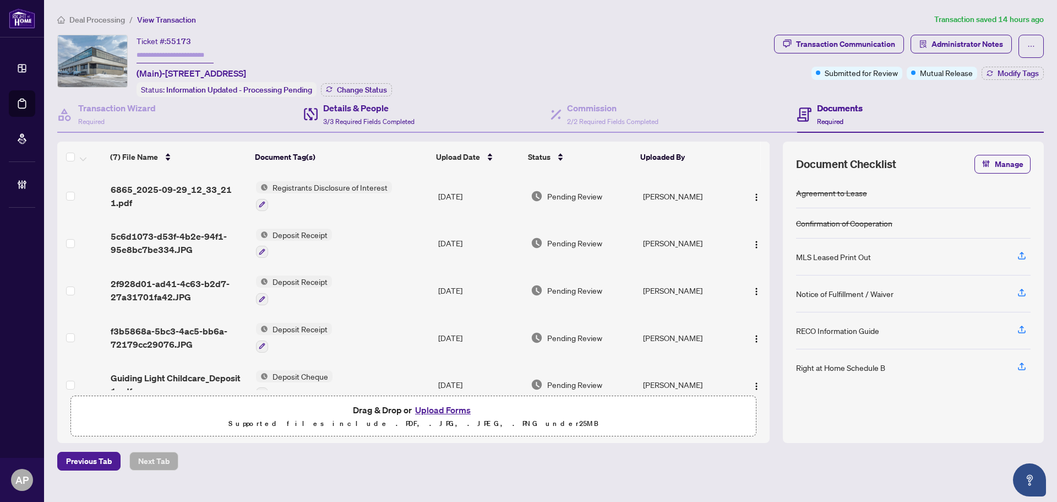
click at [422, 112] on div "Details & People 3/3 Required Fields Completed" at bounding box center [427, 115] width 247 height 36
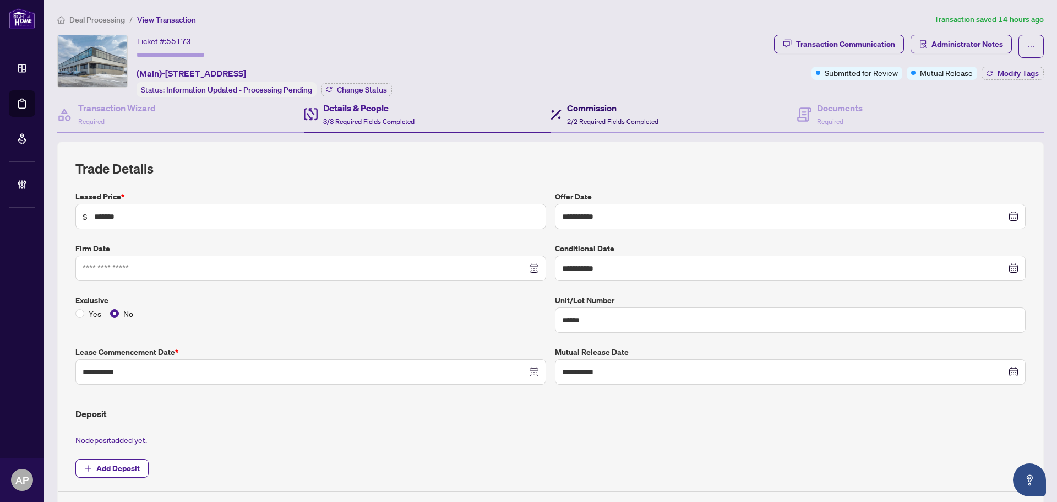
drag, startPoint x: 608, startPoint y: 120, endPoint x: 661, endPoint y: 111, distance: 53.5
click at [609, 119] on span "2/2 Required Fields Completed" at bounding box center [612, 121] width 91 height 8
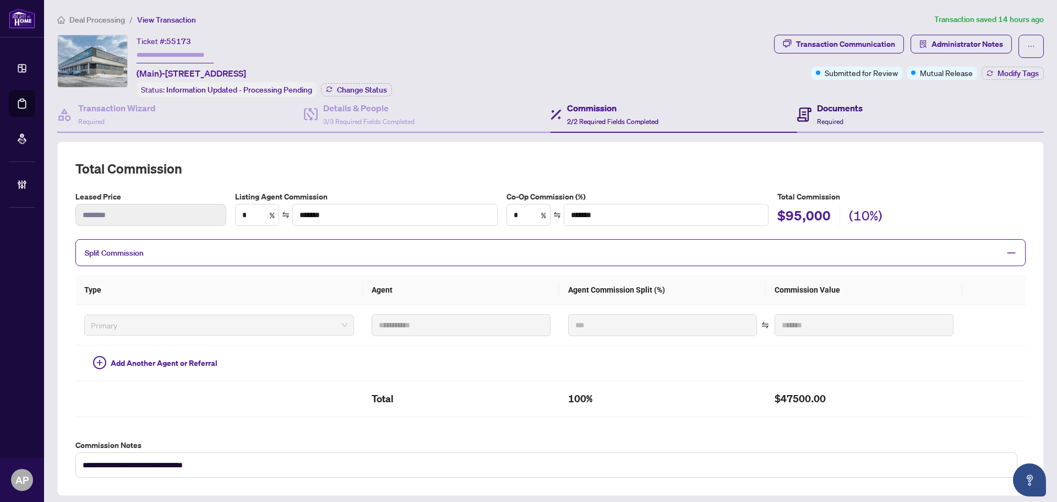
click at [817, 107] on h4 "Documents" at bounding box center [840, 107] width 46 height 13
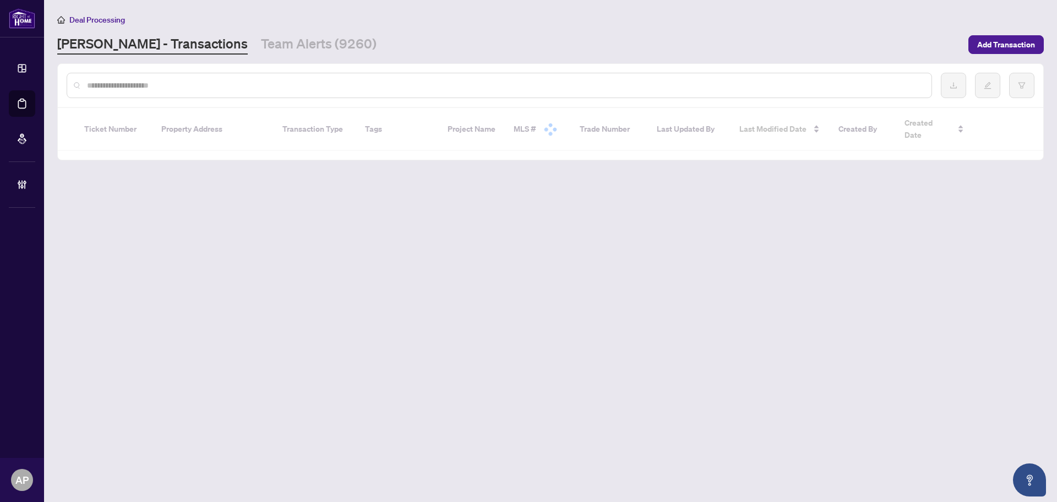
click at [252, 83] on input "text" at bounding box center [505, 85] width 836 height 12
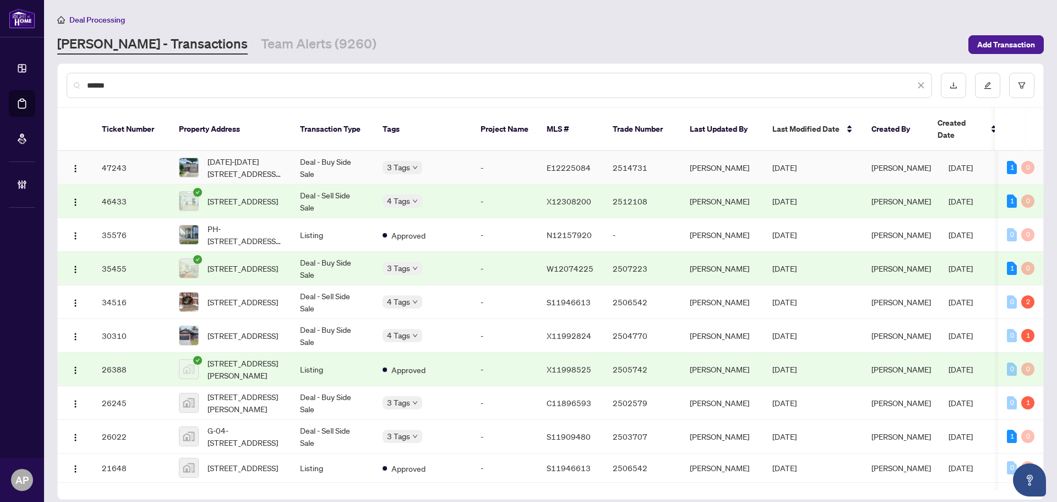
type input "****"
click at [307, 151] on td "Deal - Buy Side Sale" at bounding box center [332, 168] width 83 height 34
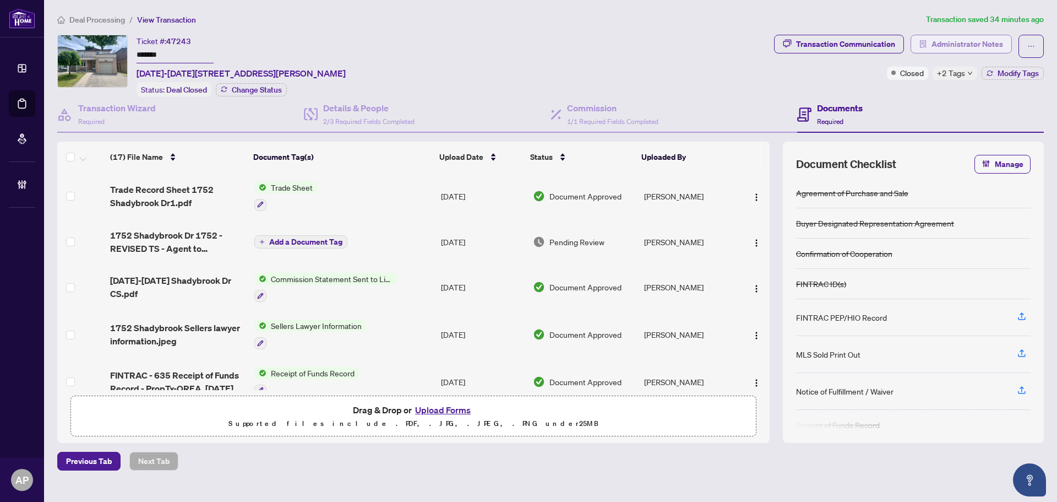
click at [973, 44] on span "Administrator Notes" at bounding box center [968, 44] width 72 height 18
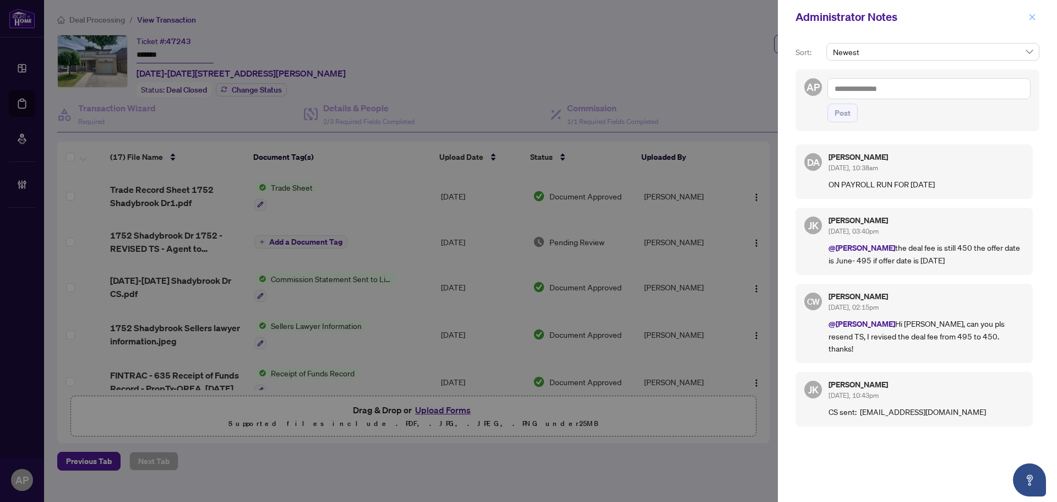
click at [1028, 18] on button "button" at bounding box center [1033, 16] width 14 height 13
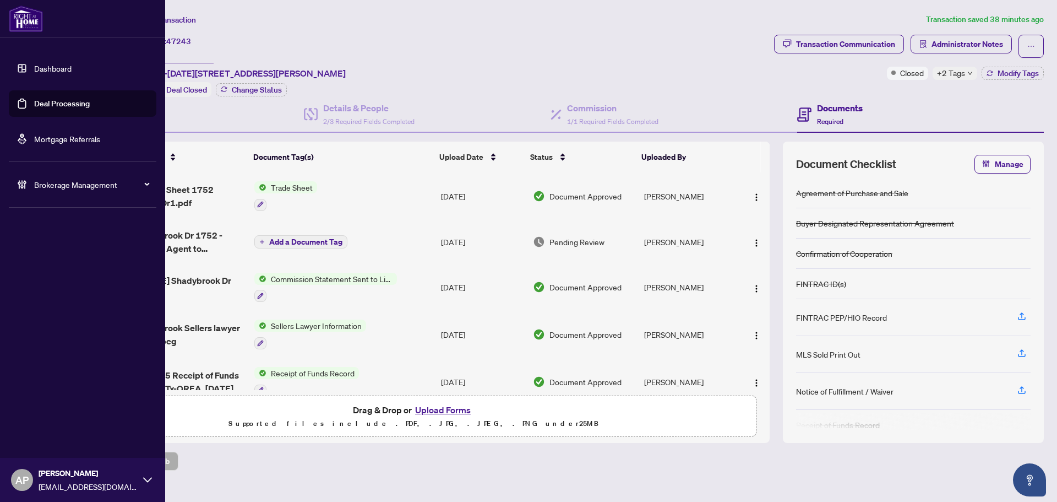
click at [34, 104] on link "Deal Processing" at bounding box center [62, 104] width 56 height 10
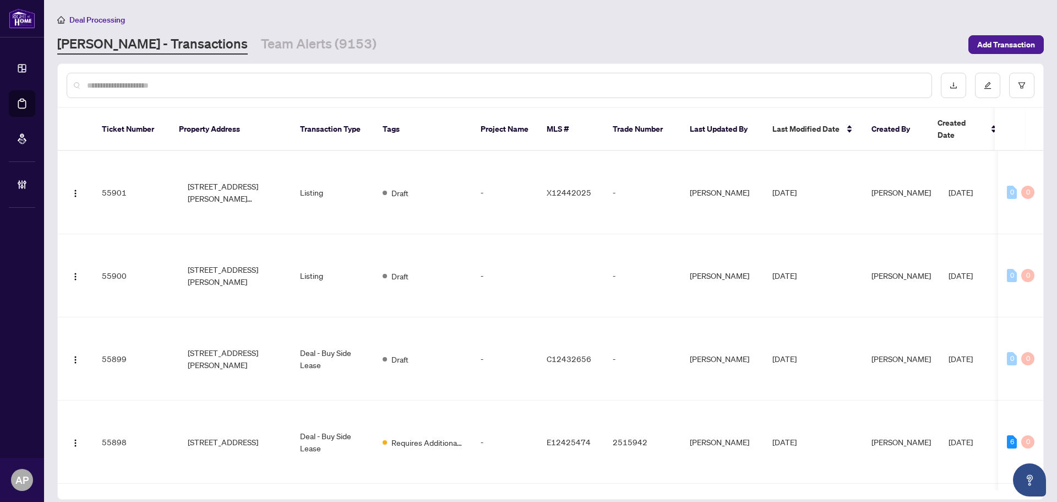
click at [305, 89] on input "text" at bounding box center [505, 85] width 836 height 12
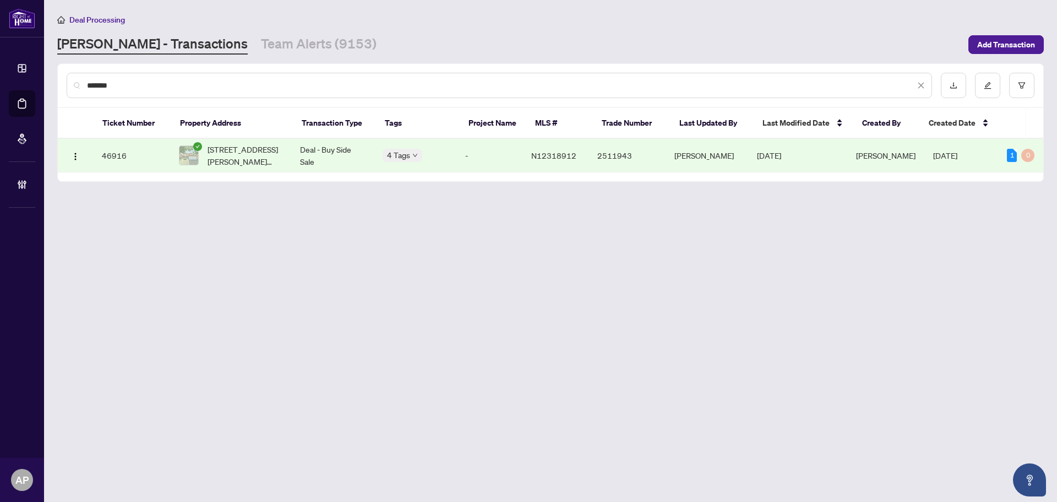
type input "*******"
click at [516, 151] on td "-" at bounding box center [490, 156] width 66 height 34
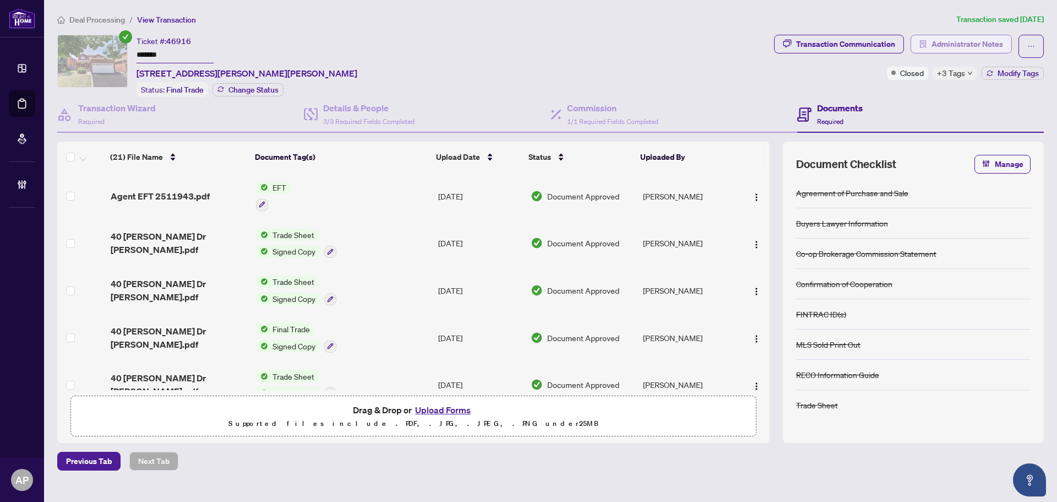
click at [957, 44] on span "Administrator Notes" at bounding box center [968, 44] width 72 height 18
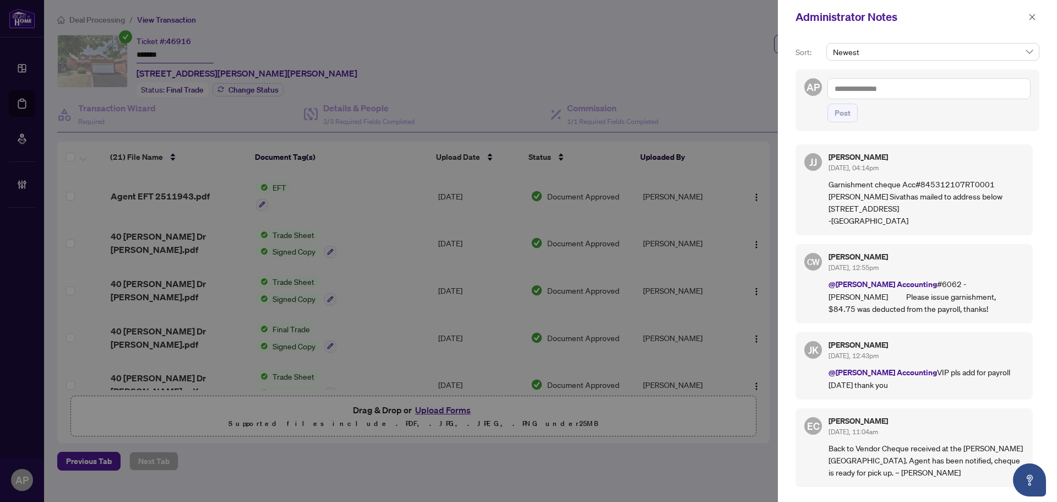
click at [891, 92] on textarea at bounding box center [929, 88] width 203 height 21
click at [986, 91] on textarea "**********" at bounding box center [929, 88] width 203 height 21
drag, startPoint x: 907, startPoint y: 92, endPoint x: 926, endPoint y: 94, distance: 19.9
click at [907, 92] on textarea "**********" at bounding box center [929, 88] width 203 height 21
type textarea "**********"
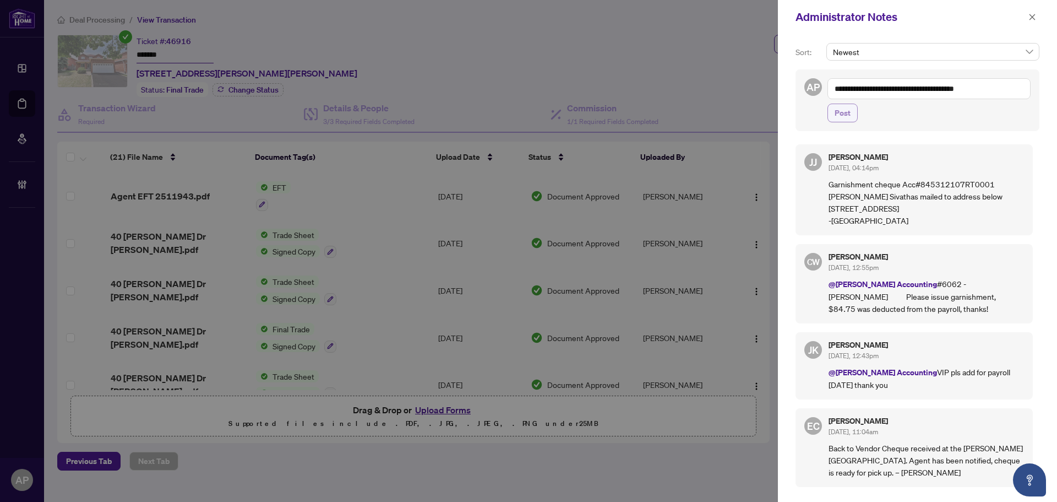
click at [844, 120] on span "Post" at bounding box center [843, 113] width 16 height 18
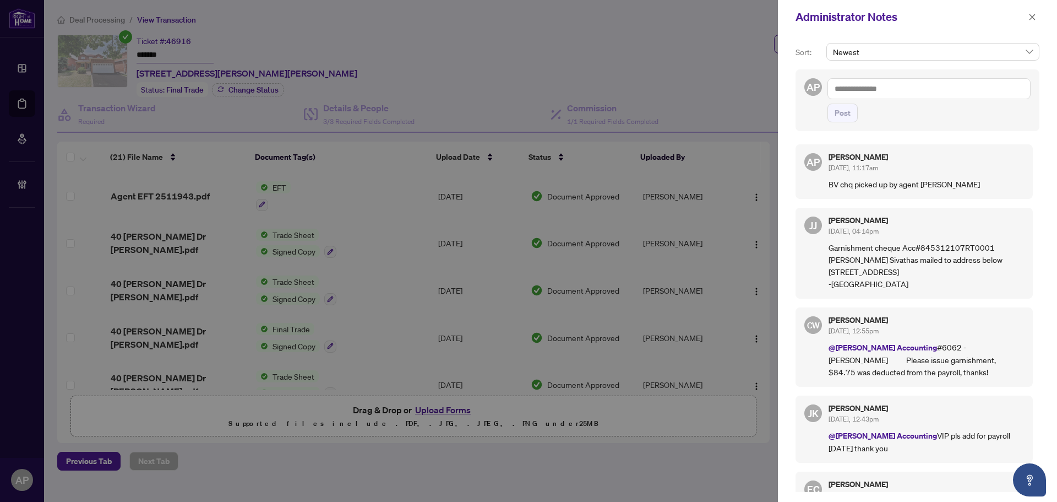
drag, startPoint x: 986, startPoint y: 185, endPoint x: 828, endPoint y: 183, distance: 158.6
click at [828, 183] on div "AP [PERSON_NAME] [DATE], 11:17am BV chq picked up by agent [PERSON_NAME]" at bounding box center [914, 171] width 237 height 55
copy p "BV chq picked up by agent [PERSON_NAME]"
click at [1029, 20] on icon "close" at bounding box center [1033, 17] width 8 height 8
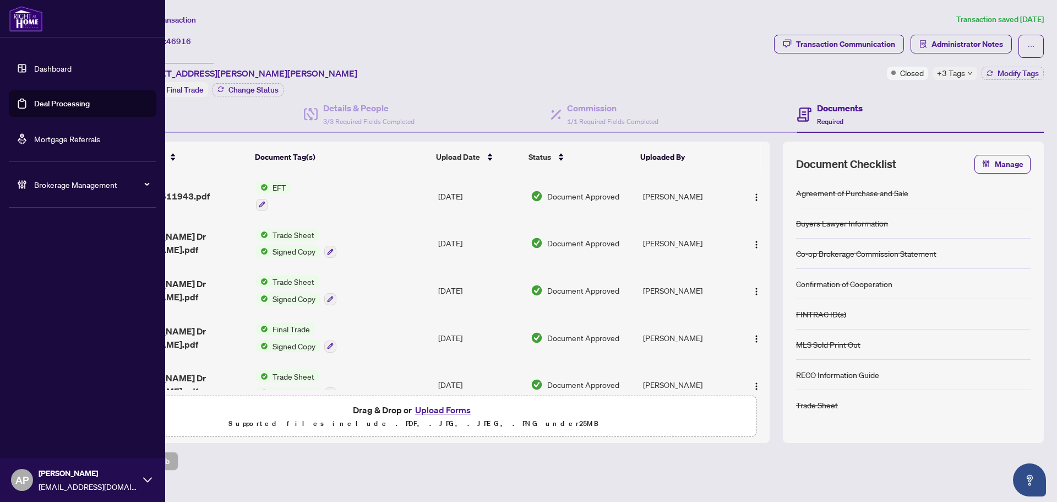
click at [34, 99] on link "Deal Processing" at bounding box center [62, 104] width 56 height 10
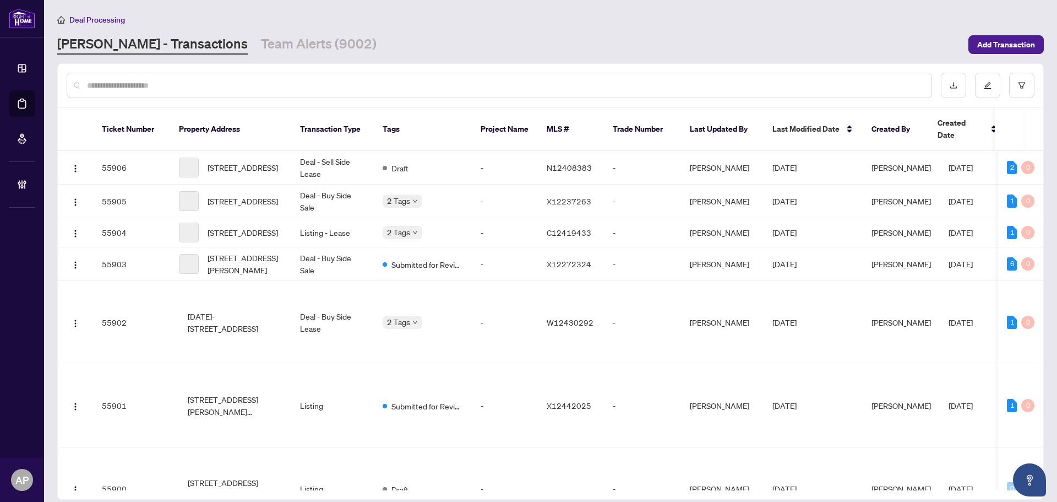
click at [202, 83] on input "text" at bounding box center [505, 85] width 836 height 12
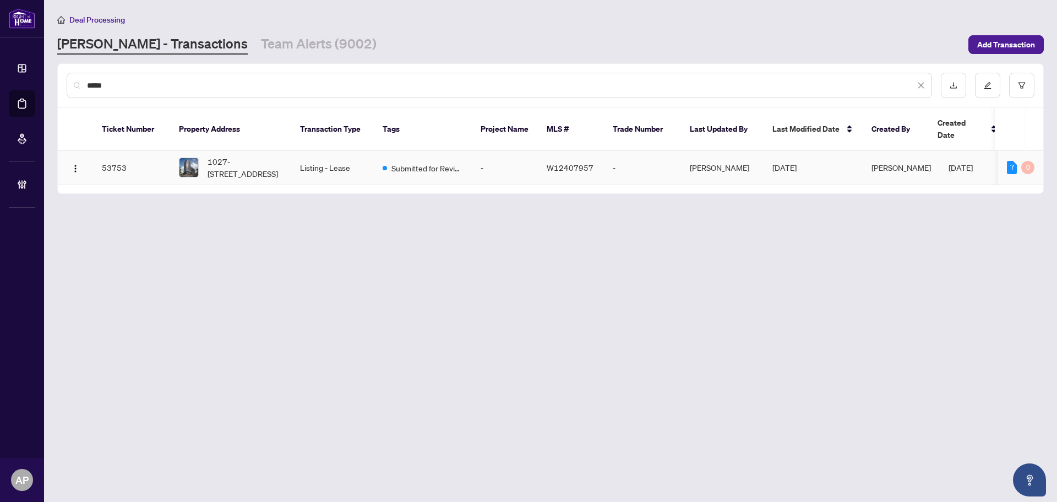
type input "*****"
click at [286, 151] on td "1027-[STREET_ADDRESS]" at bounding box center [230, 168] width 121 height 34
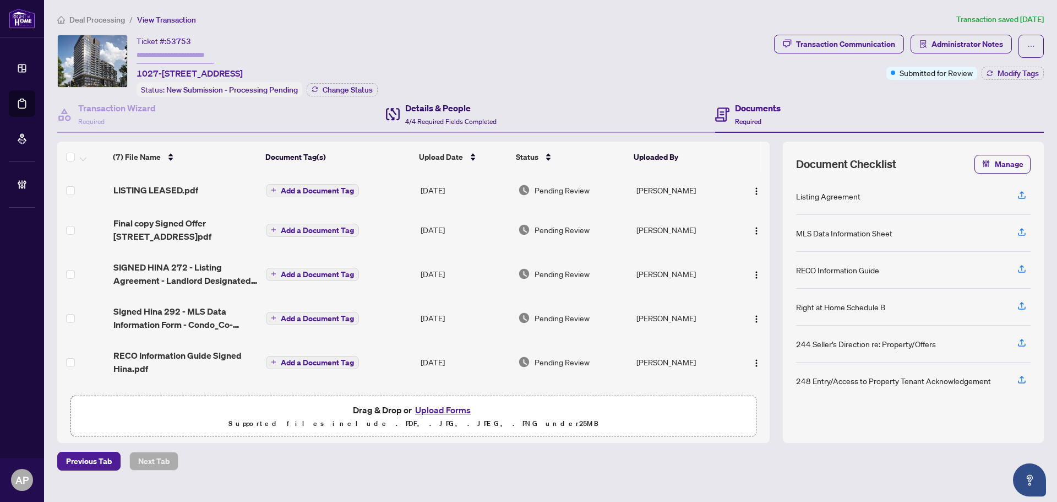
click at [474, 117] on span "4/4 Required Fields Completed" at bounding box center [450, 121] width 91 height 8
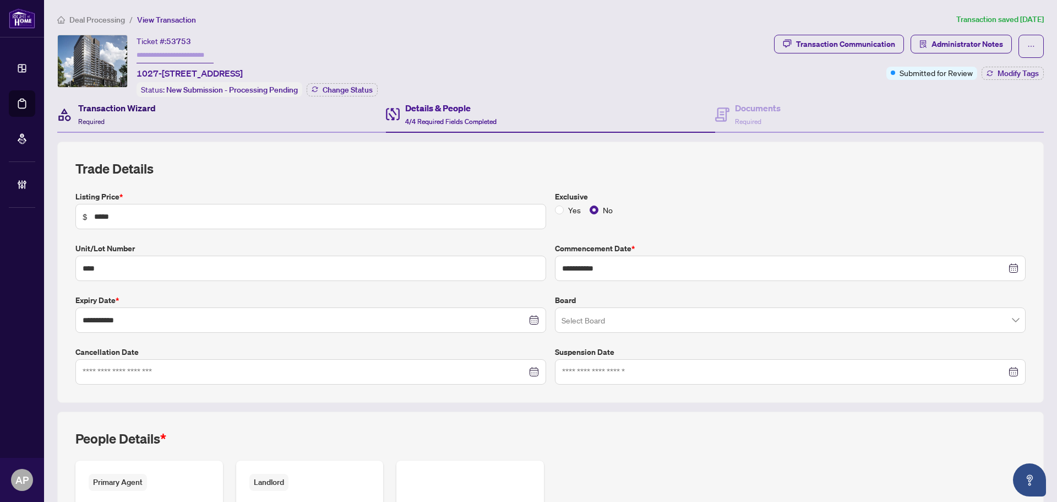
click at [150, 115] on div "Transaction Wizard Required" at bounding box center [117, 114] width 78 height 26
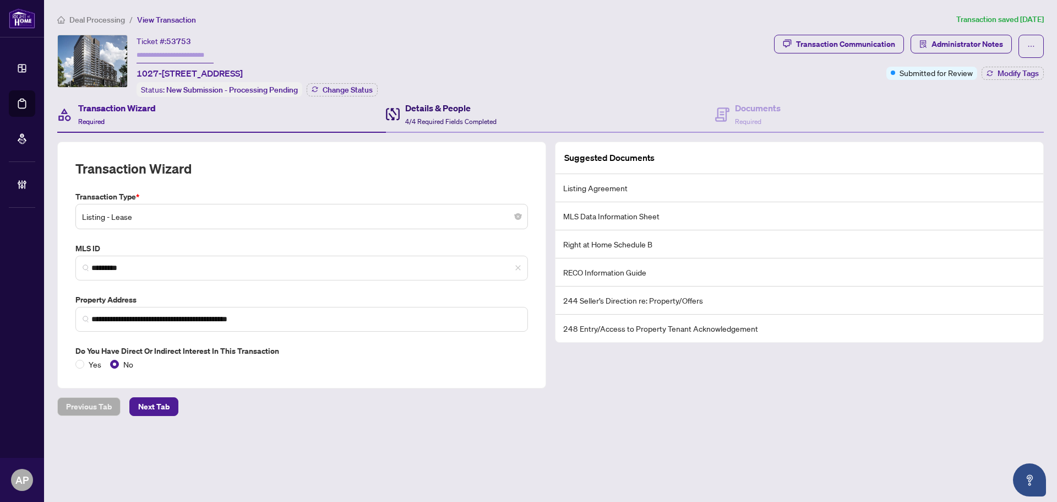
click at [482, 119] on span "4/4 Required Fields Completed" at bounding box center [450, 121] width 91 height 8
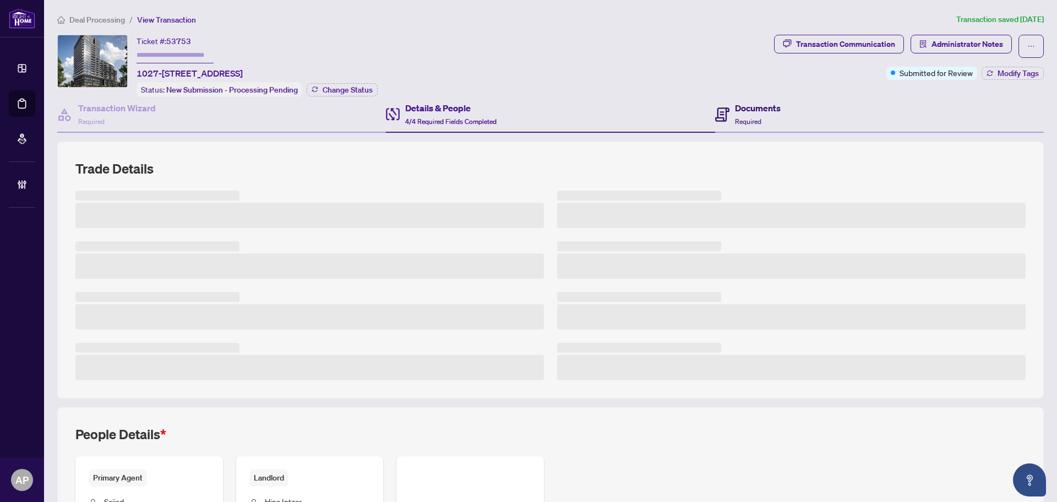
click at [736, 111] on h4 "Documents" at bounding box center [758, 107] width 46 height 13
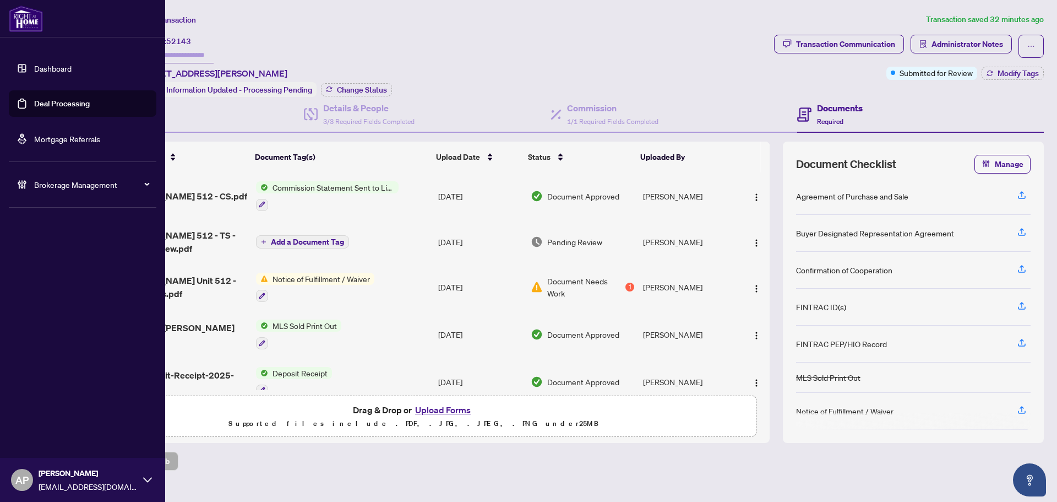
drag, startPoint x: 36, startPoint y: 101, endPoint x: 46, endPoint y: 103, distance: 10.7
click at [36, 101] on link "Deal Processing" at bounding box center [62, 104] width 56 height 10
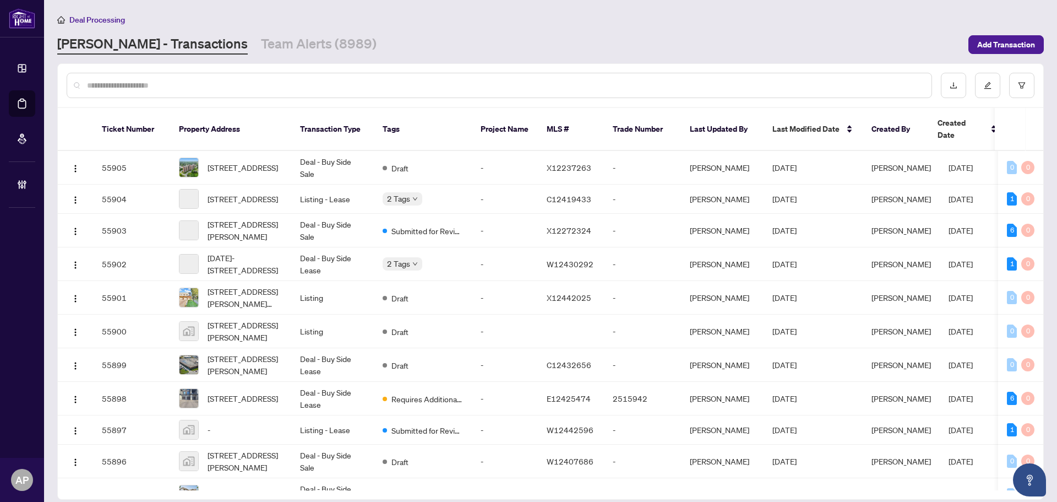
click at [584, 86] on input "text" at bounding box center [505, 85] width 836 height 12
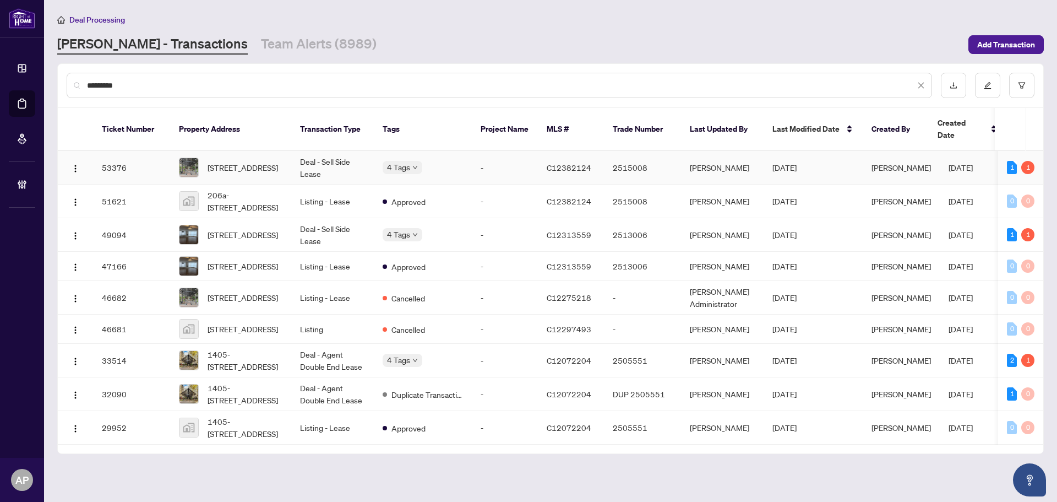
type input "*********"
click at [318, 155] on td "Deal - Sell Side Lease" at bounding box center [332, 168] width 83 height 34
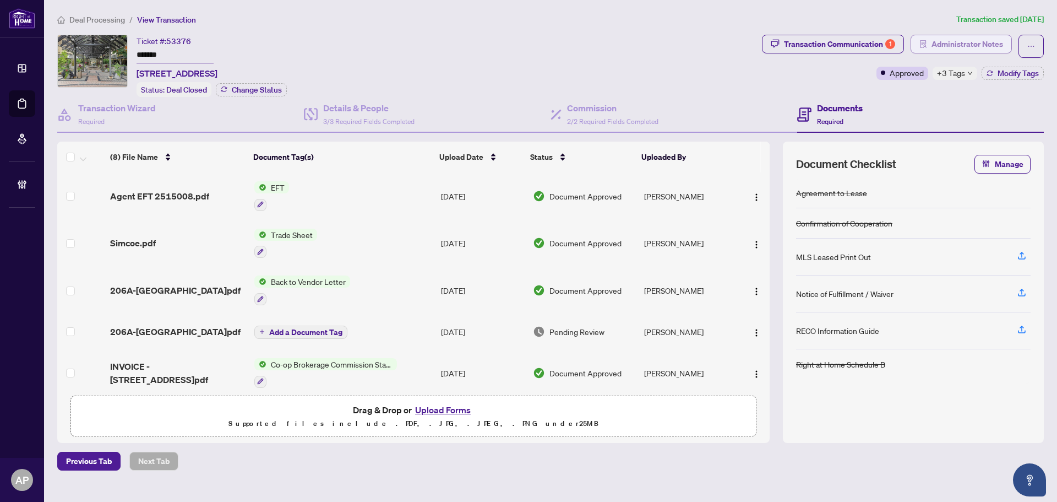
click at [937, 45] on span "Administrator Notes" at bounding box center [968, 44] width 72 height 18
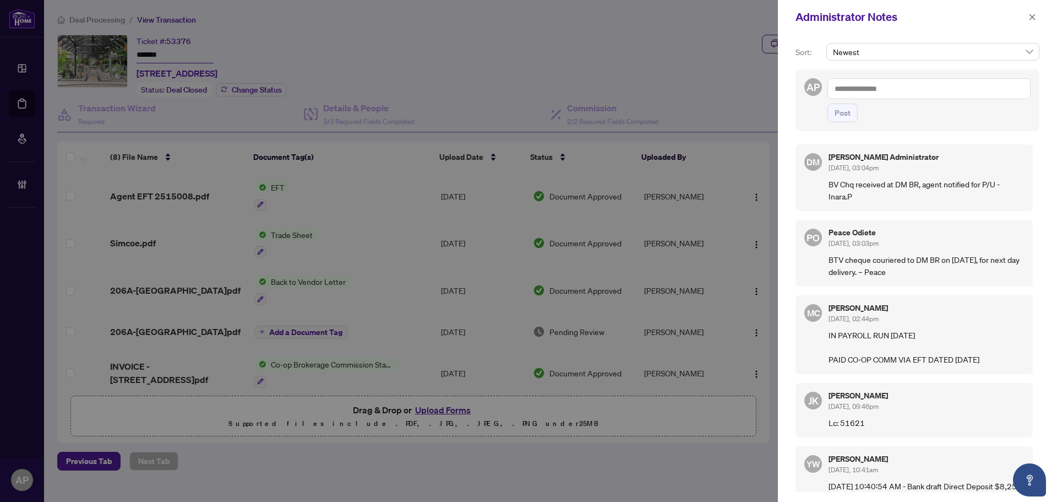
click at [915, 90] on textarea at bounding box center [929, 88] width 203 height 21
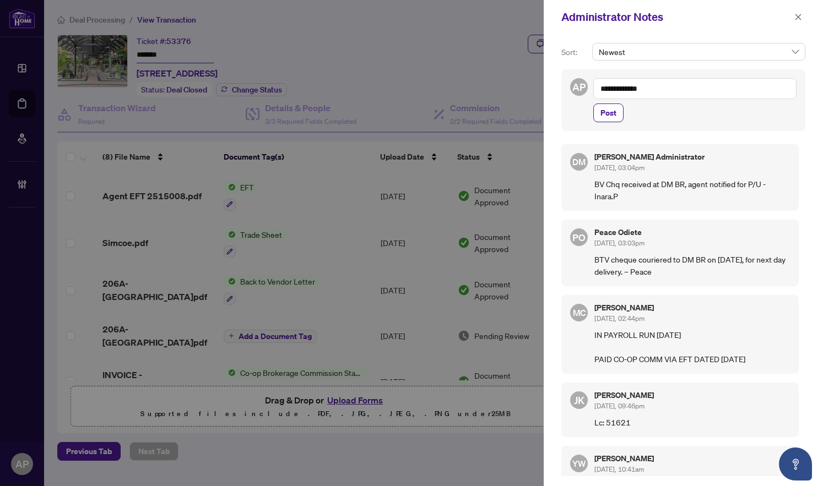
click at [601, 91] on textarea "**********" at bounding box center [694, 88] width 203 height 21
click at [643, 92] on textarea "**********" at bounding box center [694, 88] width 203 height 21
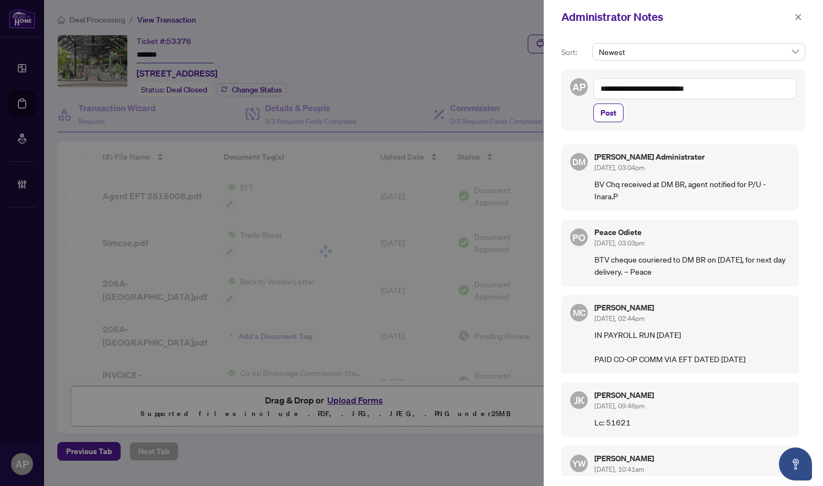
click at [643, 92] on textarea "**********" at bounding box center [694, 88] width 203 height 21
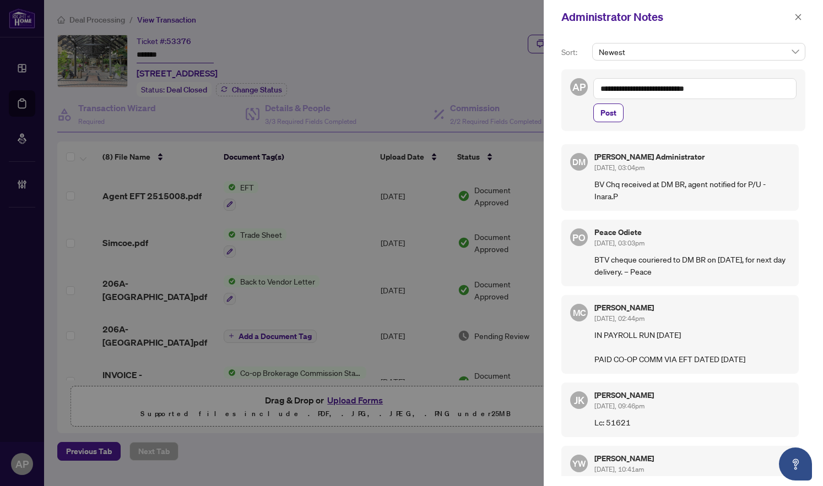
click at [664, 91] on textarea "**********" at bounding box center [694, 88] width 203 height 21
type textarea "**********"
click at [616, 110] on span "Post" at bounding box center [608, 113] width 16 height 18
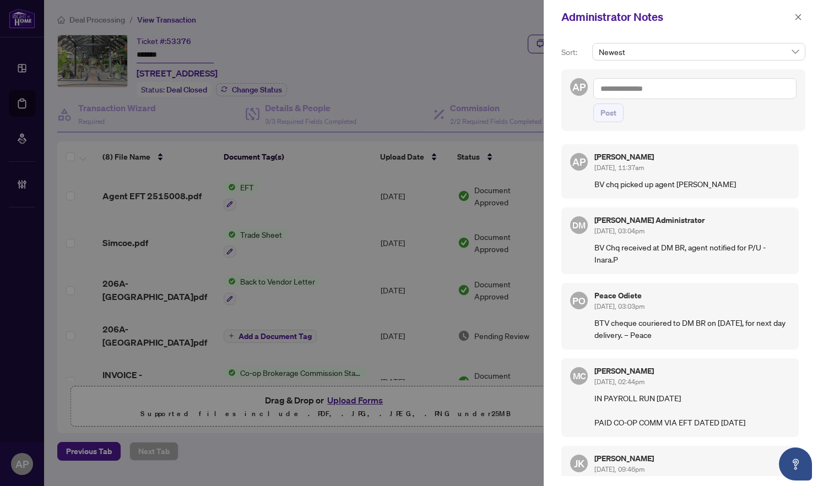
click at [683, 188] on p "BV chq picked up agent [PERSON_NAME]" at bounding box center [692, 184] width 196 height 12
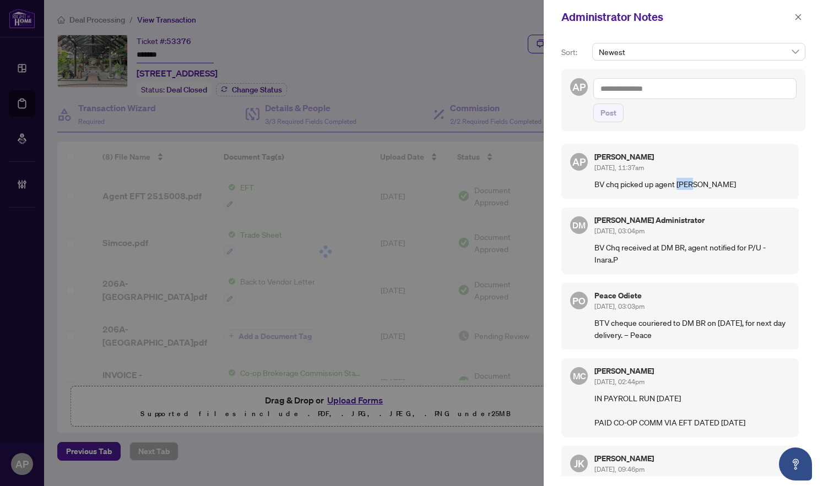
click at [683, 188] on p "BV chq picked up agent [PERSON_NAME]" at bounding box center [692, 184] width 196 height 12
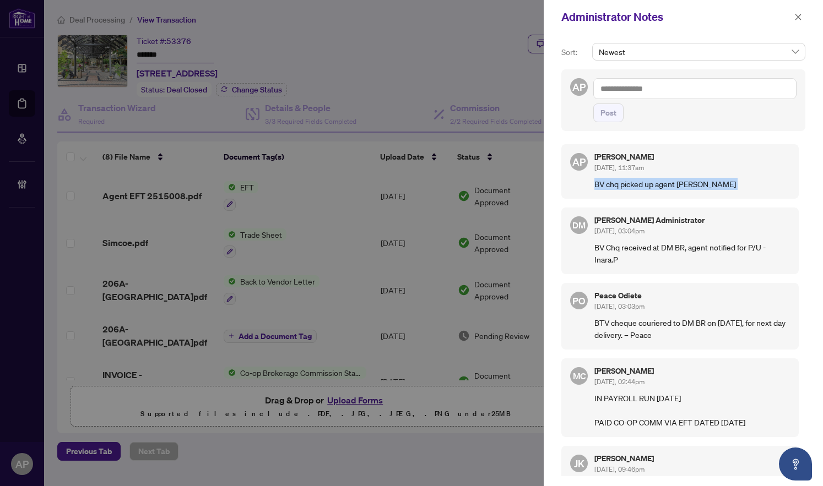
copy p "BV chq picked up agent [PERSON_NAME]"
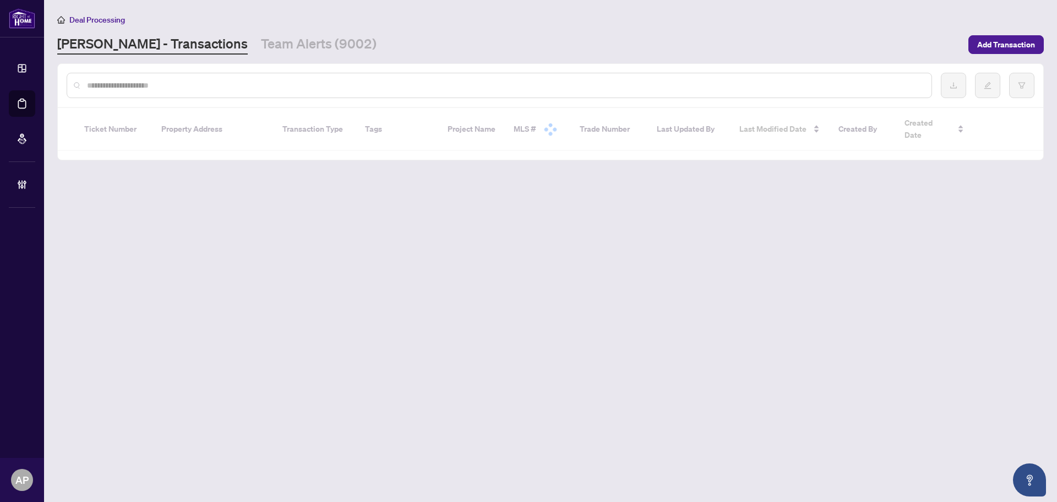
click at [165, 84] on input "text" at bounding box center [505, 85] width 836 height 12
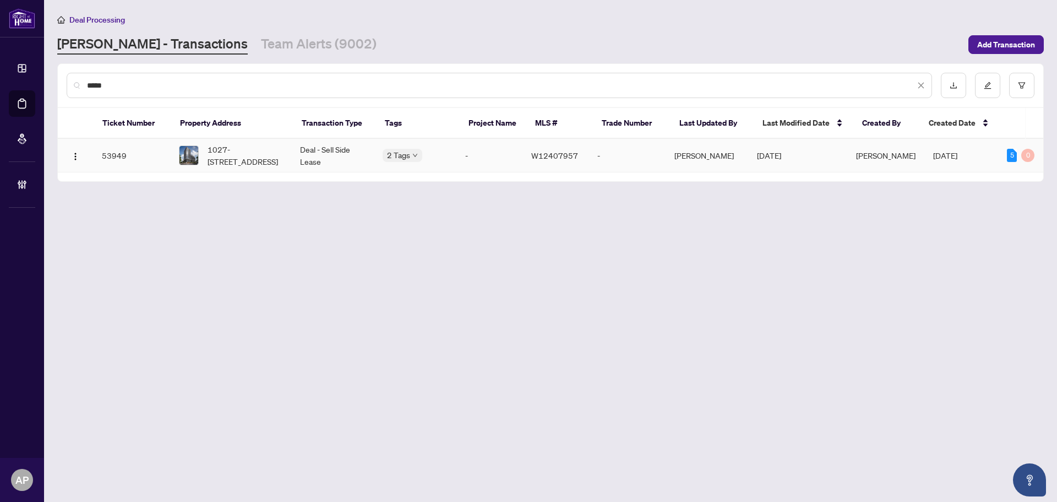
type input "*****"
click at [278, 162] on span "1027-[STREET_ADDRESS]" at bounding box center [245, 155] width 75 height 24
